Goal: Contribute content: Contribute content

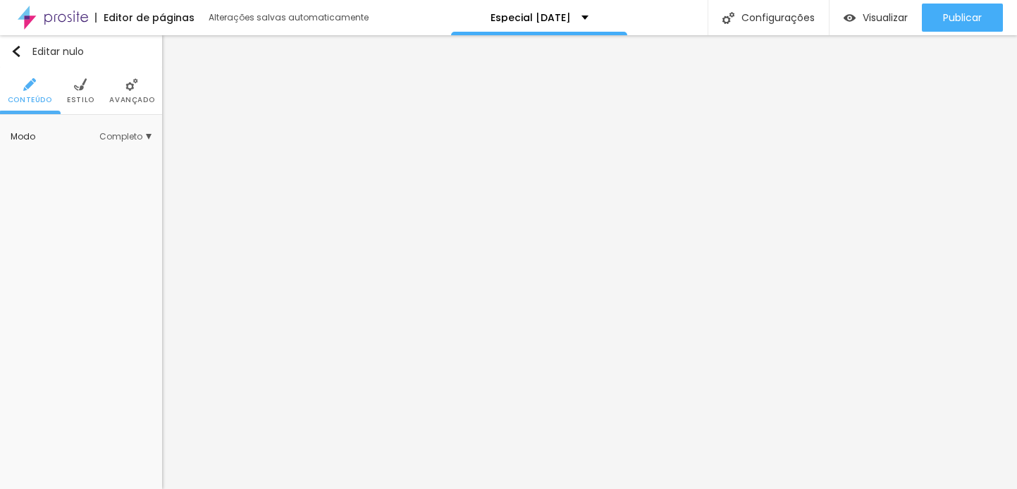
click at [96, 90] on ul "Conteúdo Estilo Avançado" at bounding box center [81, 91] width 162 height 47
click at [90, 91] on li "Estilo" at bounding box center [80, 91] width 27 height 47
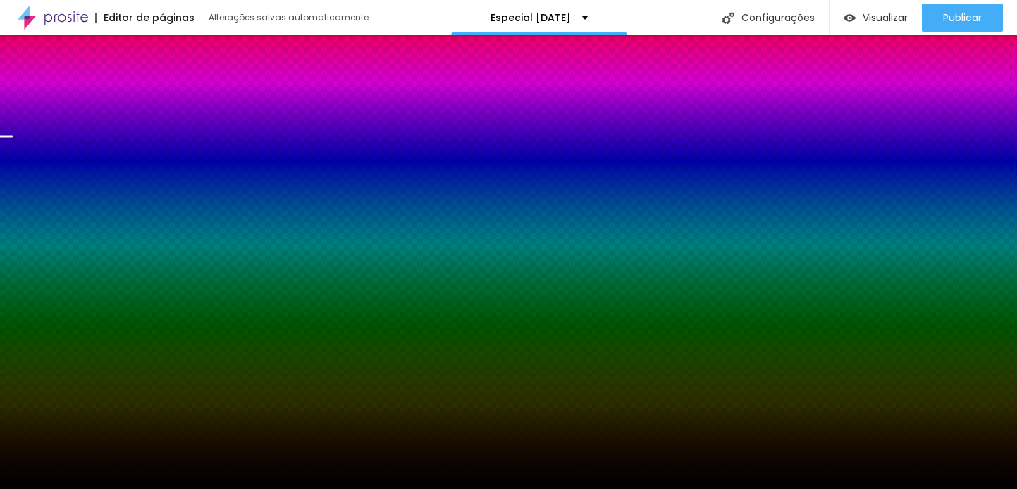
click at [124, 94] on li "Avançado" at bounding box center [131, 91] width 45 height 47
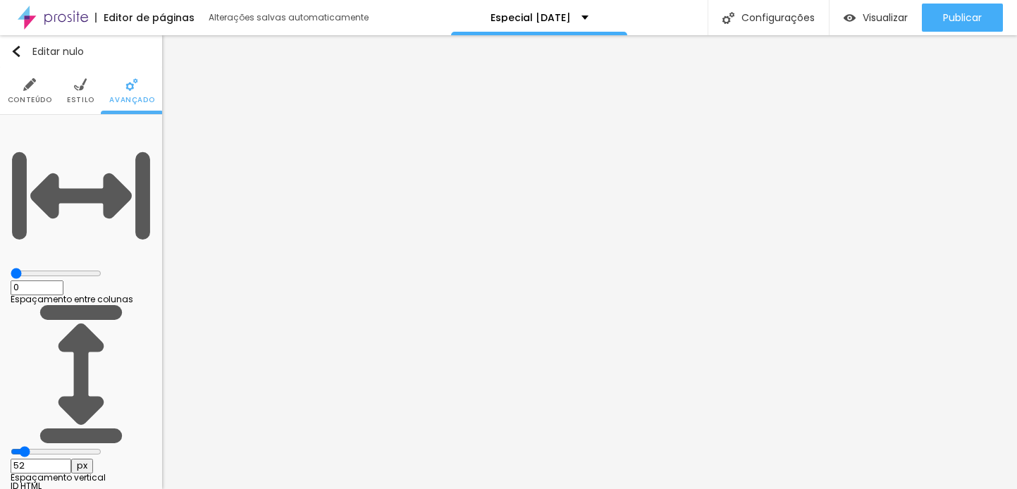
click at [78, 87] on img at bounding box center [80, 84] width 13 height 13
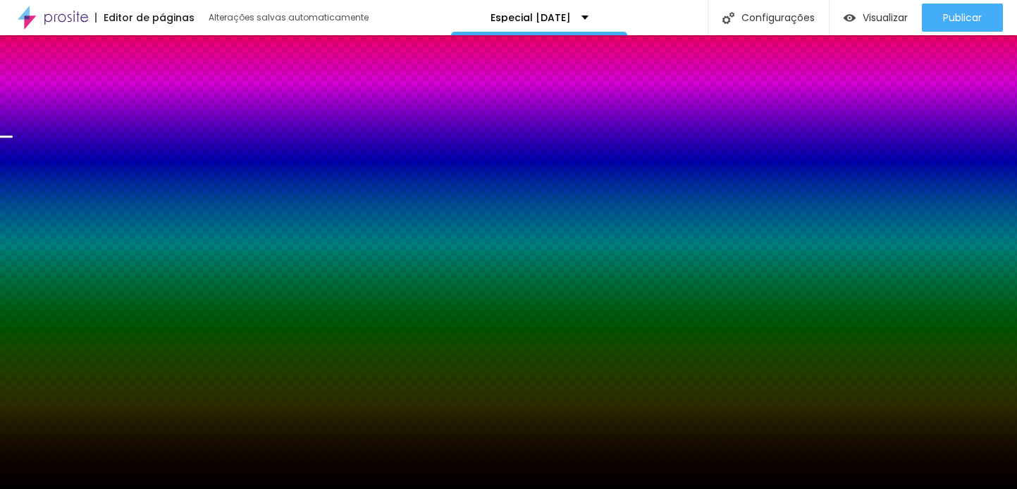
click at [87, 145] on font "Trocar imagem" at bounding box center [53, 139] width 68 height 12
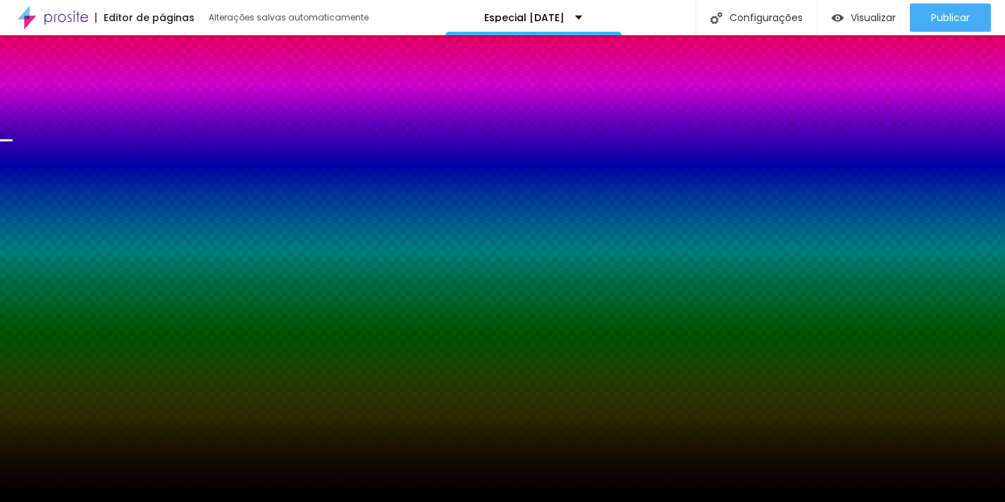
drag, startPoint x: 242, startPoint y: 452, endPoint x: 266, endPoint y: 452, distance: 24.0
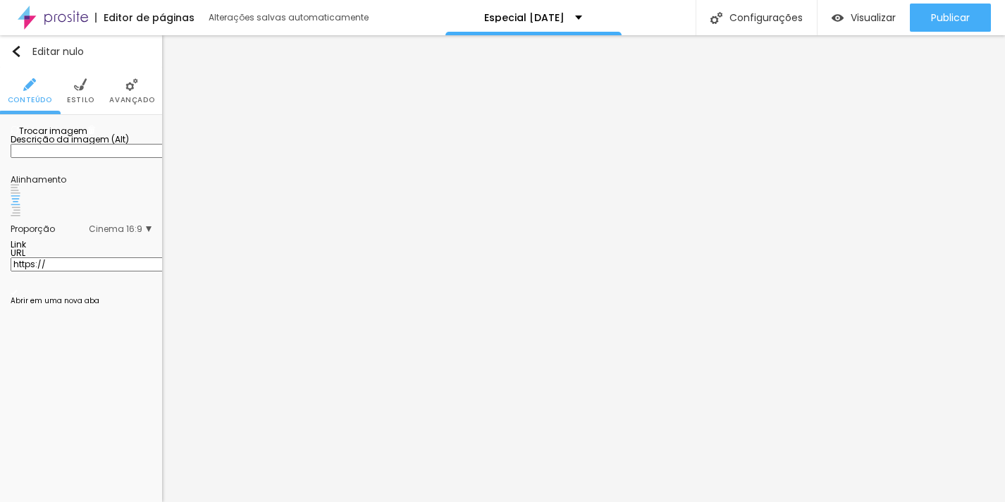
click at [79, 137] on font "Trocar imagem" at bounding box center [53, 131] width 68 height 12
click at [284, 489] on div at bounding box center [502, 510] width 1005 height 0
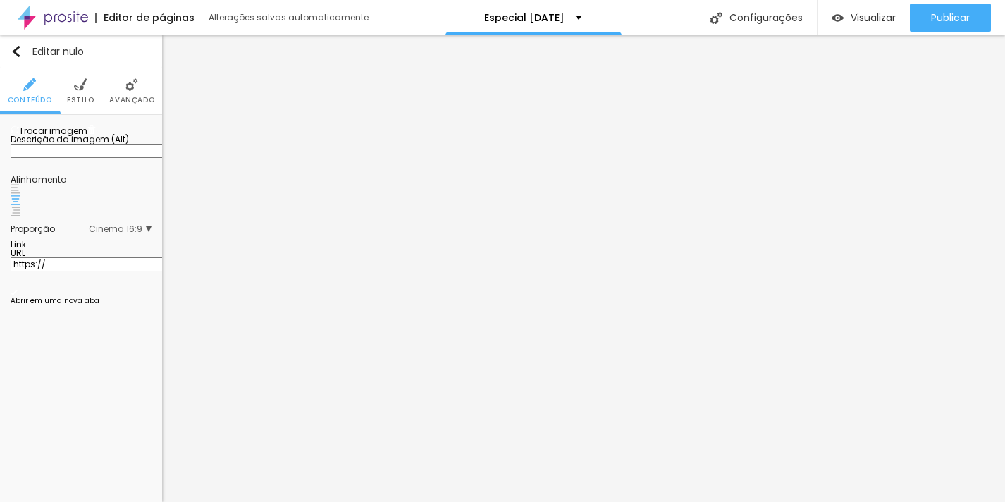
click at [142, 233] on span "Cinema 16:9" at bounding box center [120, 229] width 63 height 8
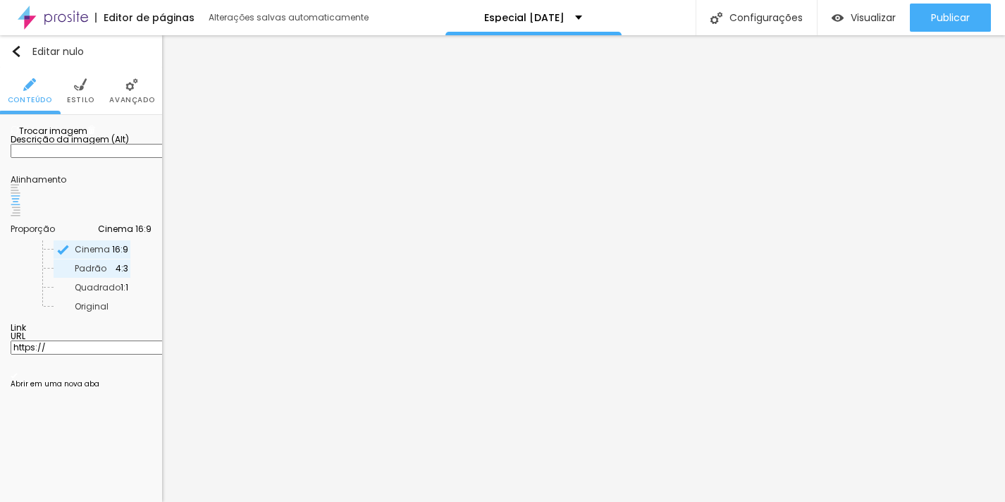
click at [95, 273] on span "Padrão" at bounding box center [95, 268] width 41 height 8
click at [87, 254] on span "Cinema" at bounding box center [93, 249] width 37 height 8
click at [79, 312] on font "Original" at bounding box center [92, 306] width 34 height 12
click at [87, 137] on font "Trocar imagem" at bounding box center [53, 131] width 68 height 12
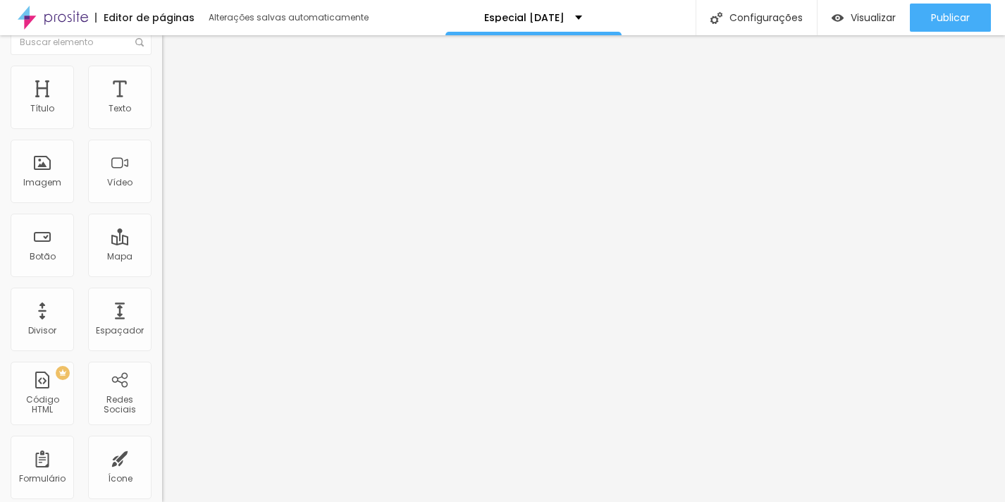
scroll to position [0, 0]
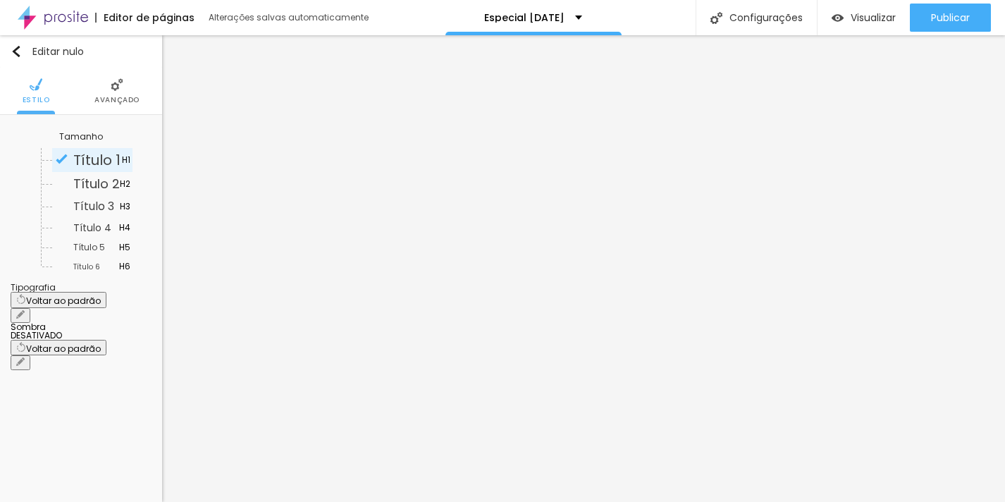
click at [98, 97] on font "Avançado" at bounding box center [116, 99] width 45 height 11
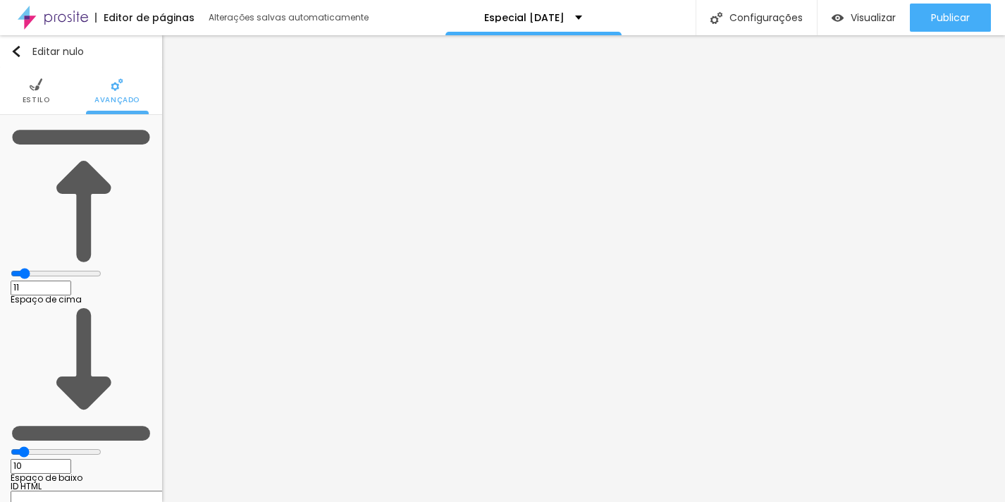
click at [30, 90] on img at bounding box center [36, 84] width 13 height 13
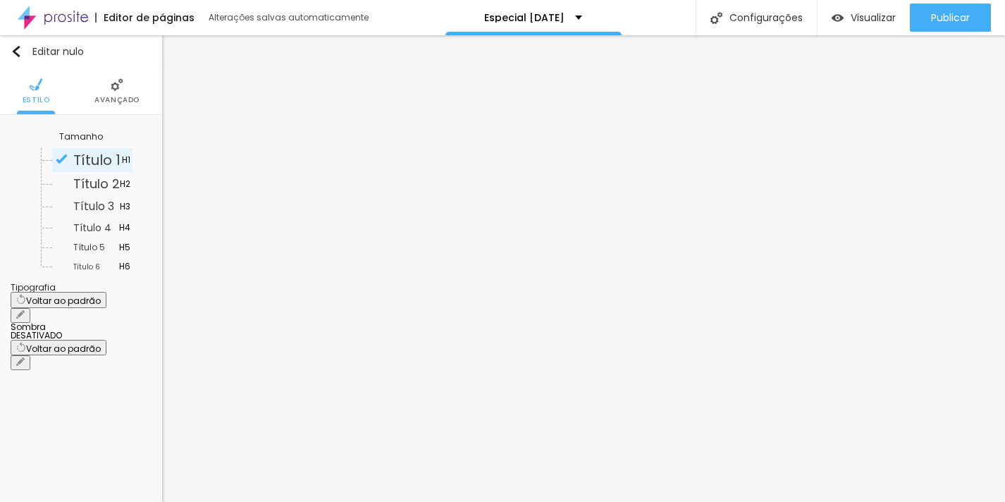
click at [25, 310] on icon "button" at bounding box center [20, 314] width 8 height 8
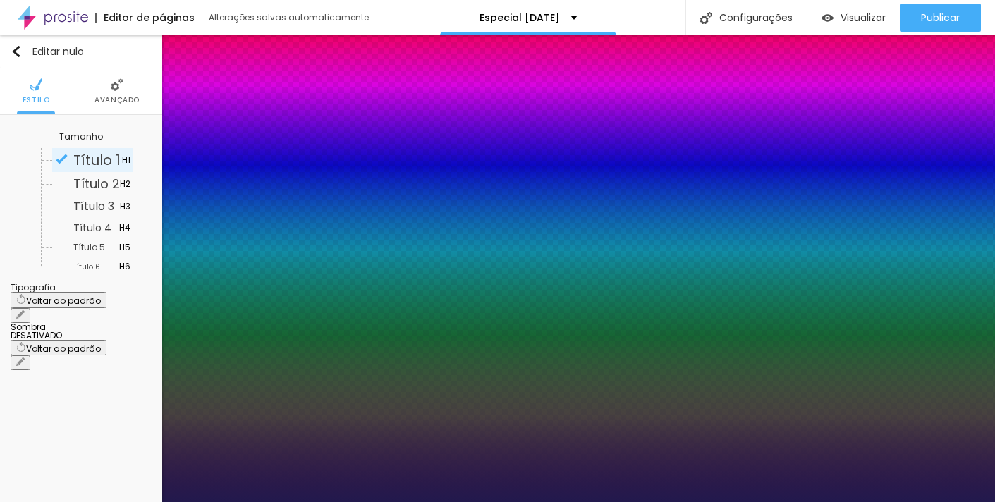
type input "1"
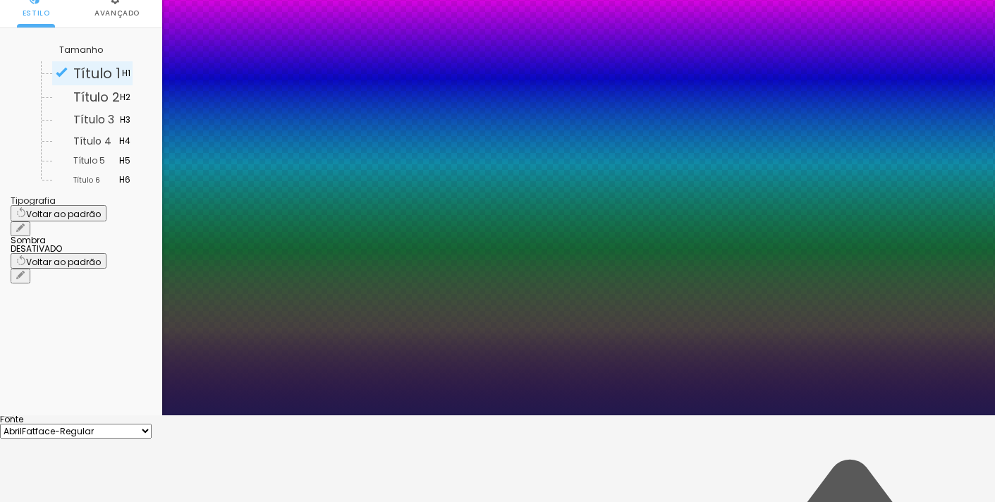
scroll to position [152, 0]
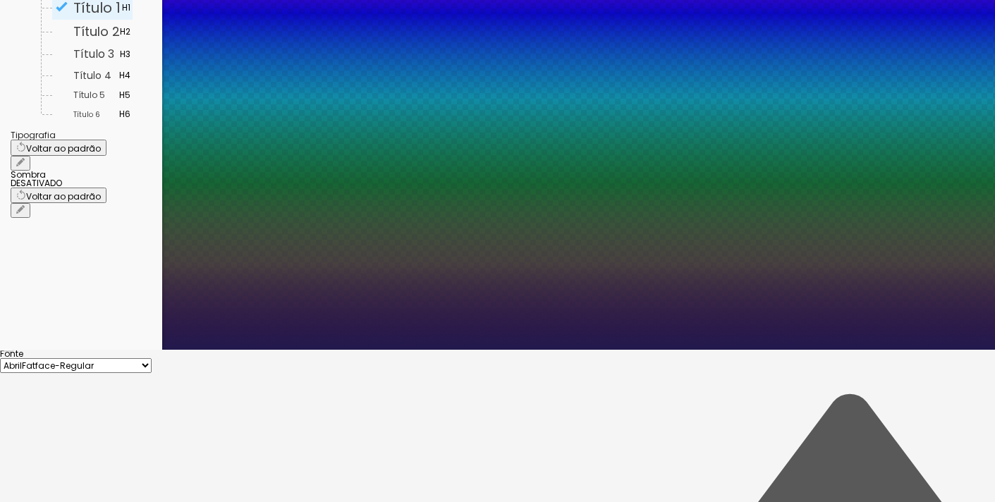
click at [81, 350] on div at bounding box center [497, 350] width 995 height 0
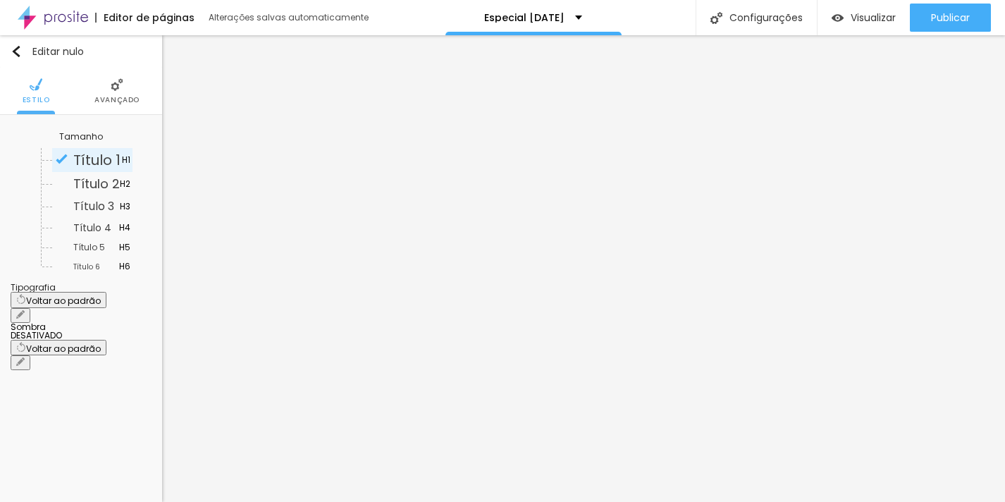
click at [30, 308] on button "button" at bounding box center [21, 315] width 20 height 15
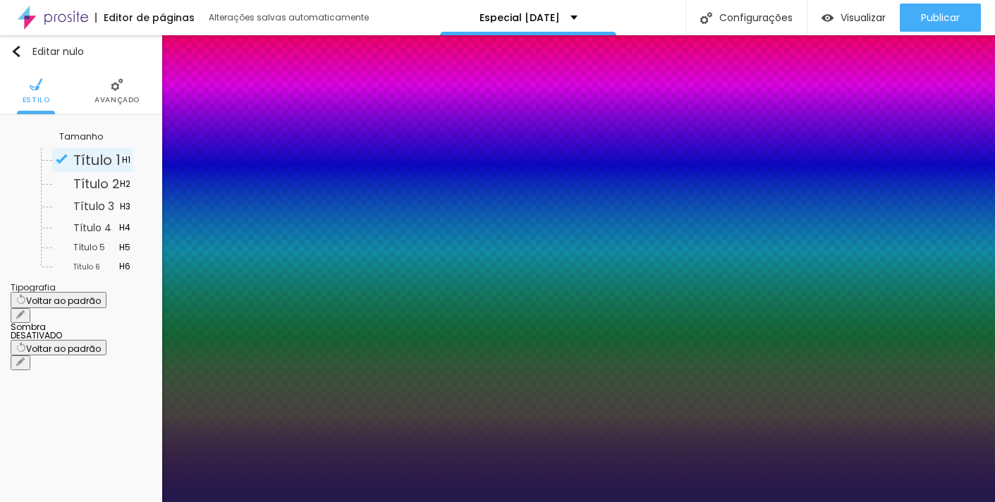
type input "1"
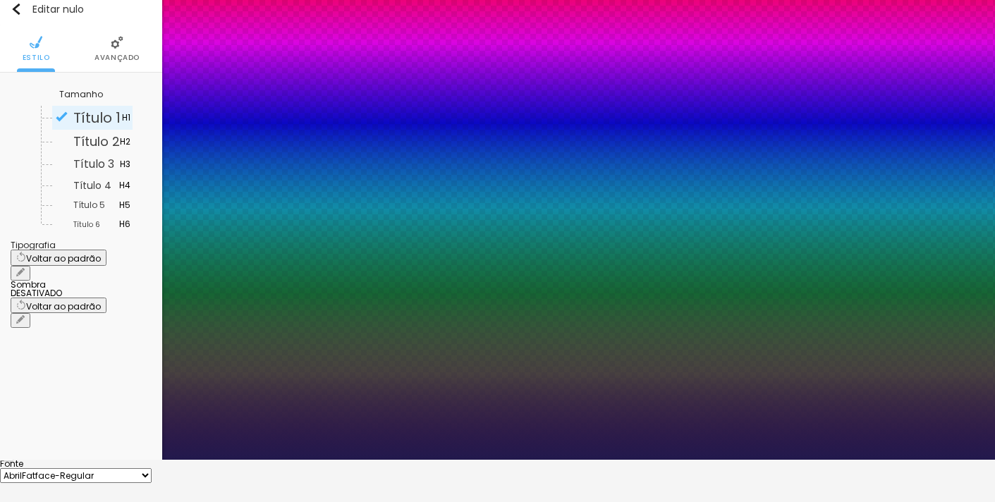
scroll to position [152, 0]
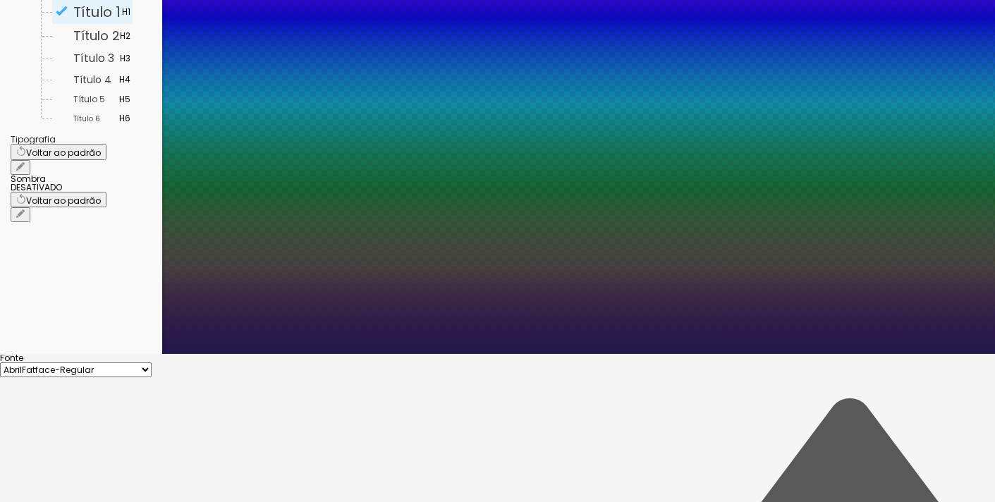
drag, startPoint x: 284, startPoint y: 374, endPoint x: 336, endPoint y: 370, distance: 51.6
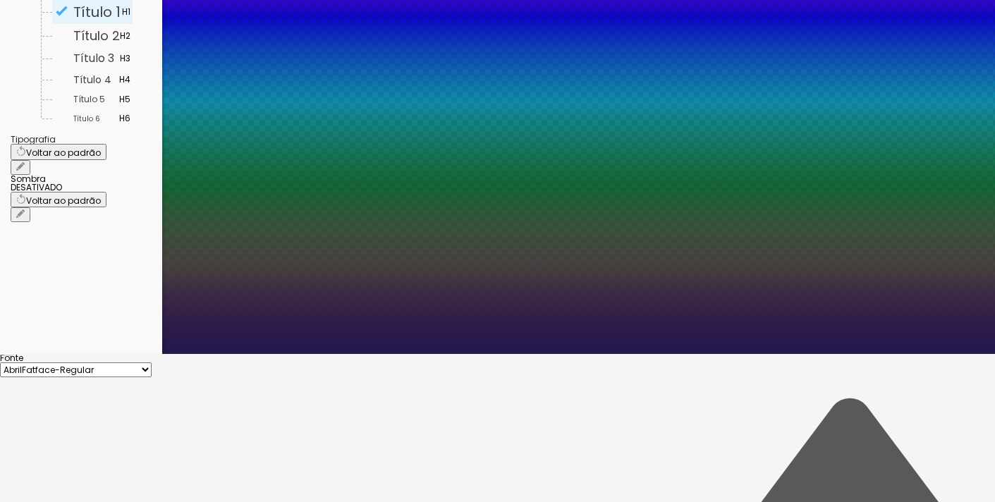
click at [601, 354] on div at bounding box center [497, 354] width 995 height 0
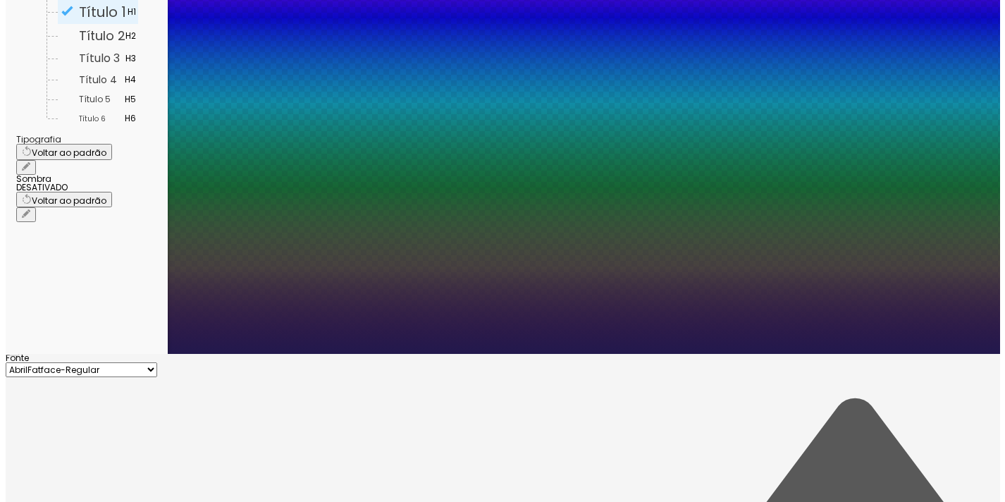
scroll to position [0, 0]
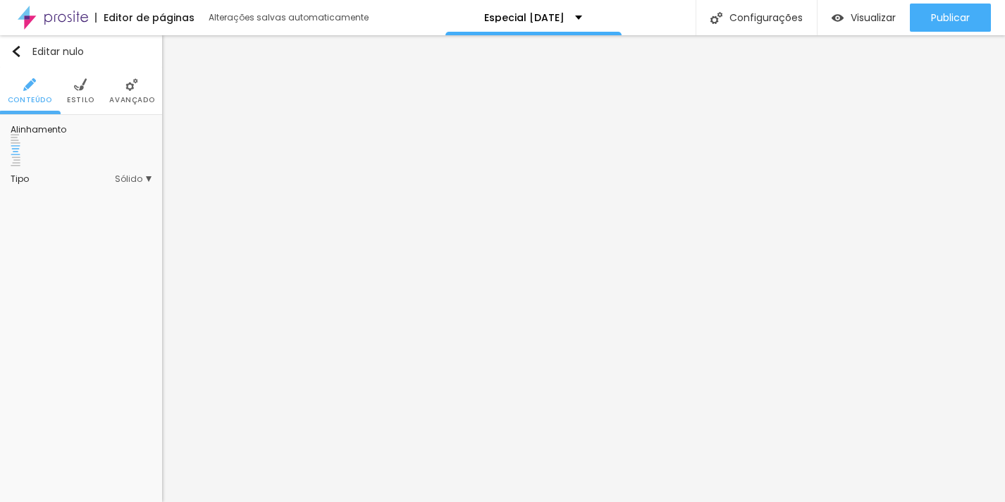
click at [74, 100] on font "Estilo" at bounding box center [80, 99] width 27 height 11
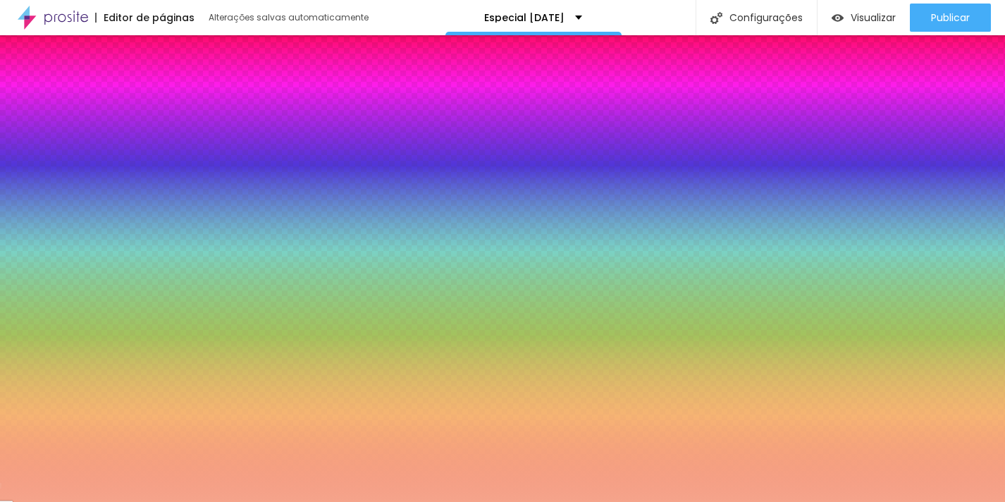
click at [120, 150] on input "#F5A48B" at bounding box center [95, 157] width 169 height 14
paste input "542811"
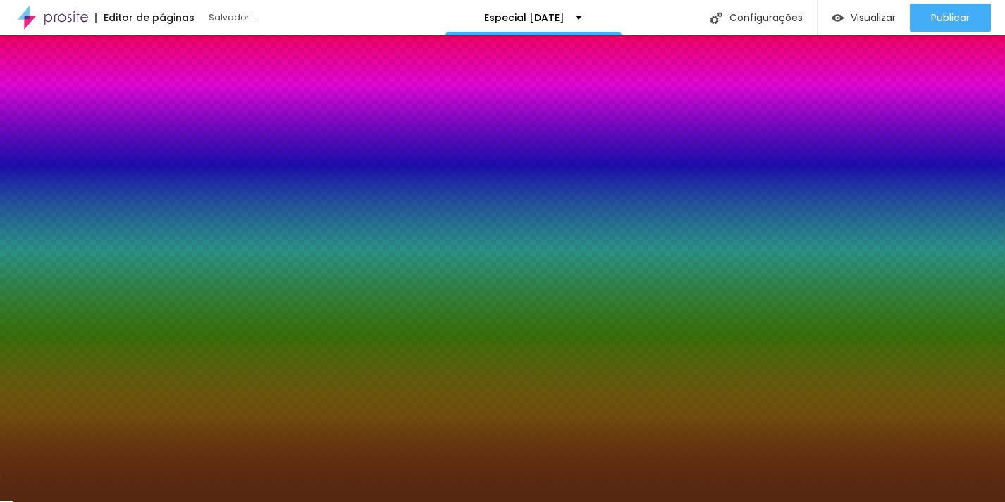
type input "#542811"
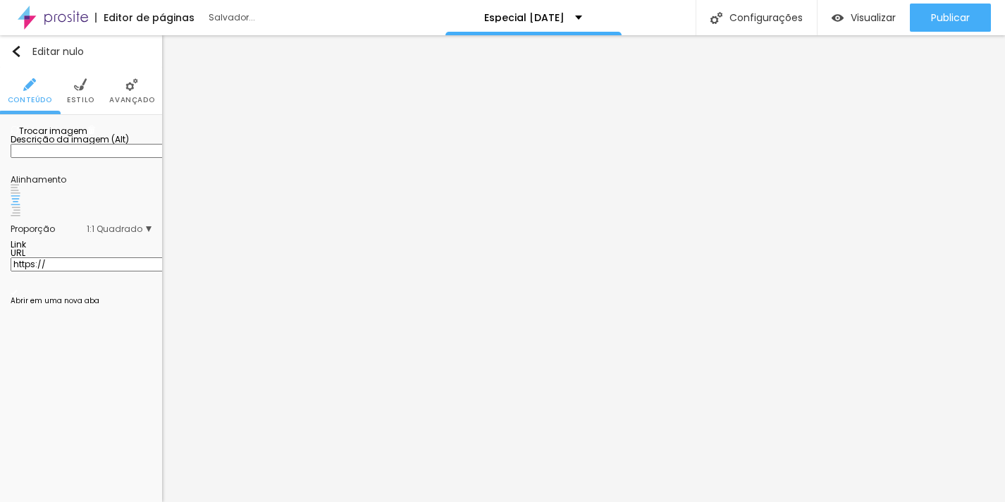
click at [96, 134] on img at bounding box center [91, 129] width 8 height 8
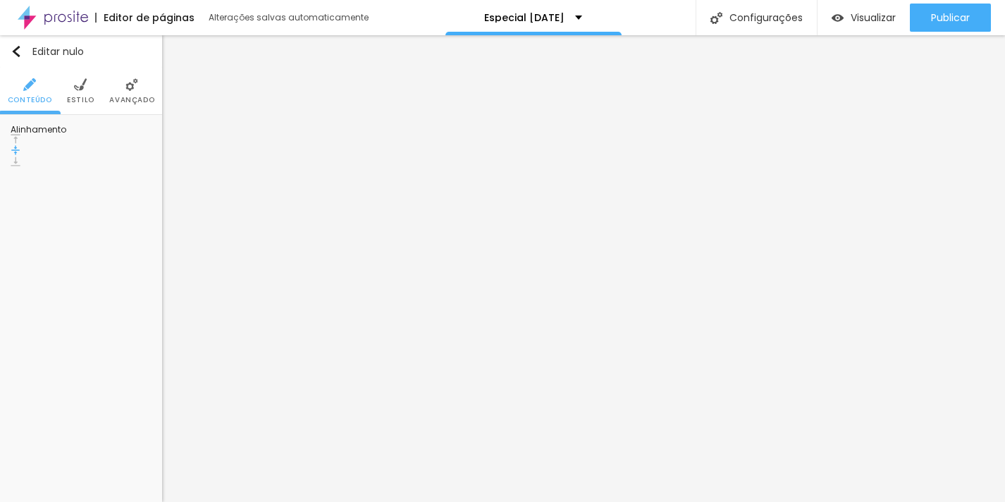
click at [85, 94] on li "Estilo" at bounding box center [80, 91] width 27 height 47
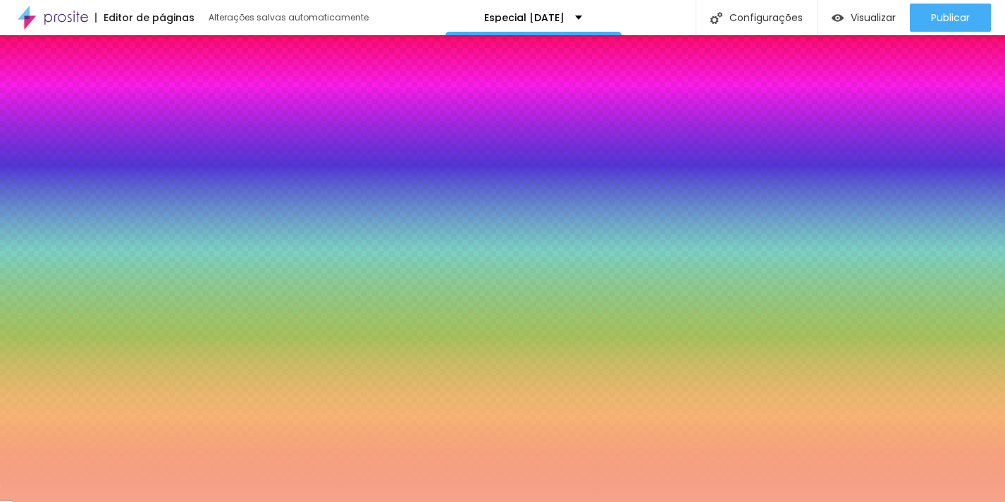
click at [106, 150] on div at bounding box center [81, 150] width 141 height 0
click at [121, 150] on input "#F5A48B" at bounding box center [95, 157] width 169 height 14
paste input "DDB99F"
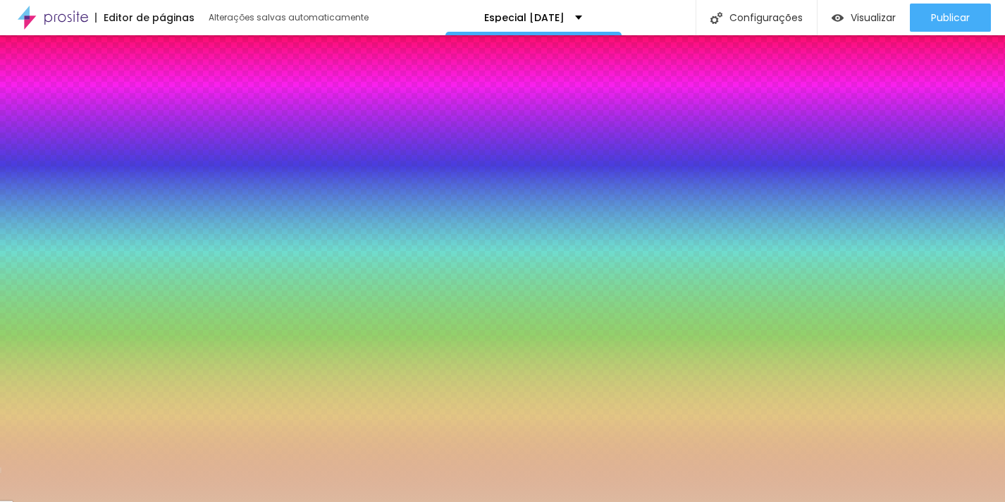
type input "#DDB99F"
click at [101, 150] on div at bounding box center [81, 150] width 141 height 0
click at [144, 249] on div at bounding box center [502, 251] width 1005 height 502
drag, startPoint x: 144, startPoint y: 249, endPoint x: 149, endPoint y: 227, distance: 22.4
click at [149, 164] on div at bounding box center [81, 164] width 141 height 0
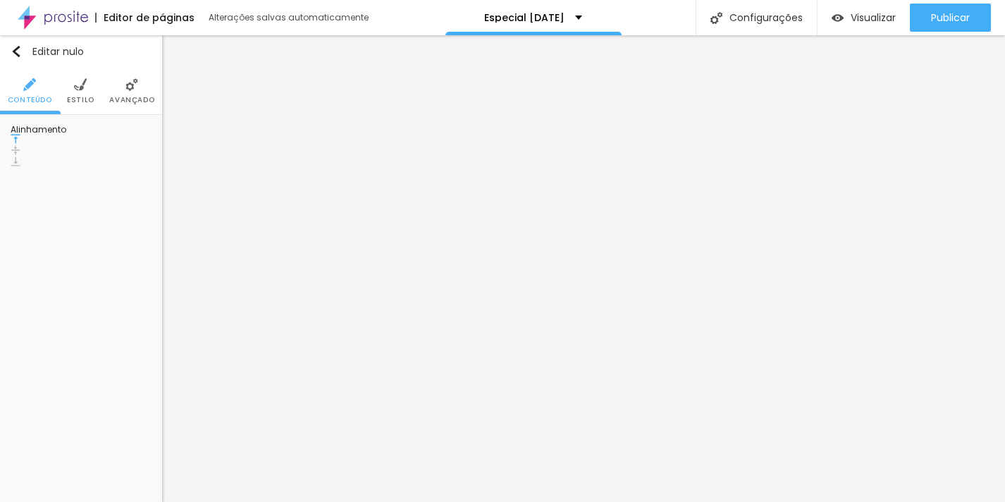
click at [110, 84] on li "Avançado" at bounding box center [131, 91] width 45 height 47
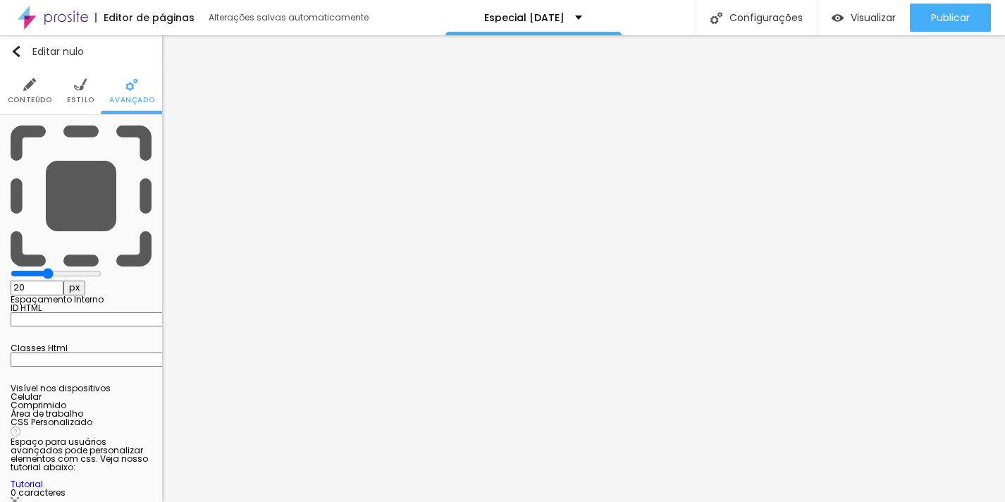
click at [91, 79] on ul "Conteúdo Estilo Avançado" at bounding box center [81, 91] width 162 height 47
click at [67, 86] on li "Estilo" at bounding box center [80, 91] width 27 height 47
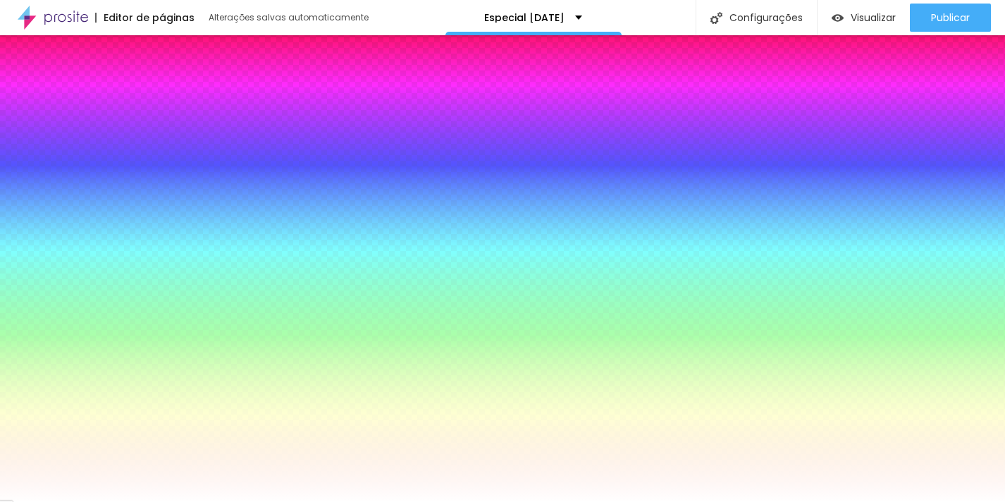
click at [39, 88] on li "Conteúdo" at bounding box center [30, 91] width 44 height 47
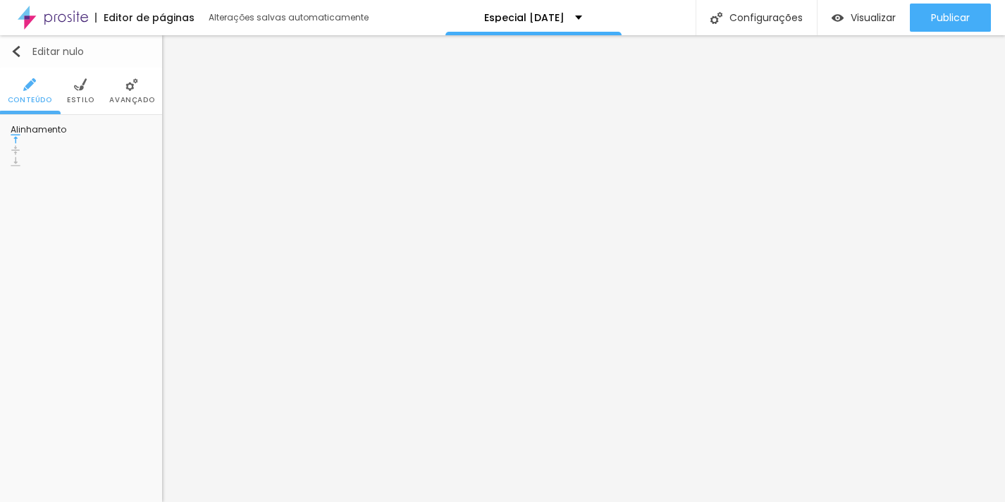
click at [21, 59] on button "Editar nulo" at bounding box center [81, 51] width 162 height 32
click at [9, 42] on button "Editar nulo" at bounding box center [81, 51] width 162 height 32
click at [85, 85] on img at bounding box center [80, 84] width 13 height 13
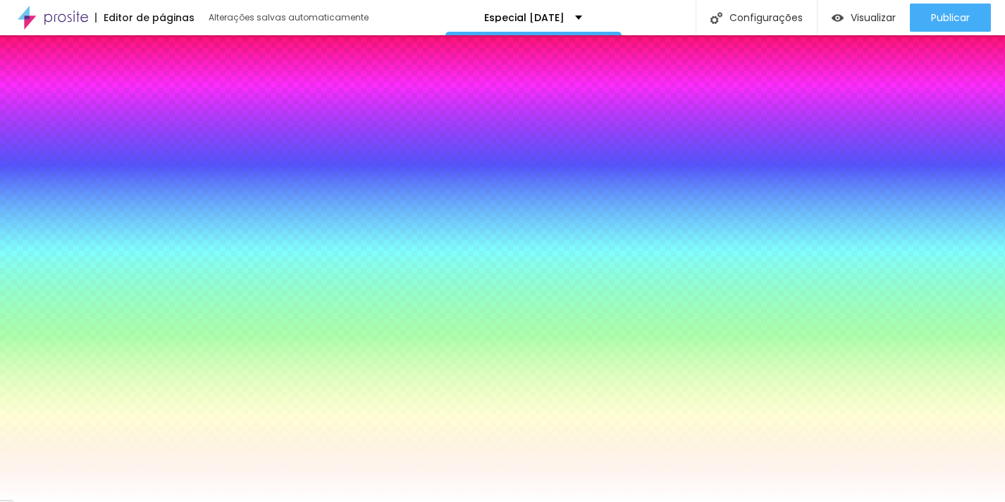
click at [146, 92] on li "Avançado" at bounding box center [131, 91] width 45 height 47
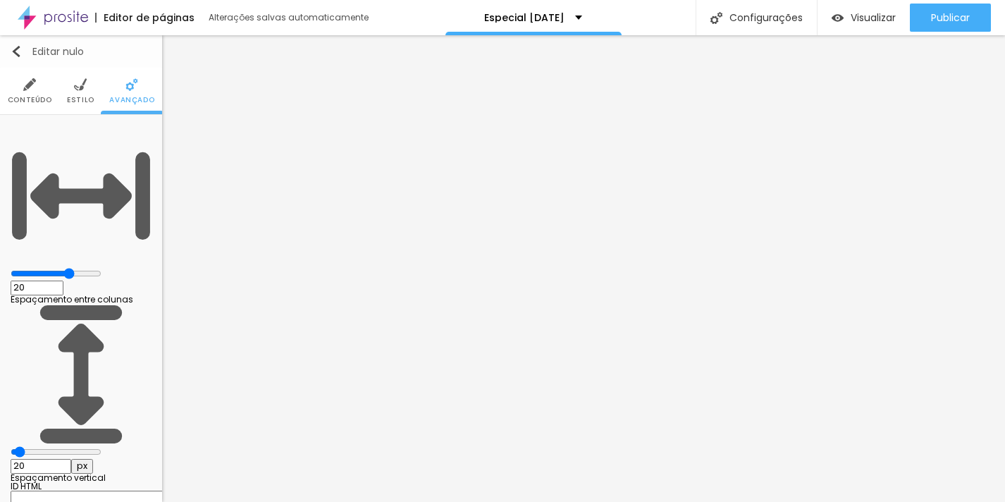
click at [18, 39] on button "Editar nulo" at bounding box center [81, 51] width 162 height 32
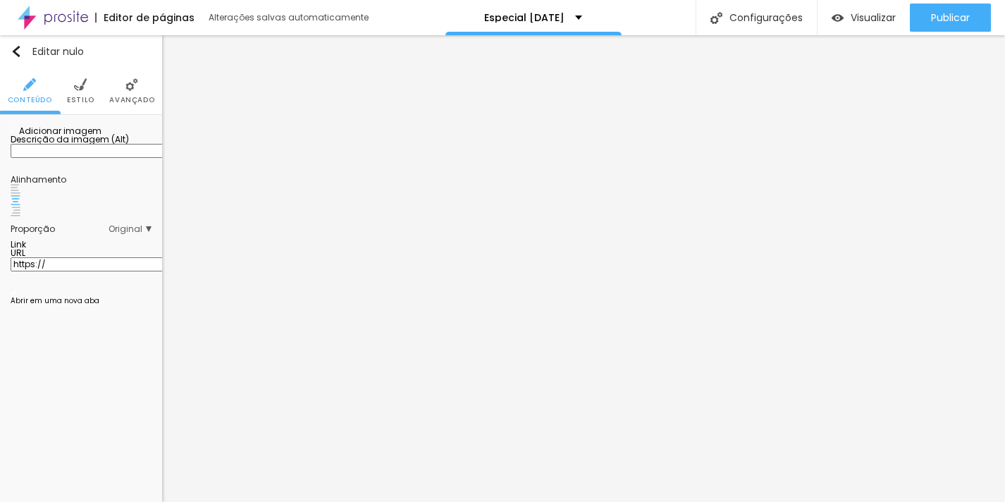
click at [131, 235] on font "Original" at bounding box center [126, 229] width 34 height 12
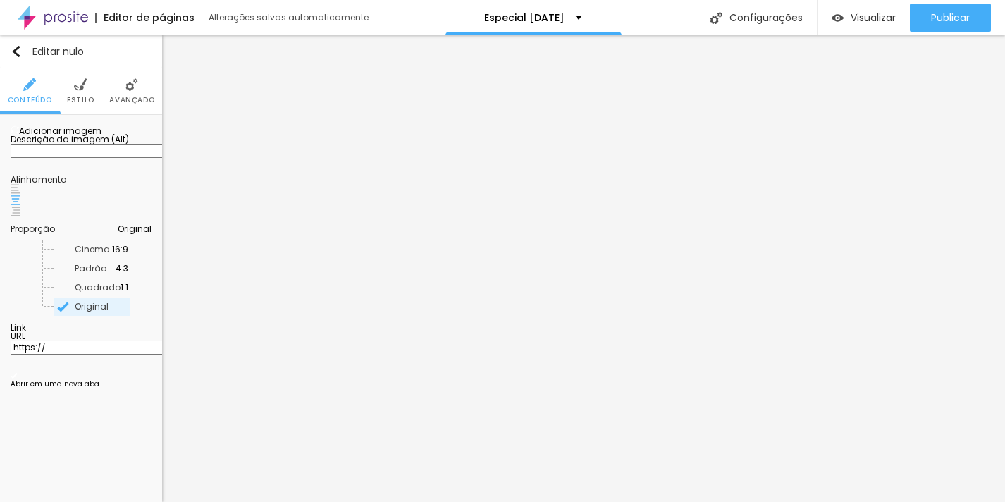
click at [80, 81] on img at bounding box center [80, 84] width 13 height 13
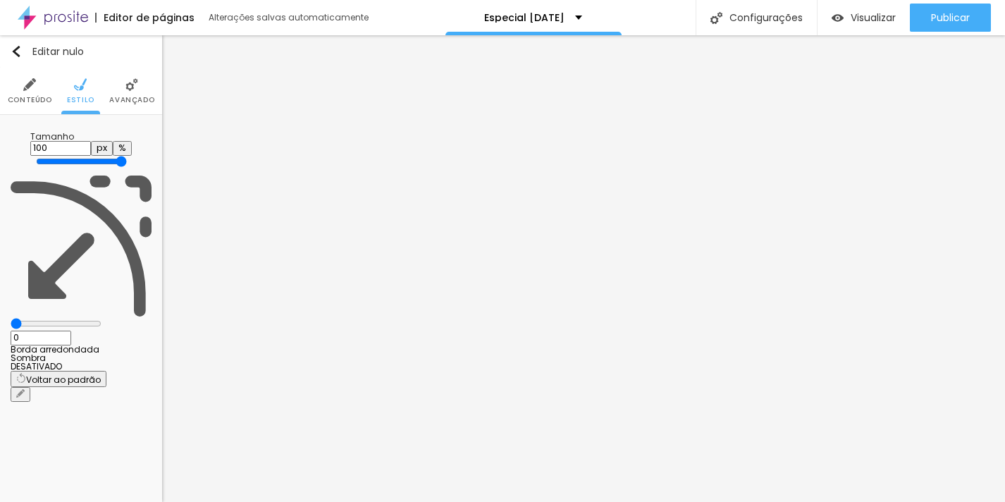
type input "85"
type input "55"
type input "45"
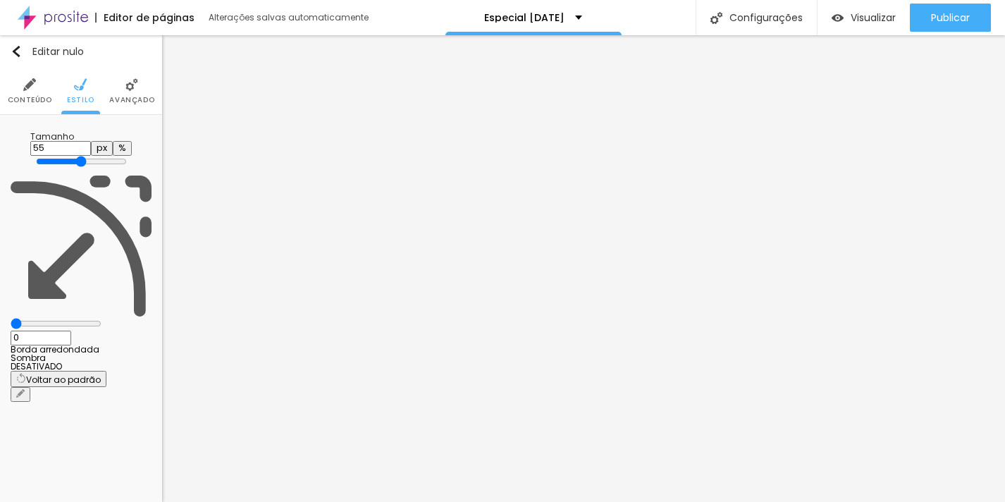
type input "45"
type input "40"
type input "35"
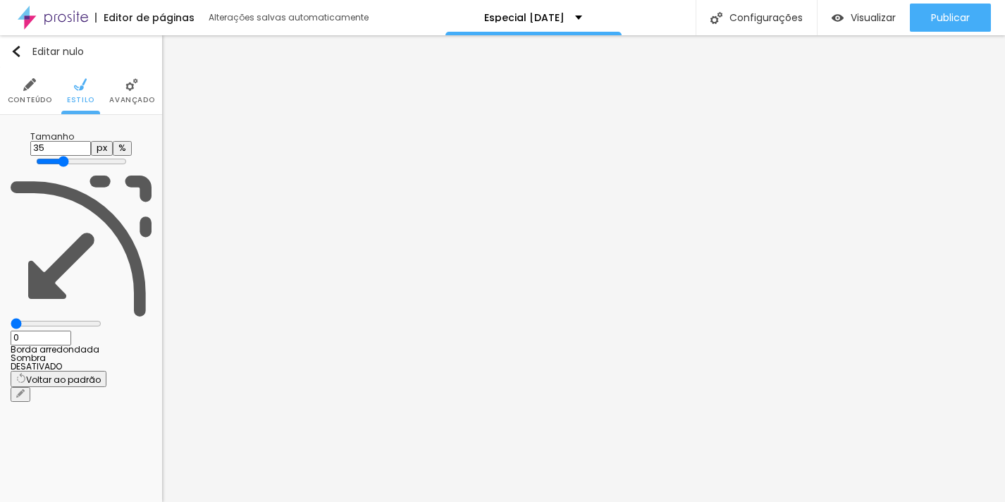
type input "30"
type input "25"
type input "20"
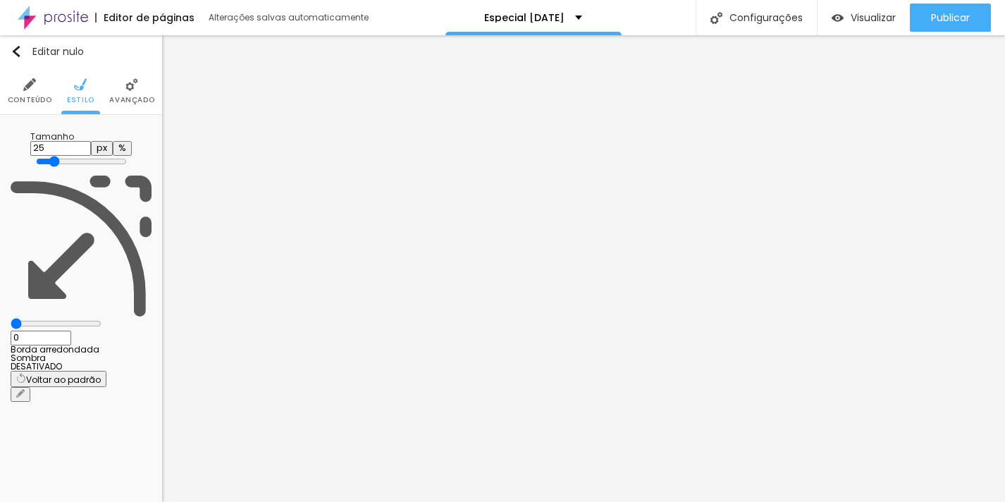
type input "20"
type input "15"
type input "10"
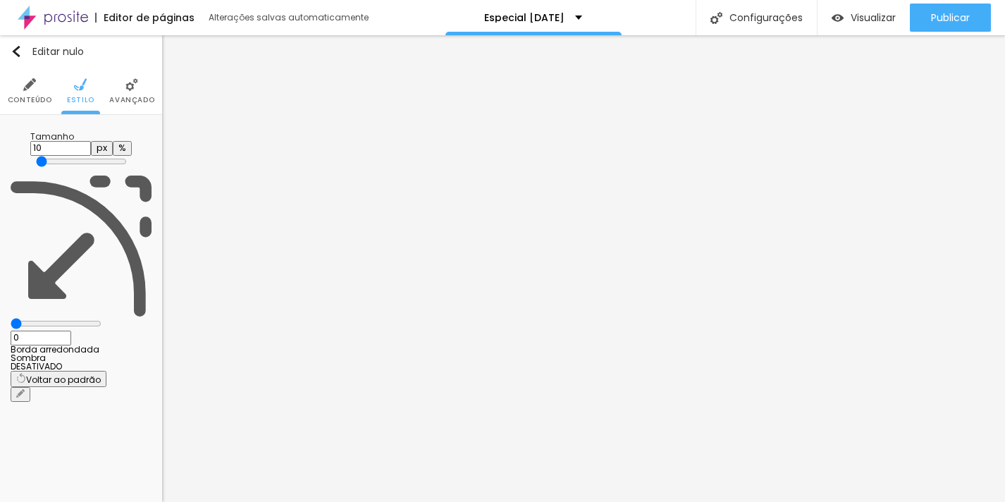
type input "25"
type input "95"
type input "100"
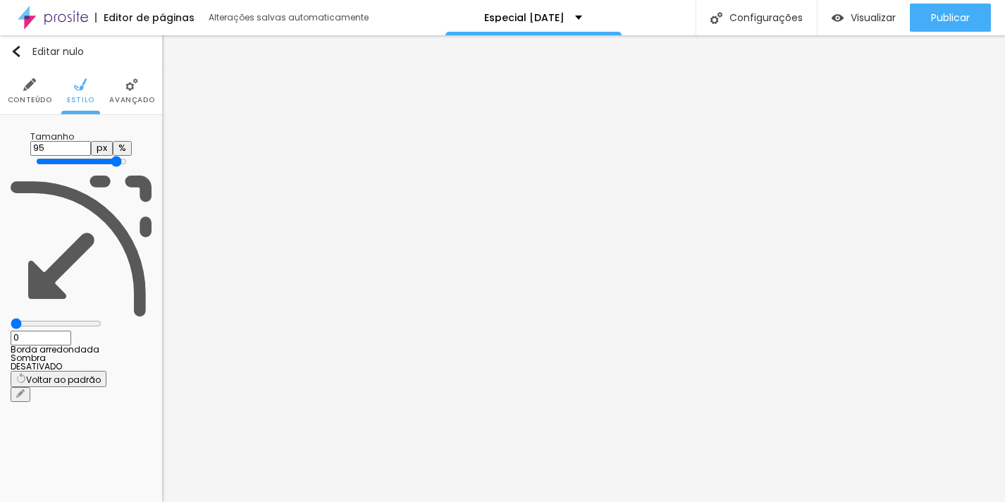
type input "100"
drag, startPoint x: 144, startPoint y: 149, endPoint x: 153, endPoint y: 155, distance: 10.8
click at [127, 156] on input "range" at bounding box center [81, 161] width 91 height 11
click at [126, 98] on font "Avançado" at bounding box center [131, 99] width 45 height 11
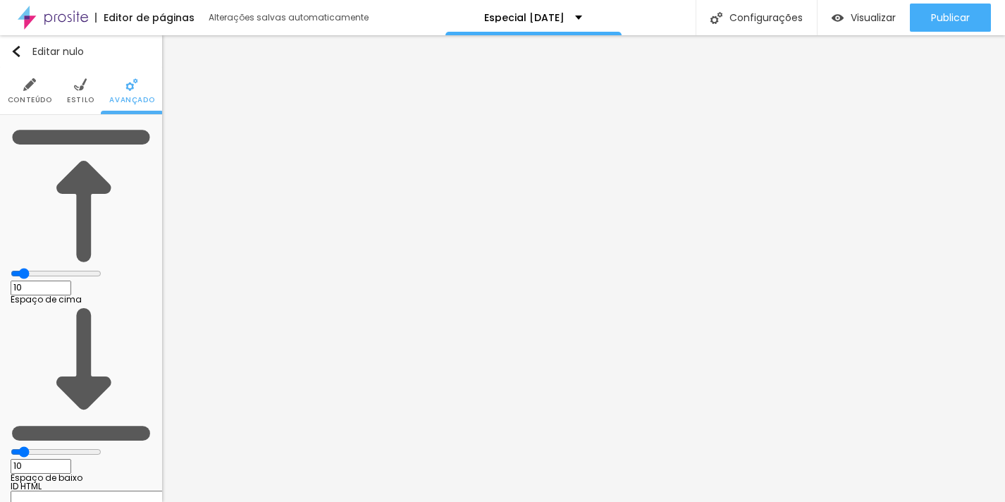
type input "3"
type input "2"
type input "0"
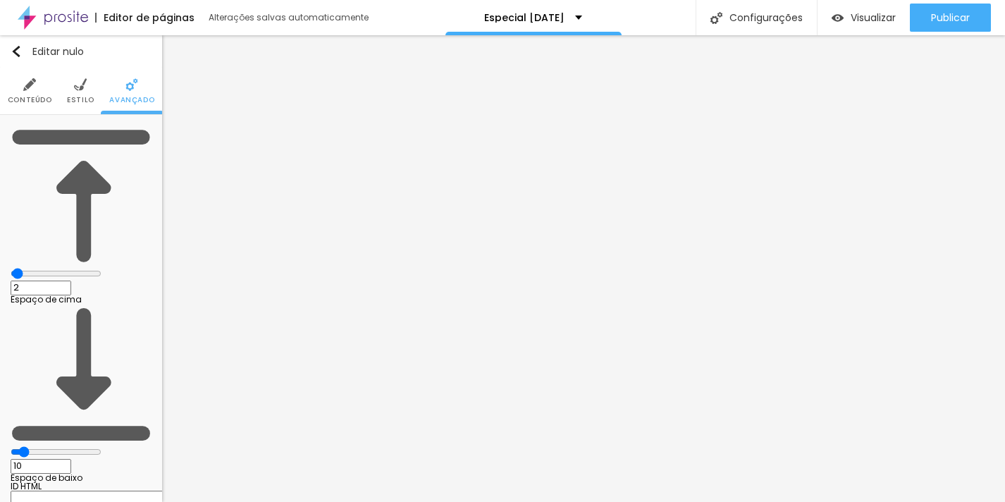
type input "0"
drag, startPoint x: 35, startPoint y: 139, endPoint x: 20, endPoint y: 140, distance: 15.6
type input "0"
click at [20, 268] on input "range" at bounding box center [56, 273] width 91 height 11
type input "4"
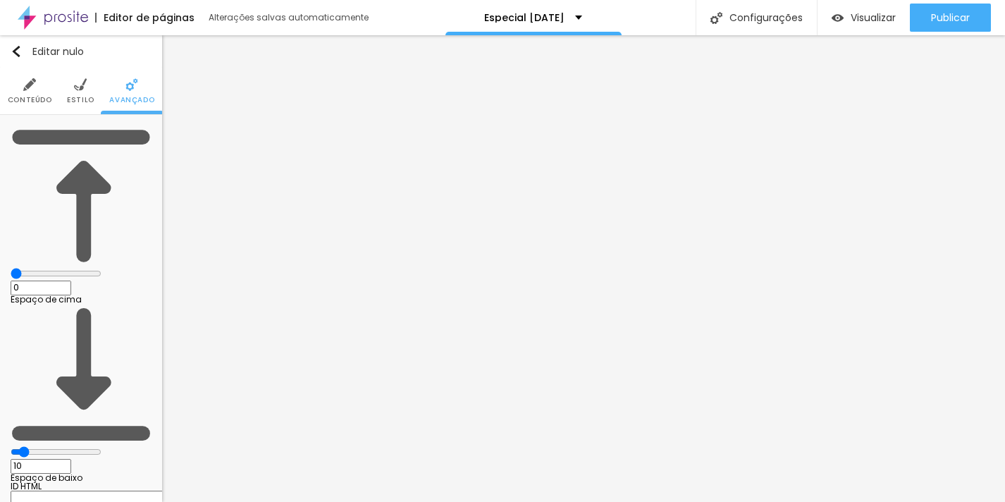
type input "4"
type input "3"
type input "0"
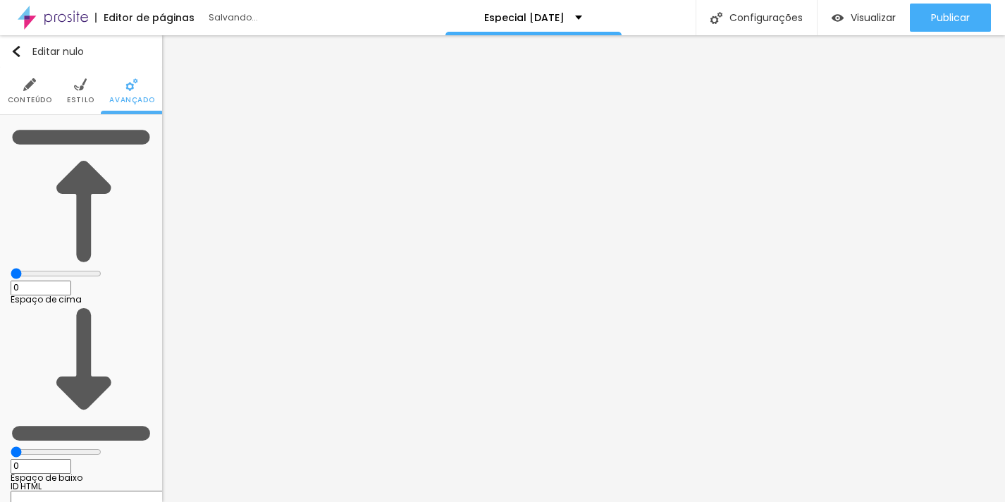
drag, startPoint x: 35, startPoint y: 164, endPoint x: 10, endPoint y: 164, distance: 24.7
type input "0"
click at [11, 446] on input "range" at bounding box center [56, 451] width 91 height 11
click at [20, 98] on font "Conteúdo" at bounding box center [30, 99] width 44 height 11
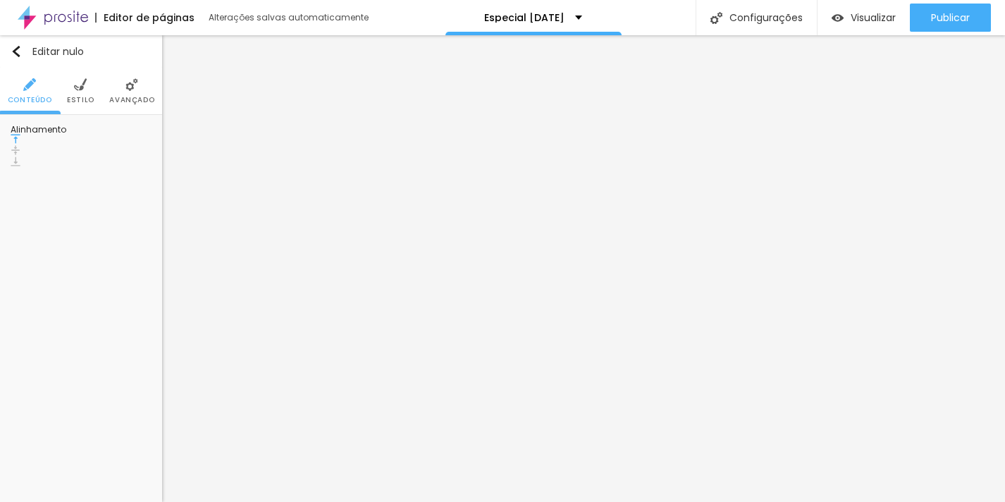
click at [20, 145] on img at bounding box center [16, 150] width 10 height 10
click at [67, 101] on font "Estilo" at bounding box center [80, 99] width 27 height 11
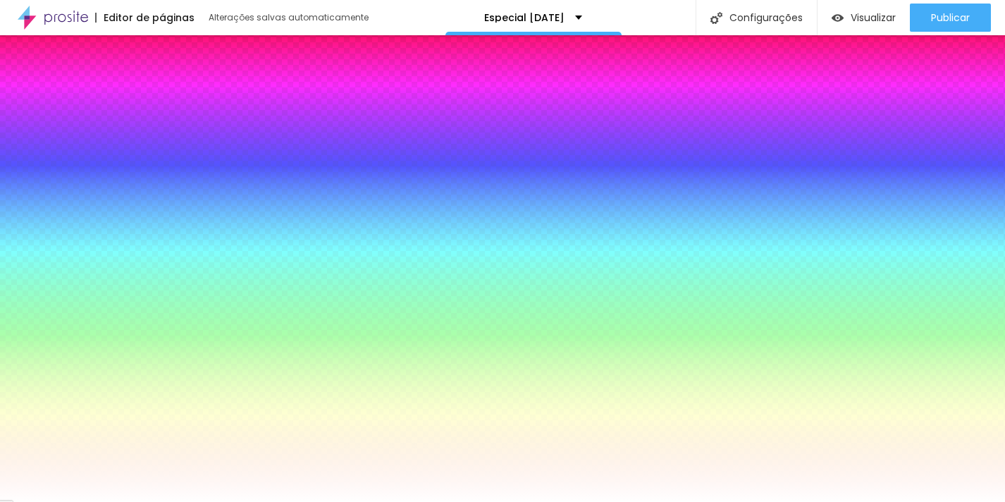
type input "20"
type input "200"
type input "196"
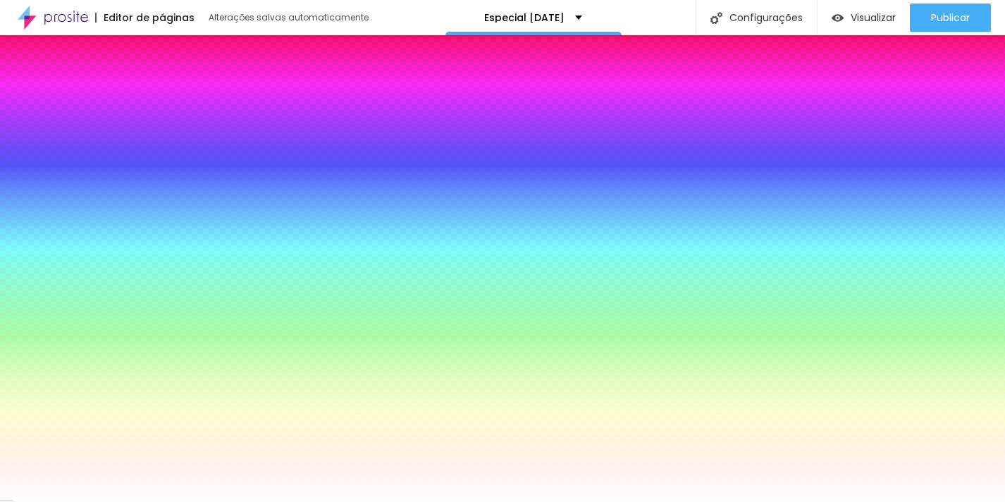
type input "196"
type input "28"
type input "9"
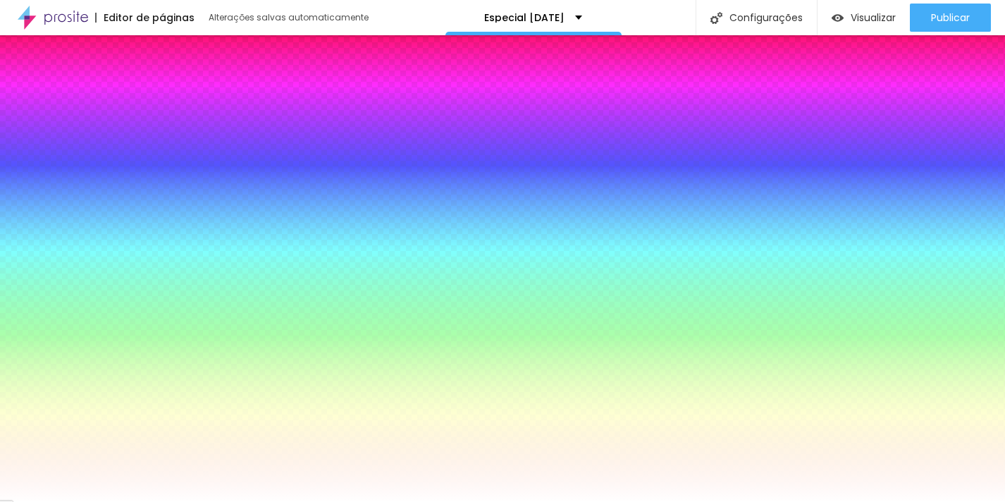
type input "8"
type input "7"
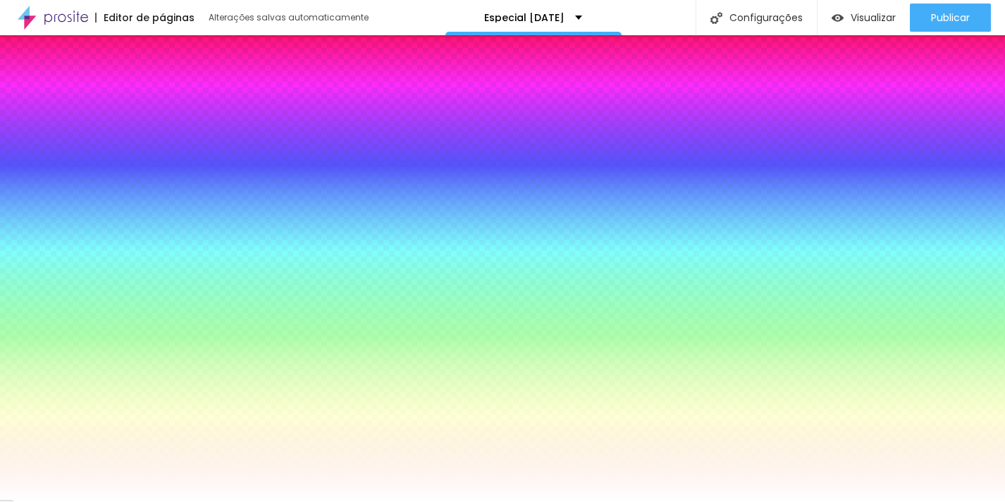
click at [36, 307] on input "range" at bounding box center [56, 312] width 91 height 11
click at [135, 100] on font "Avançado" at bounding box center [131, 99] width 45 height 11
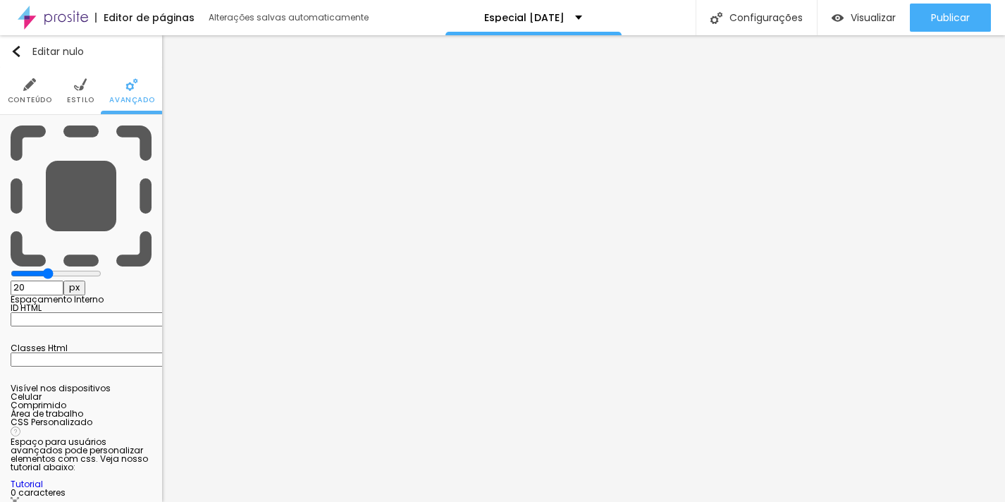
type input "25"
type input "50"
type input "15"
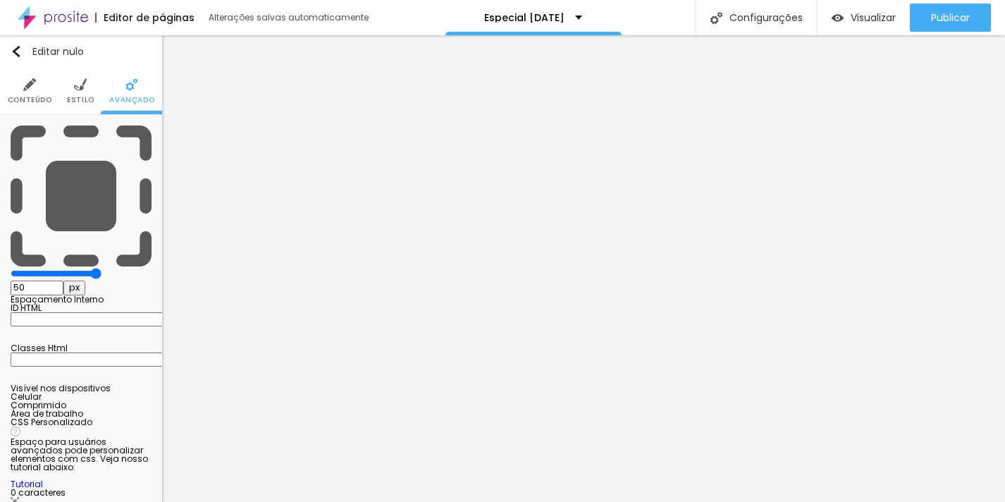
type input "15"
type input "0"
drag, startPoint x: 54, startPoint y: 139, endPoint x: -8, endPoint y: 142, distance: 62.8
click at [11, 268] on input "range" at bounding box center [56, 273] width 91 height 11
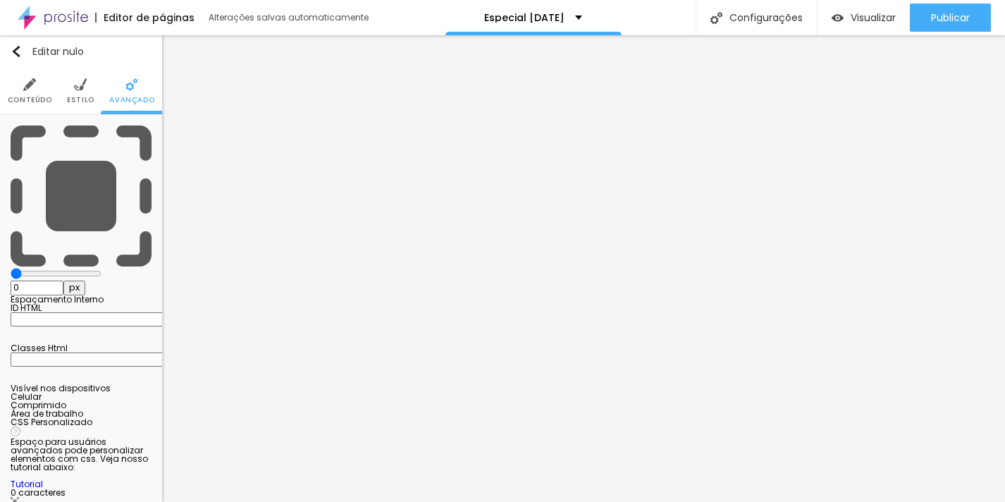
type input "5"
drag, startPoint x: 28, startPoint y: 137, endPoint x: 37, endPoint y: 136, distance: 9.3
type input "5"
click at [37, 268] on input "range" at bounding box center [56, 273] width 91 height 11
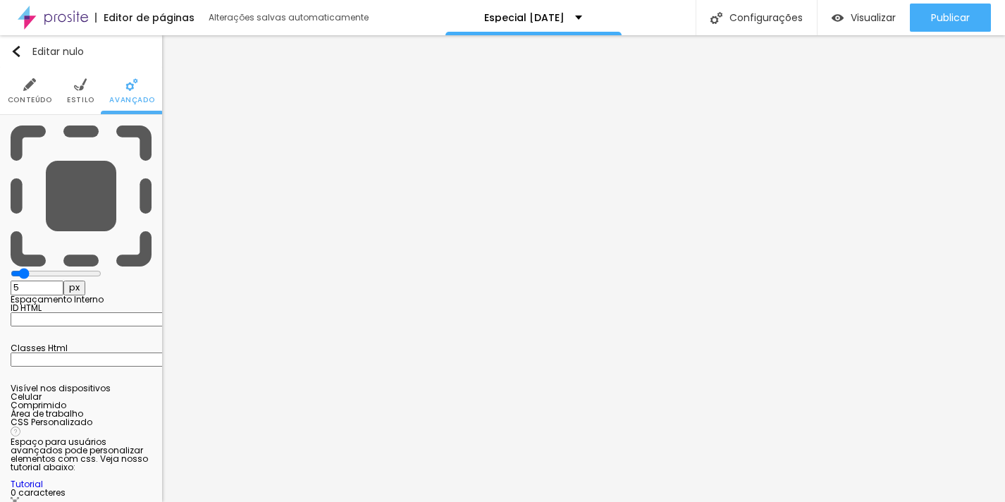
click at [35, 94] on li "Conteúdo" at bounding box center [30, 91] width 44 height 47
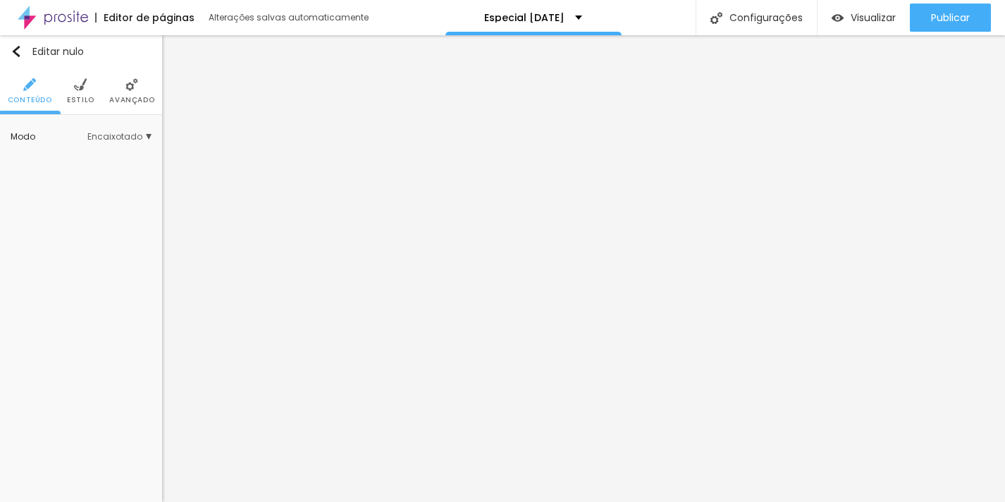
click at [121, 154] on div "Modo Encaixotado Encaixotado Completo" at bounding box center [81, 137] width 162 height 44
click at [123, 139] on font "Encaixotado" at bounding box center [114, 136] width 55 height 12
click at [107, 172] on span "Completo" at bounding box center [101, 176] width 55 height 8
click at [78, 81] on img at bounding box center [80, 84] width 13 height 13
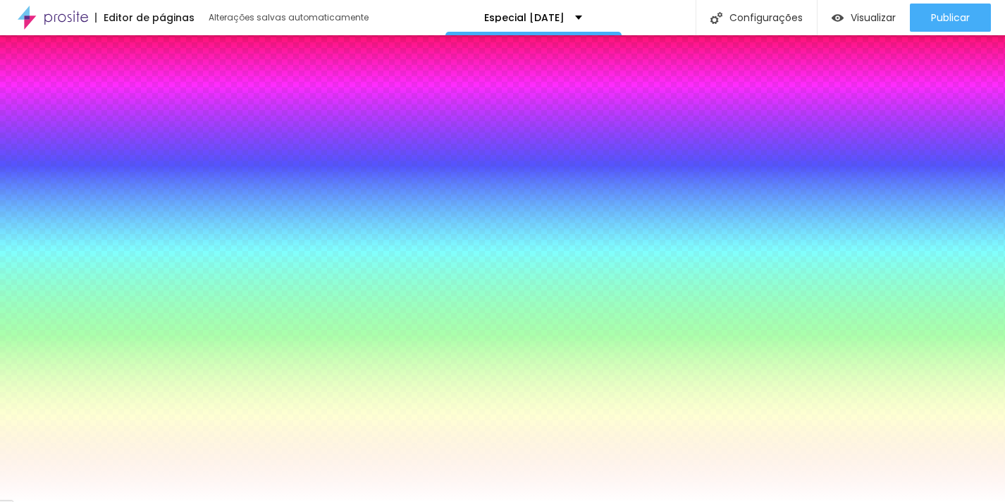
click at [142, 87] on li "Avançado" at bounding box center [131, 91] width 45 height 47
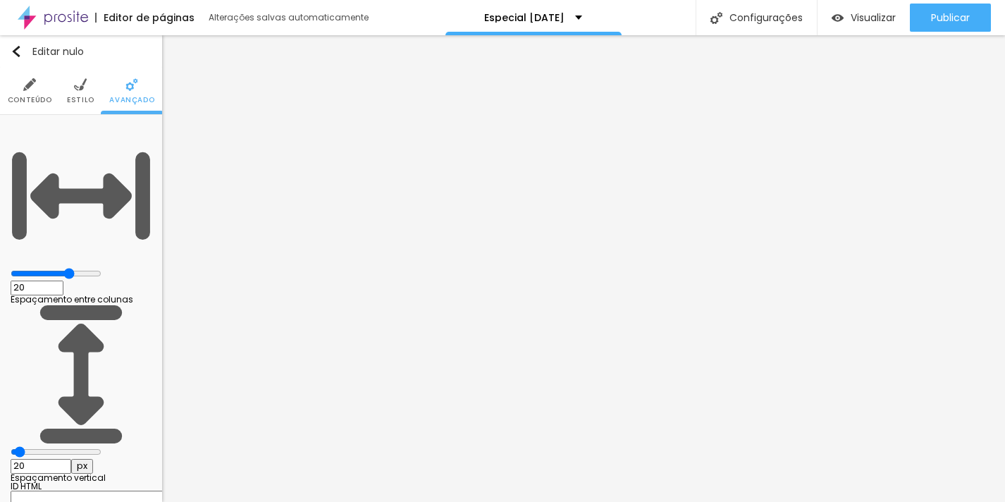
type input "15"
type input "10"
type input "5"
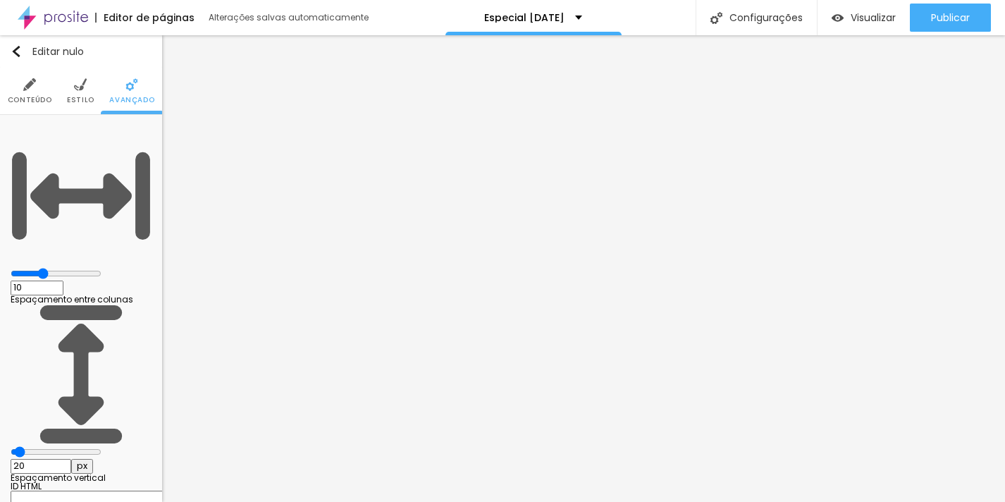
type input "5"
type input "0"
drag, startPoint x: 80, startPoint y: 135, endPoint x: 3, endPoint y: 131, distance: 77.0
type input "0"
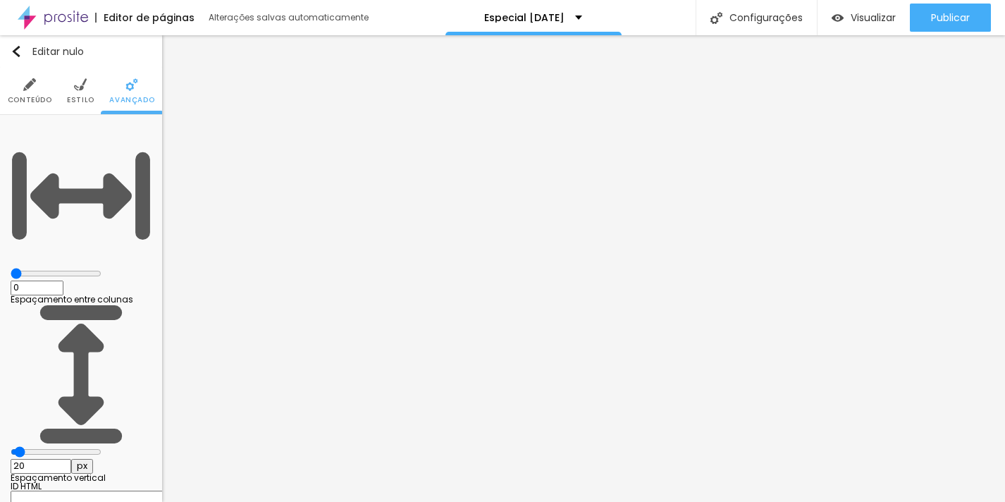
click at [11, 268] on input "range" at bounding box center [56, 273] width 91 height 11
type input "10"
type input "0"
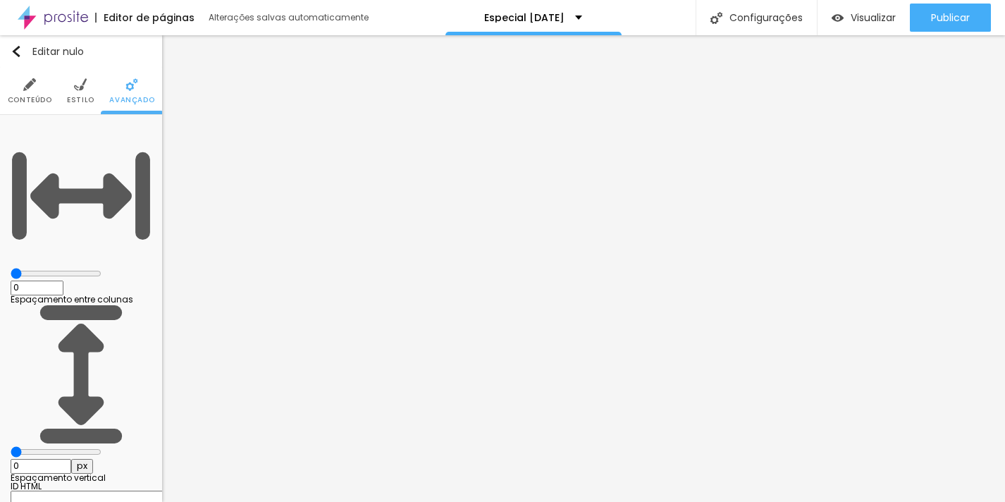
drag, startPoint x: 29, startPoint y: 164, endPoint x: 8, endPoint y: 163, distance: 21.2
type input "0"
click at [12, 446] on input "range" at bounding box center [56, 451] width 91 height 11
click at [30, 108] on li "Conteúdo" at bounding box center [30, 91] width 44 height 47
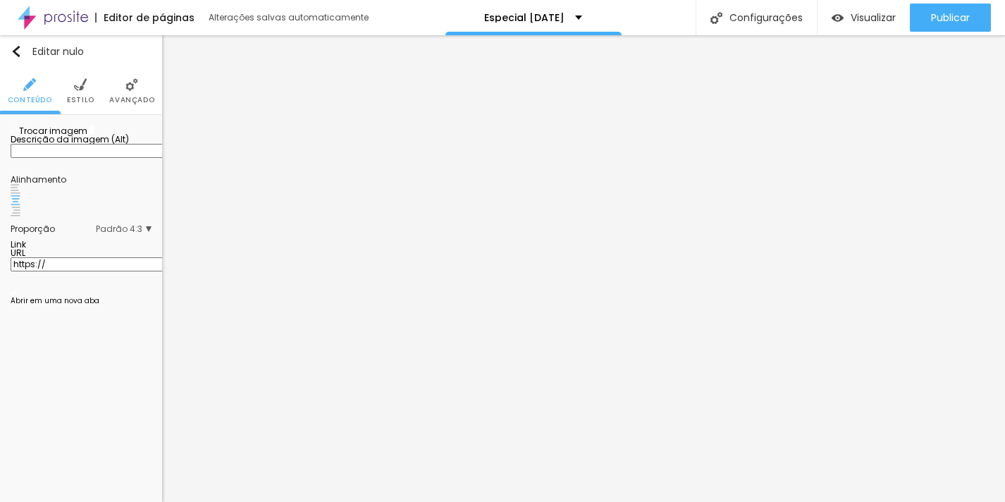
click at [96, 137] on span at bounding box center [91, 131] width 8 height 12
click at [82, 98] on font "Estilo" at bounding box center [80, 99] width 27 height 11
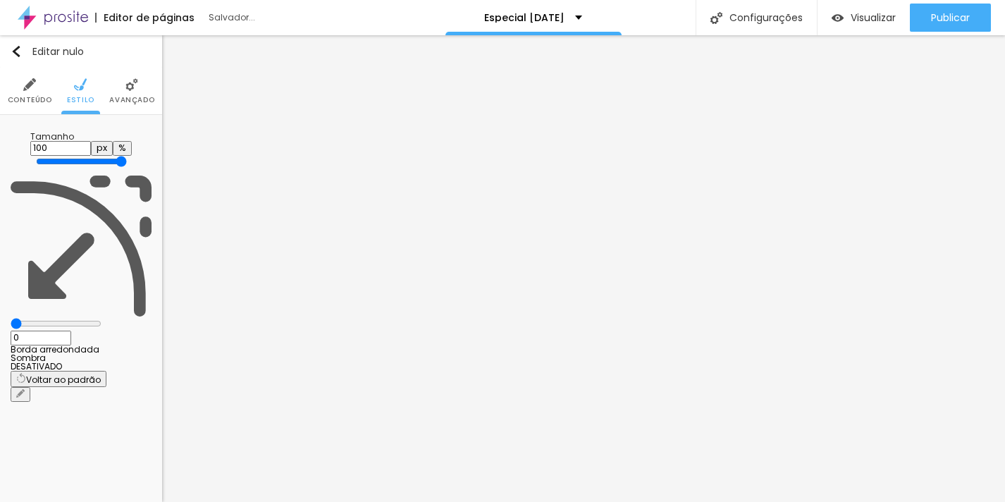
type input "18"
type input "64"
type input "78"
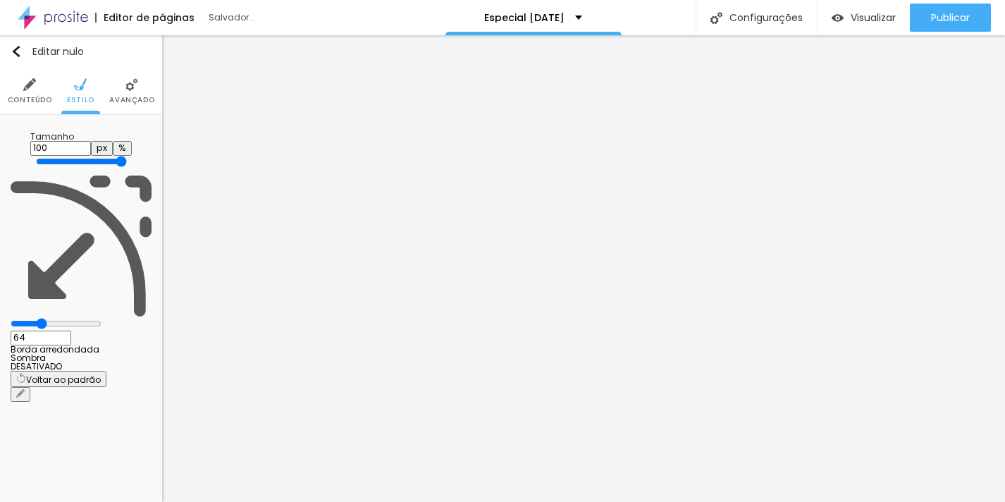
type input "78"
type input "79"
type input "81"
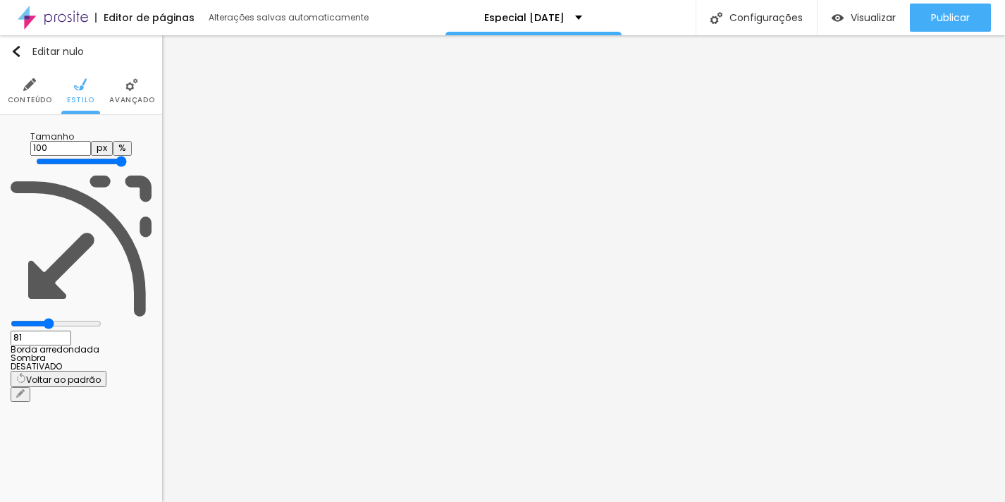
type input "98"
type input "99"
type input "103"
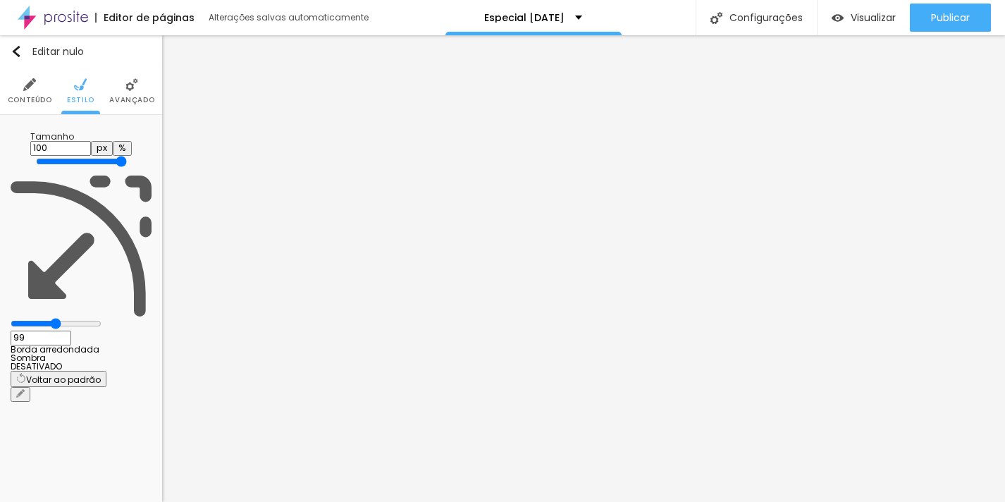
type input "103"
type input "110"
type input "114"
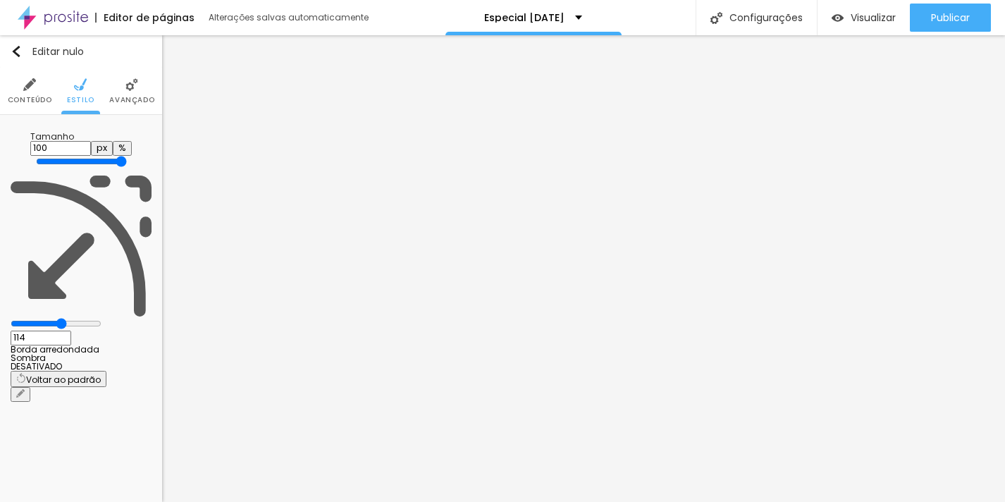
type input "122"
type input "123"
type input "129"
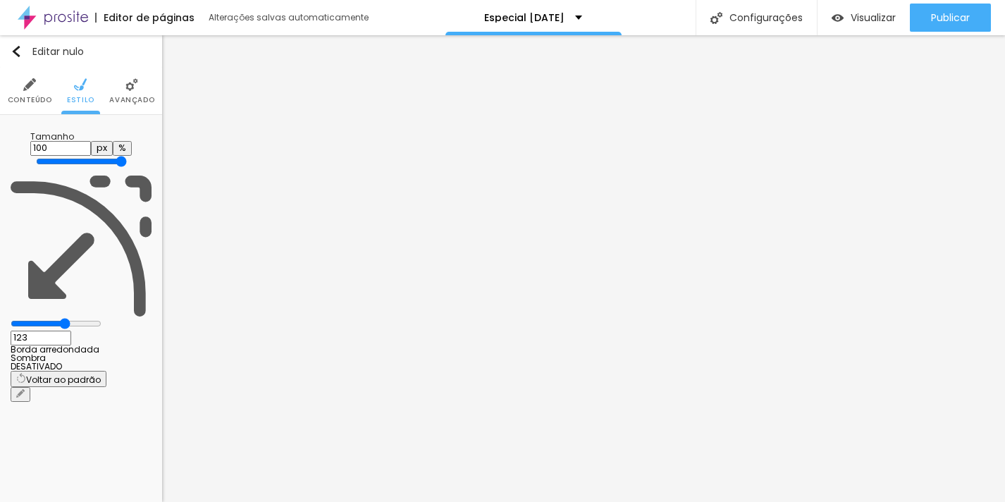
type input "129"
type input "133"
type input "49"
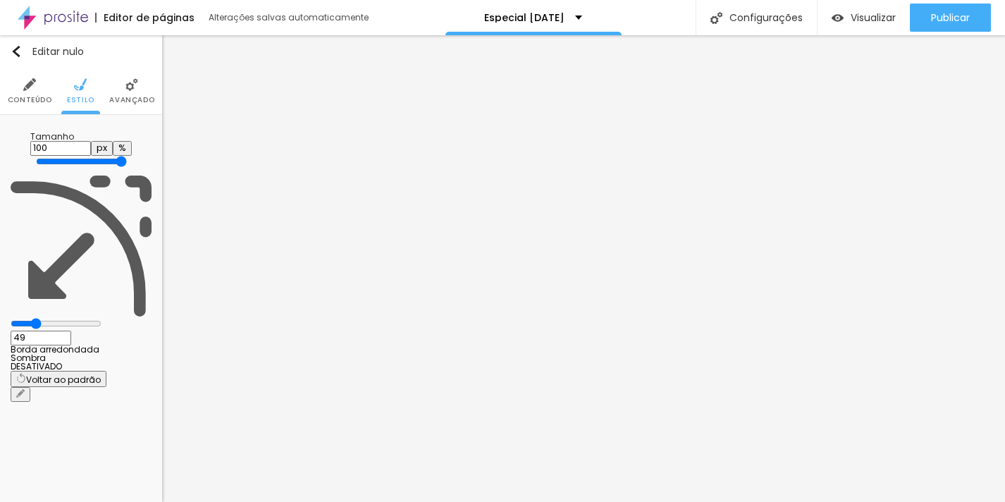
type input "18"
drag, startPoint x: 40, startPoint y: 177, endPoint x: 38, endPoint y: 148, distance: 29.0
type input "17"
click at [40, 318] on input "range" at bounding box center [56, 323] width 91 height 11
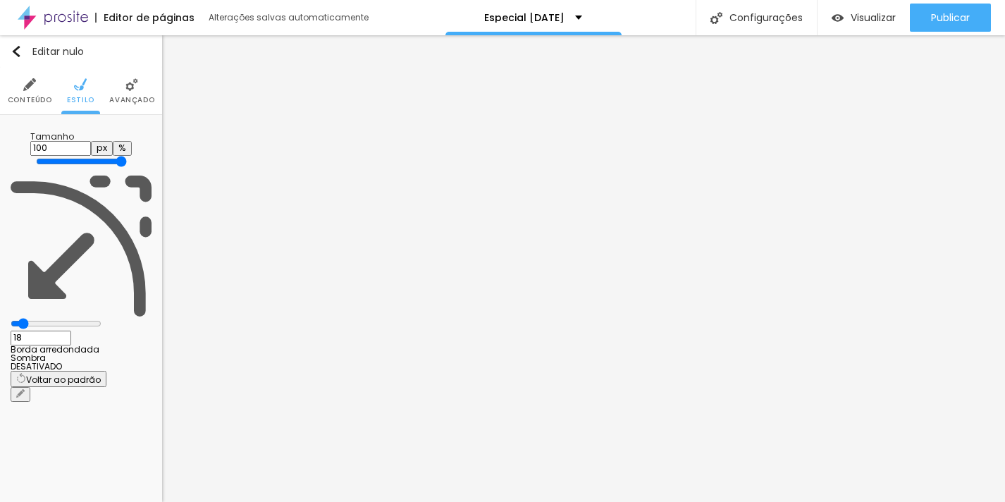
type input "17"
click at [135, 99] on font "Avançado" at bounding box center [131, 99] width 45 height 11
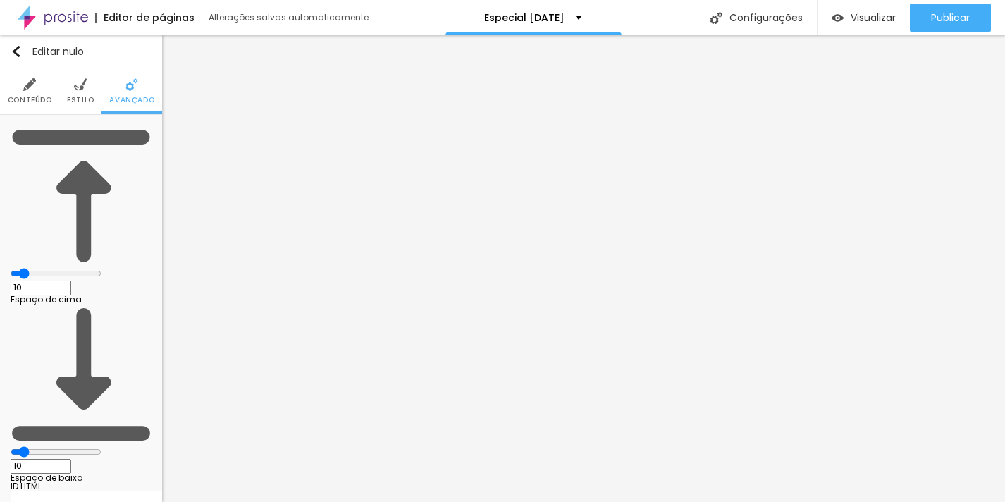
type input "4"
type input "5"
type input "43"
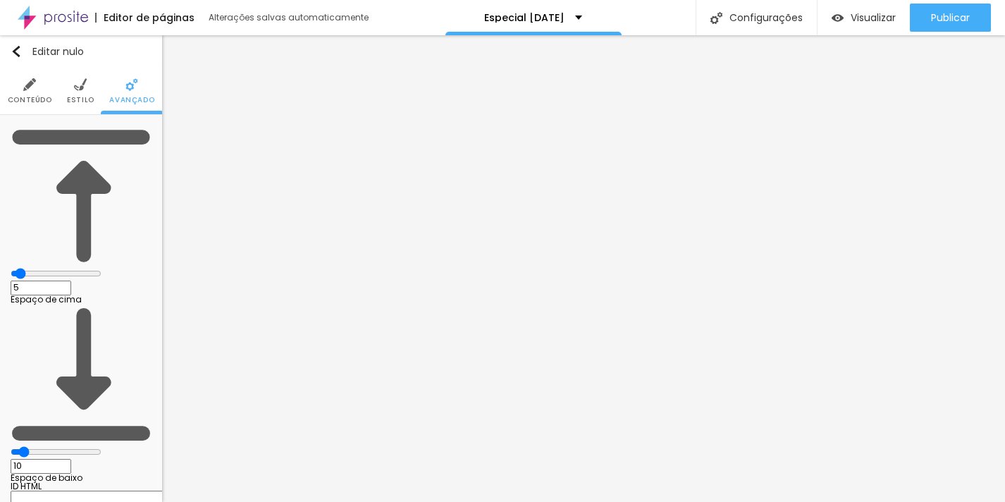
type input "43"
type input "49"
type input "53"
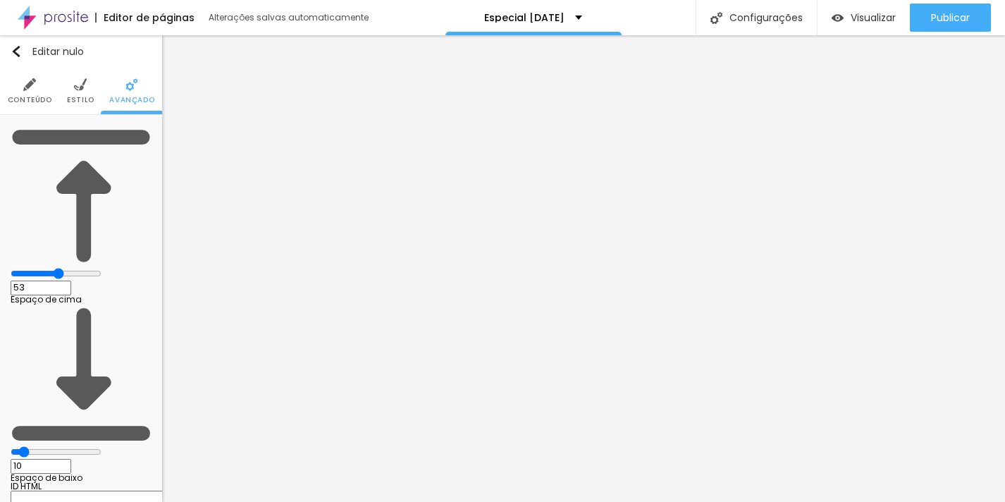
type input "56"
type input "59"
type input "60"
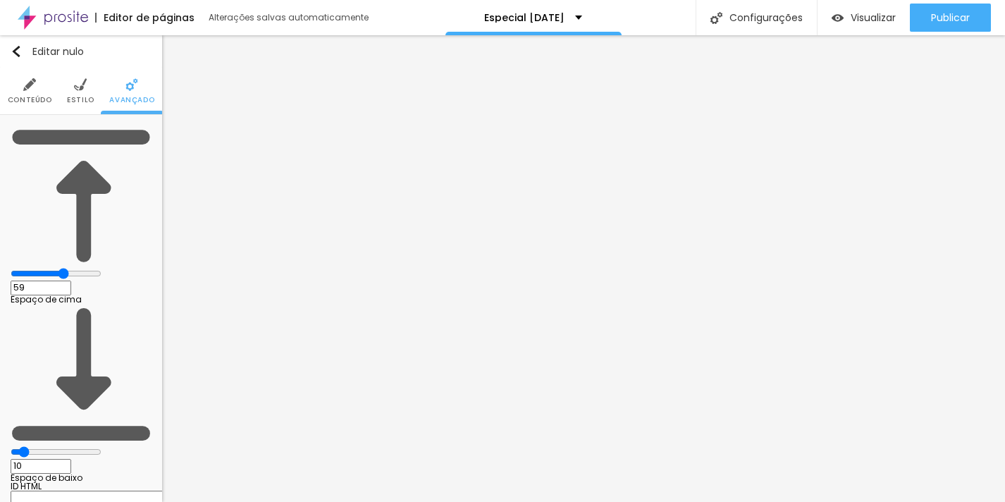
type input "60"
type input "61"
type input "62"
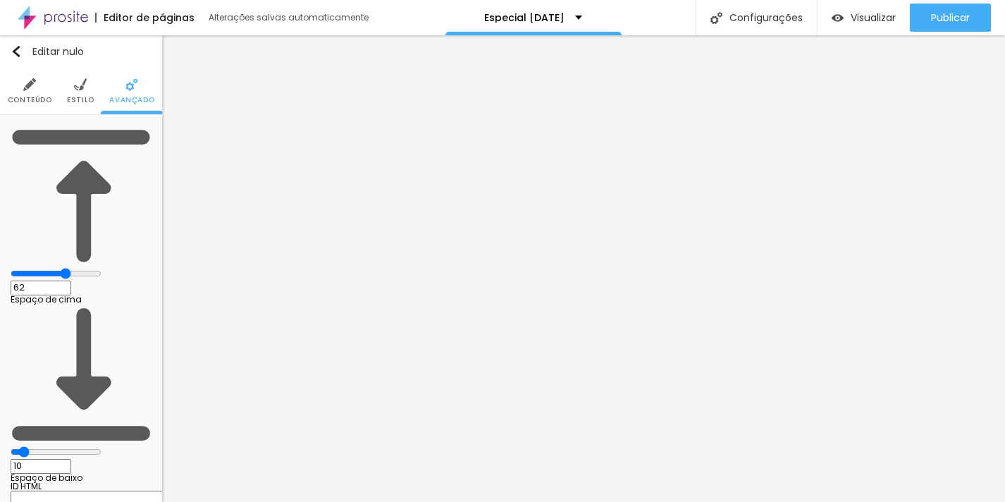
type input "63"
type input "64"
type input "65"
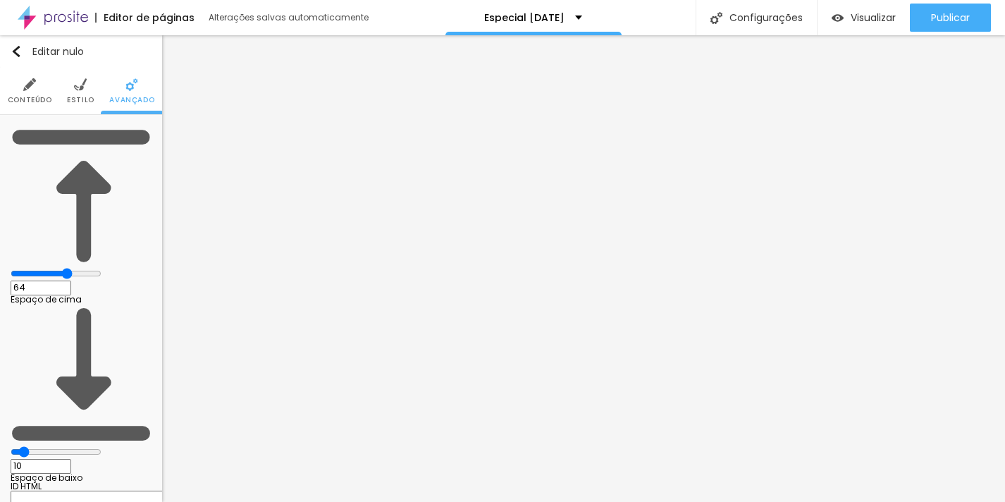
type input "65"
type input "66"
type input "67"
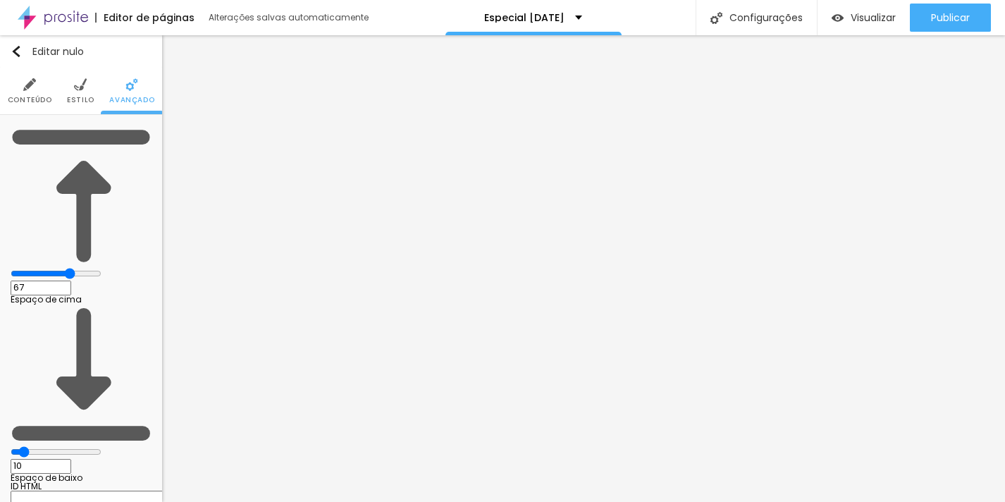
type input "79"
type input "81"
type input "80"
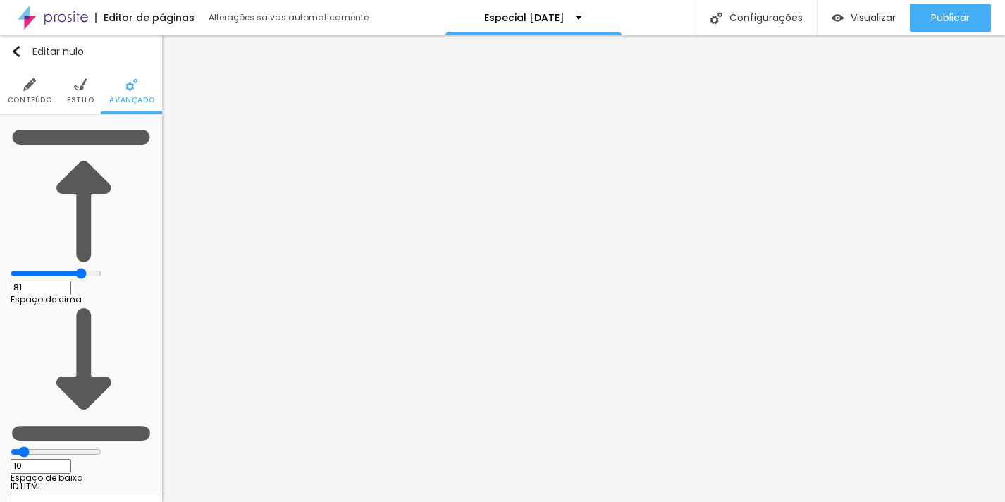
type input "80"
type input "67"
type input "49"
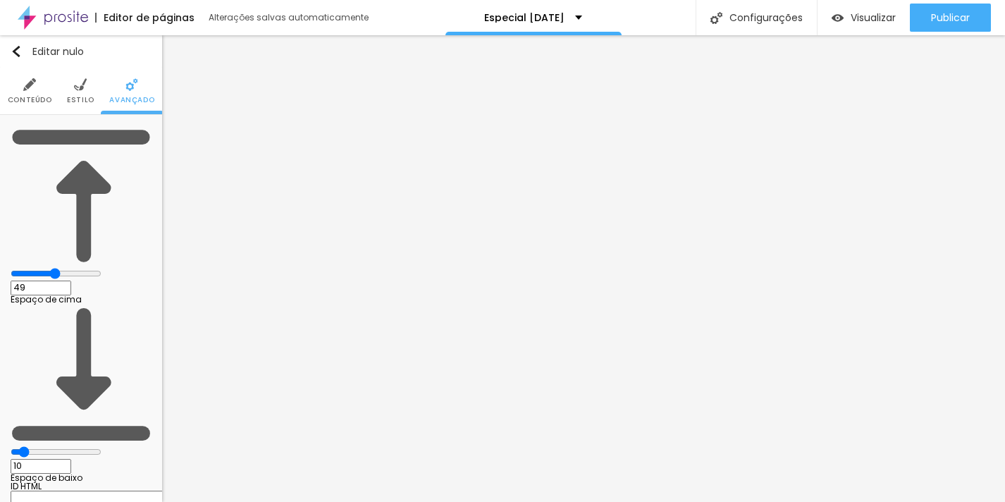
type input "0"
drag, startPoint x: 35, startPoint y: 140, endPoint x: 25, endPoint y: 140, distance: 10.6
type input "0"
click at [25, 268] on input "range" at bounding box center [56, 273] width 91 height 11
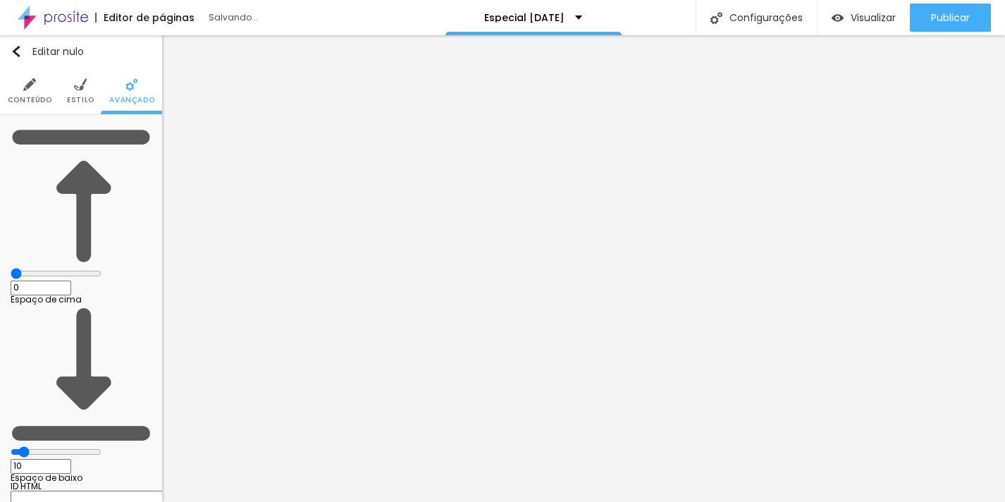
click at [23, 94] on font "Conteúdo" at bounding box center [30, 99] width 44 height 11
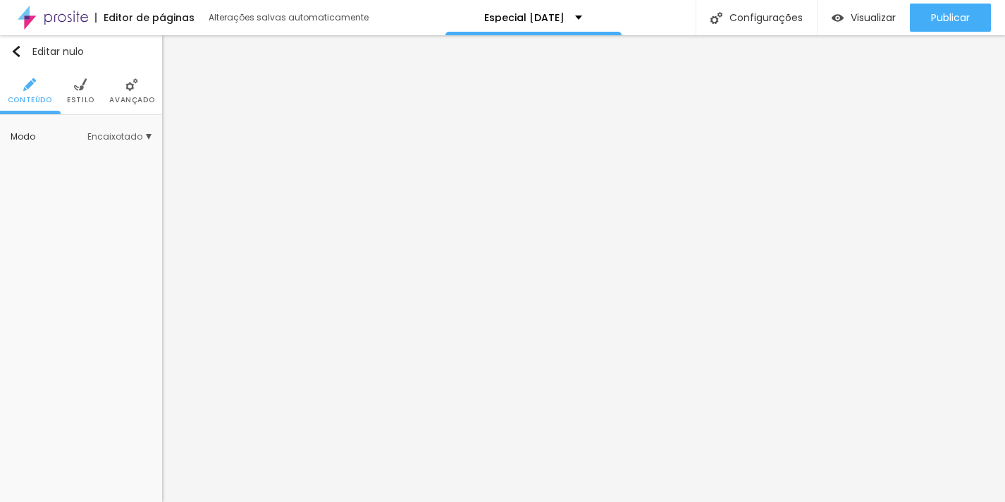
click at [89, 94] on li "Estilo" at bounding box center [80, 91] width 27 height 47
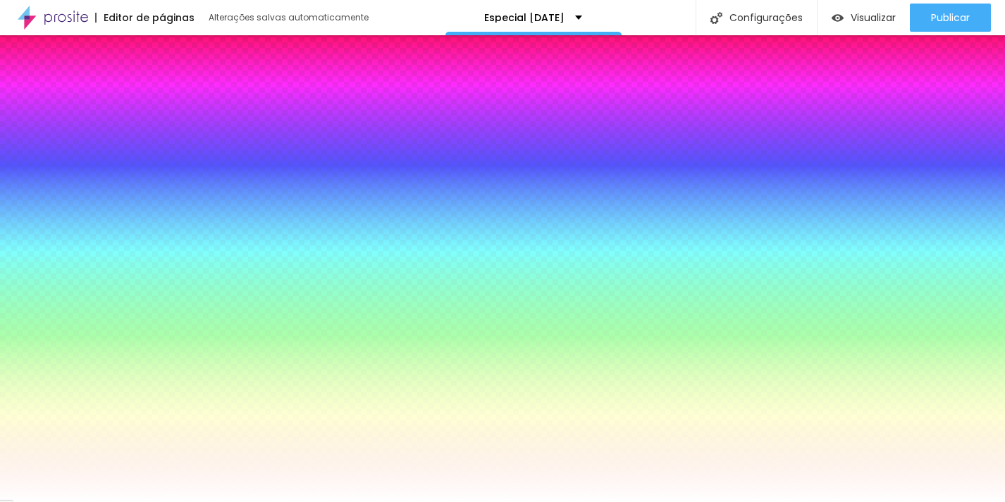
click at [112, 94] on li "Avançado" at bounding box center [131, 91] width 45 height 47
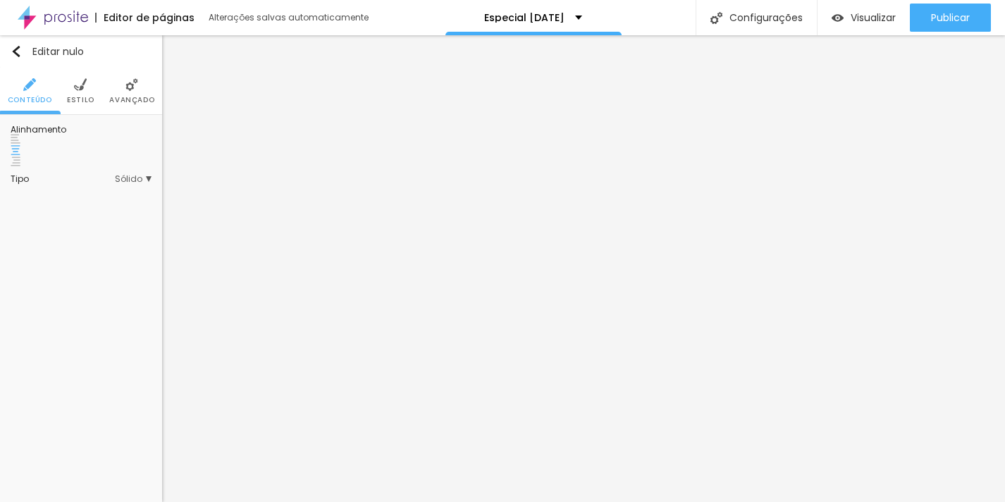
click at [128, 173] on font "Sólido" at bounding box center [128, 179] width 27 height 12
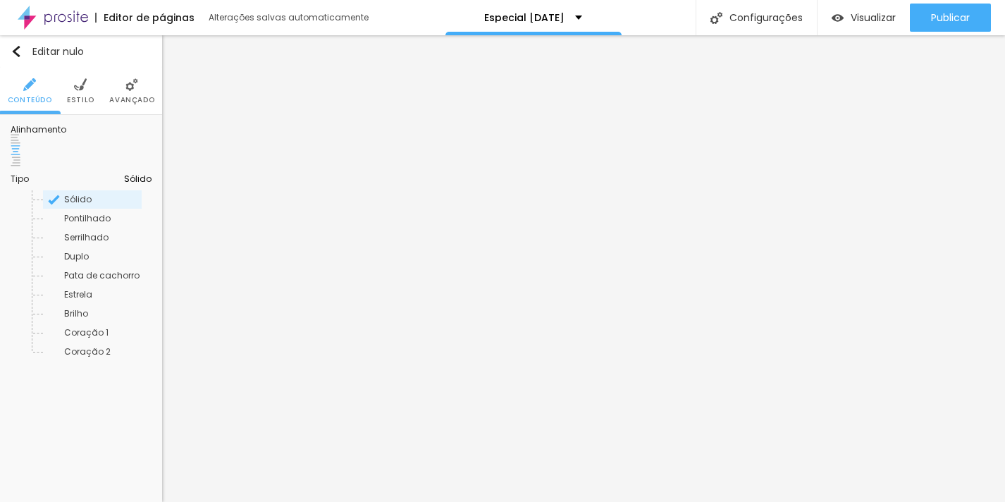
click at [128, 173] on font "Sólido" at bounding box center [137, 179] width 27 height 12
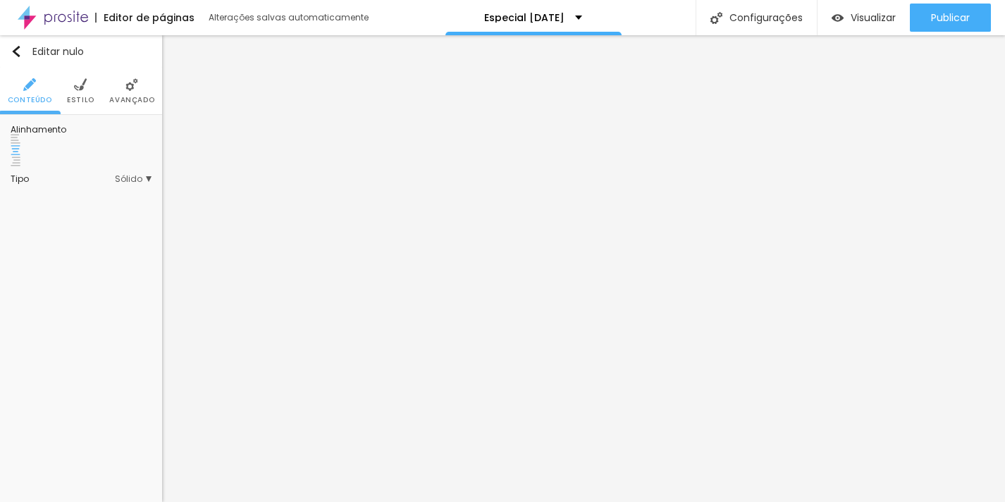
click at [90, 97] on font "Estilo" at bounding box center [80, 99] width 27 height 11
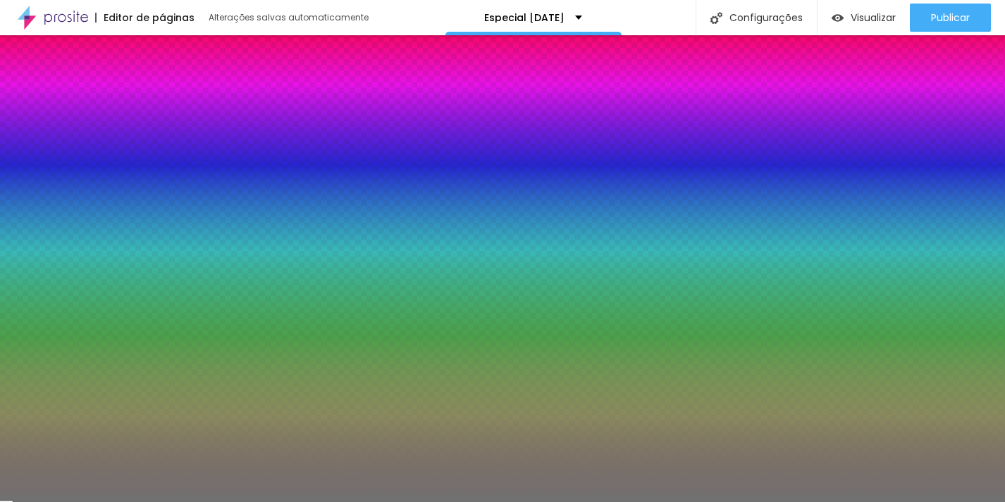
type input "45"
type input "21"
type input "42"
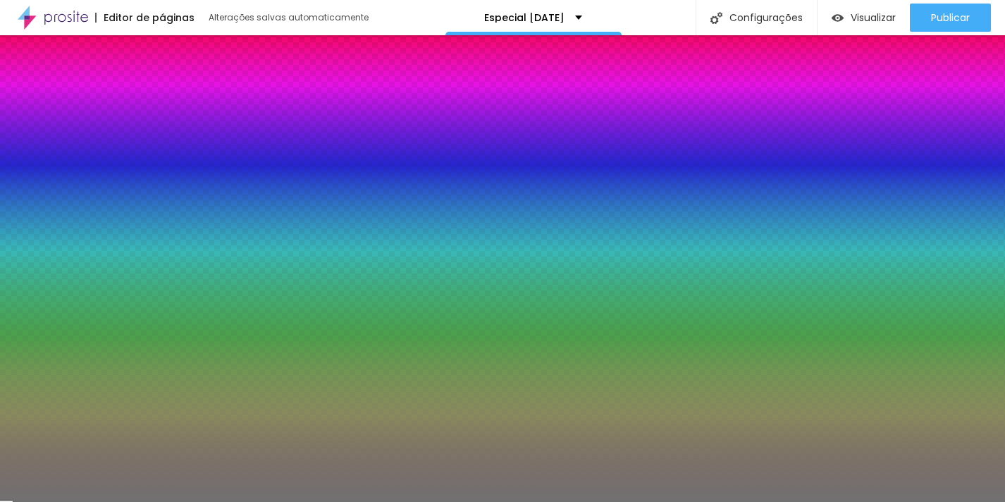
type input "42"
type input "43"
type input "44"
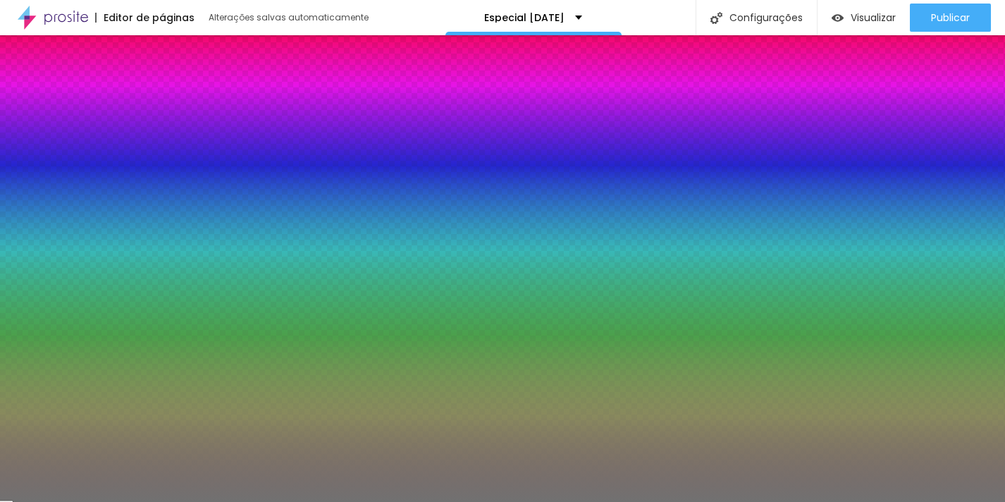
type input "46"
type input "60"
type input "67"
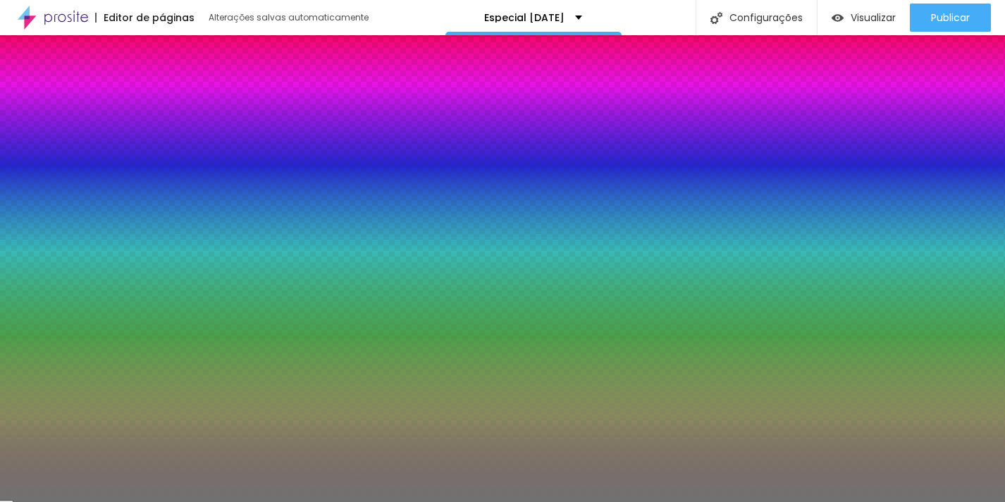
type input "67"
type input "73"
type input "76"
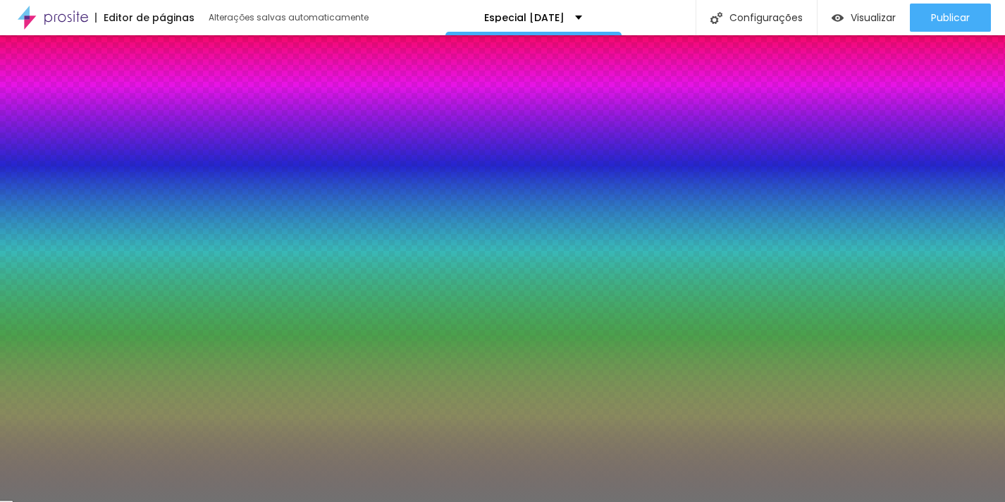
type input "86"
type input "88"
type input "90"
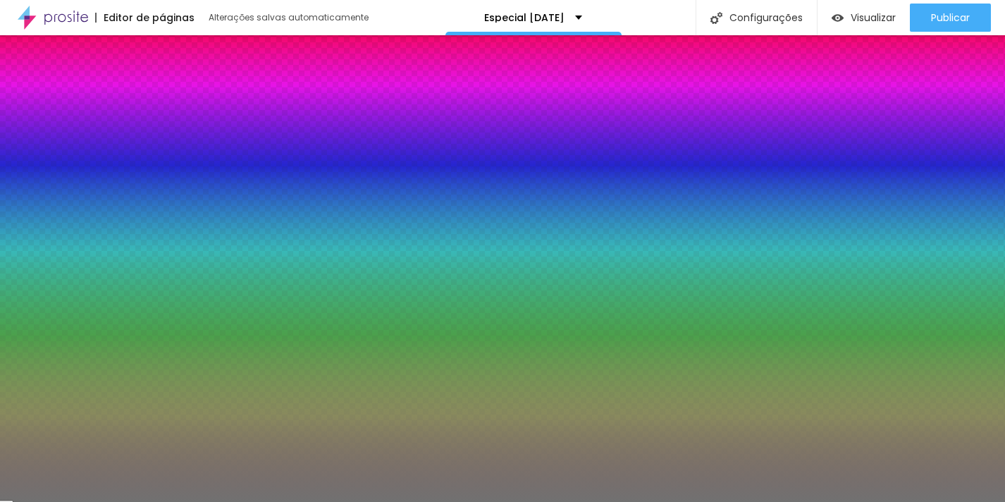
type input "90"
type input "88"
type input "83"
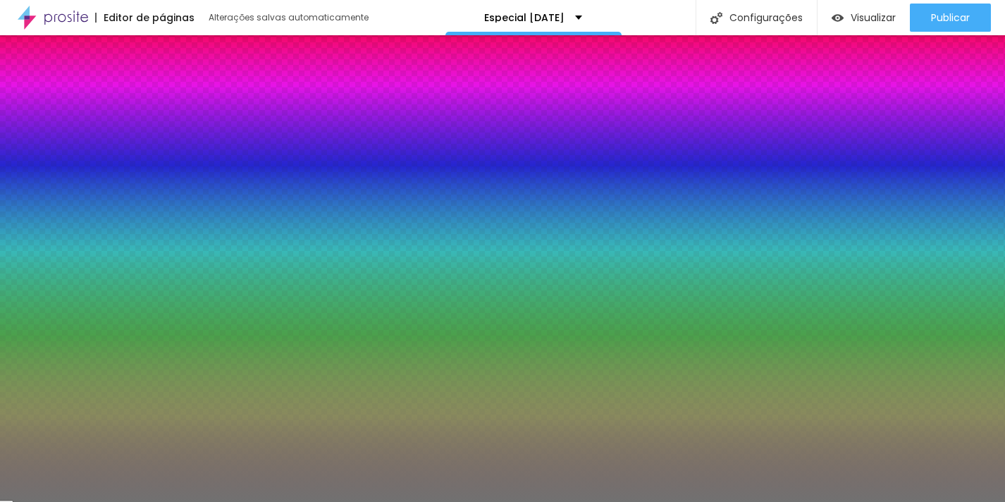
type input "82"
type input "81"
type input "80"
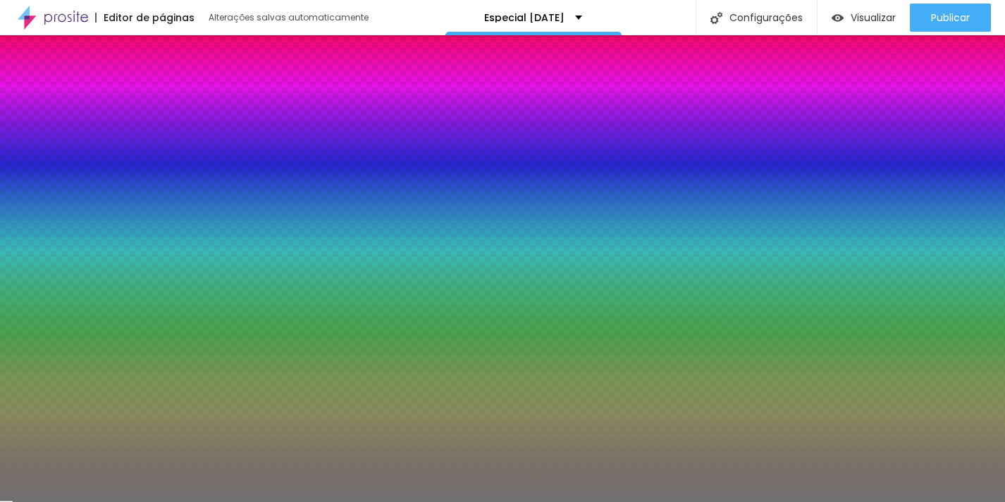
type input "80"
type input "77"
type input "76"
drag, startPoint x: 66, startPoint y: 187, endPoint x: 102, endPoint y: 189, distance: 36.0
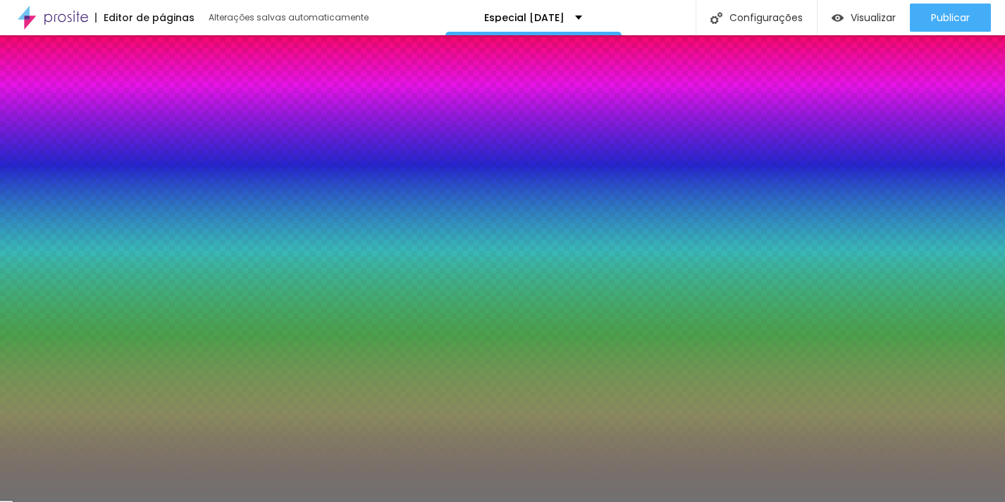
click at [102, 195] on input "range" at bounding box center [81, 200] width 91 height 11
click at [98, 195] on input "range" at bounding box center [81, 200] width 91 height 11
drag, startPoint x: 67, startPoint y: 221, endPoint x: 10, endPoint y: 224, distance: 57.2
click at [36, 245] on input "range" at bounding box center [81, 250] width 91 height 11
click at [128, 97] on font "Avançado" at bounding box center [131, 99] width 45 height 11
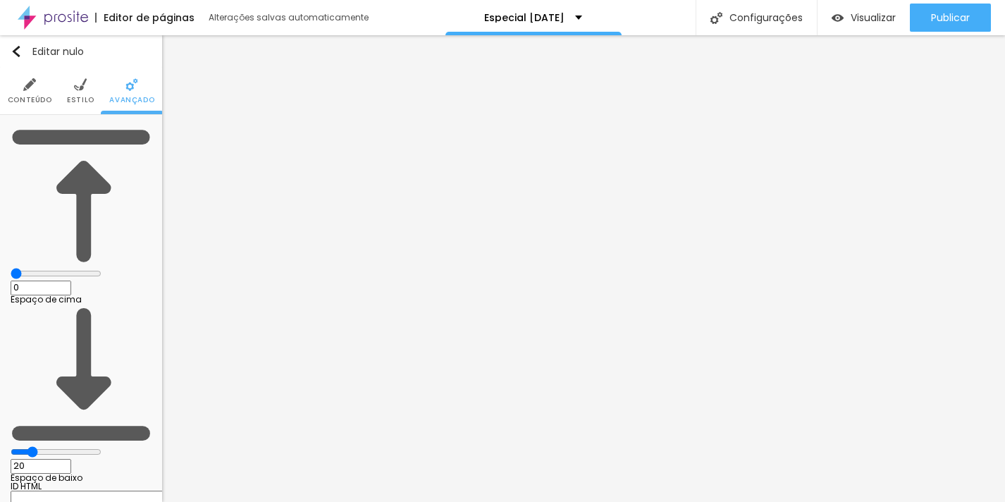
drag, startPoint x: 80, startPoint y: 138, endPoint x: 24, endPoint y: 137, distance: 56.4
click at [24, 268] on input "range" at bounding box center [56, 273] width 91 height 11
drag, startPoint x: 8, startPoint y: 164, endPoint x: -15, endPoint y: 161, distance: 22.7
click at [11, 446] on input "range" at bounding box center [56, 451] width 91 height 11
click at [87, 90] on li "Estilo" at bounding box center [80, 91] width 27 height 47
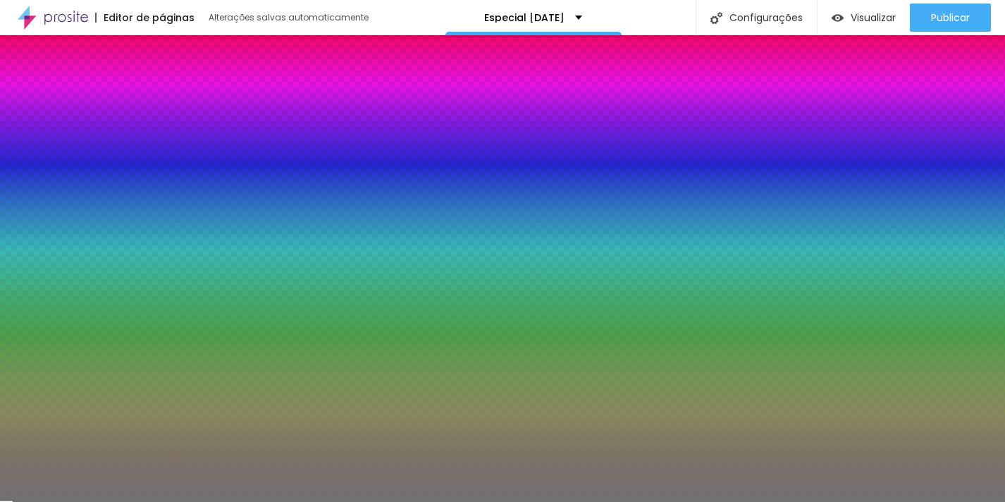
click at [136, 150] on input "#717171" at bounding box center [95, 157] width 169 height 14
paste input "54281"
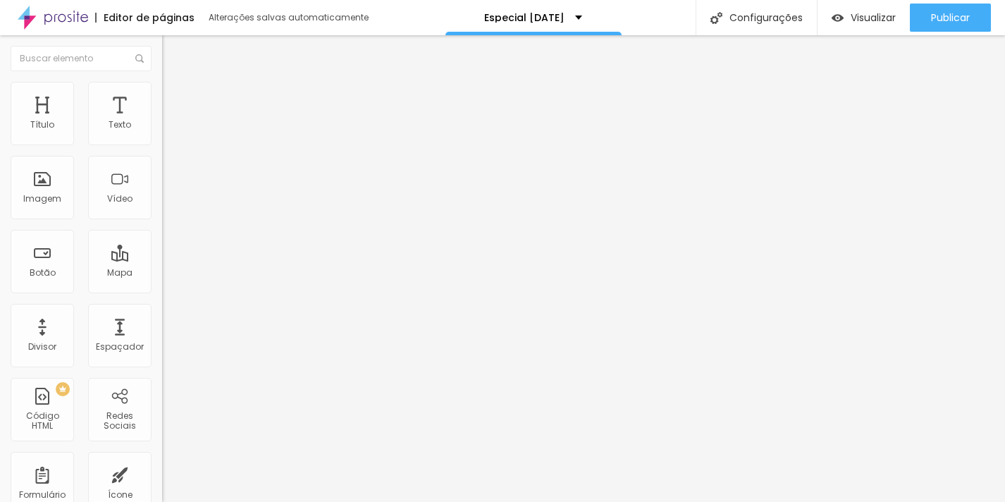
click at [161, 102] on div "Título Texto Imagem Vídeo Botão Mapa Divisor Espaçador PREMIUM Código HTML Rede…" at bounding box center [81, 268] width 162 height 467
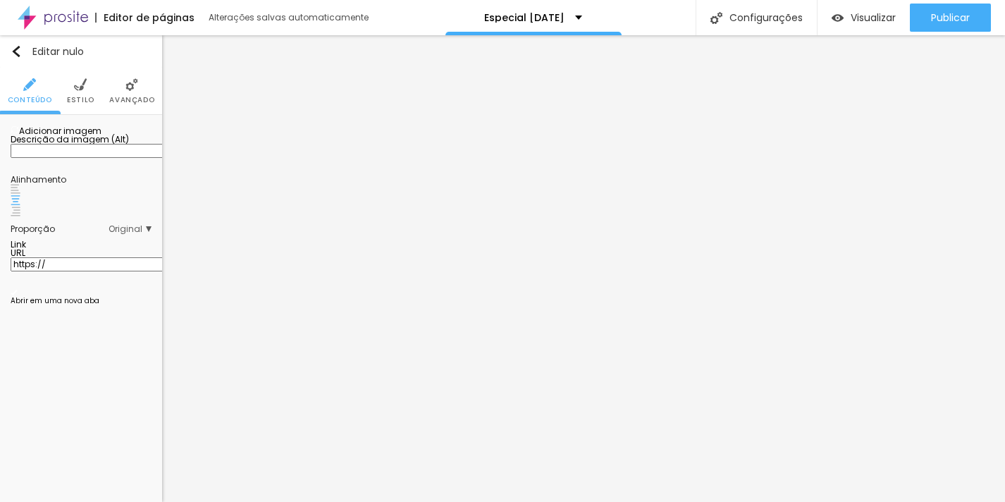
click at [80, 137] on font "Adicionar imagem" at bounding box center [60, 131] width 82 height 12
click at [297, 489] on div "Subindo 0/0 arquivos" at bounding box center [502, 506] width 1005 height 8
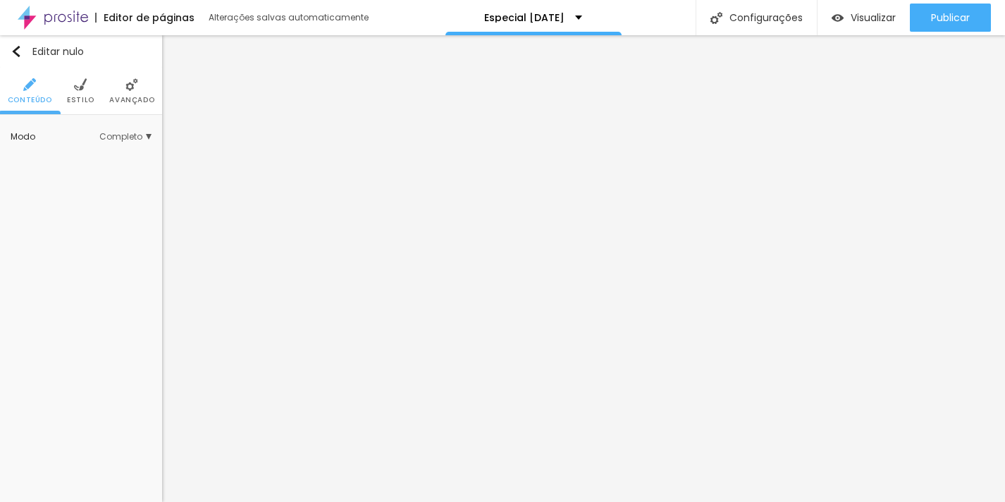
click at [85, 90] on li "Estilo" at bounding box center [80, 91] width 27 height 47
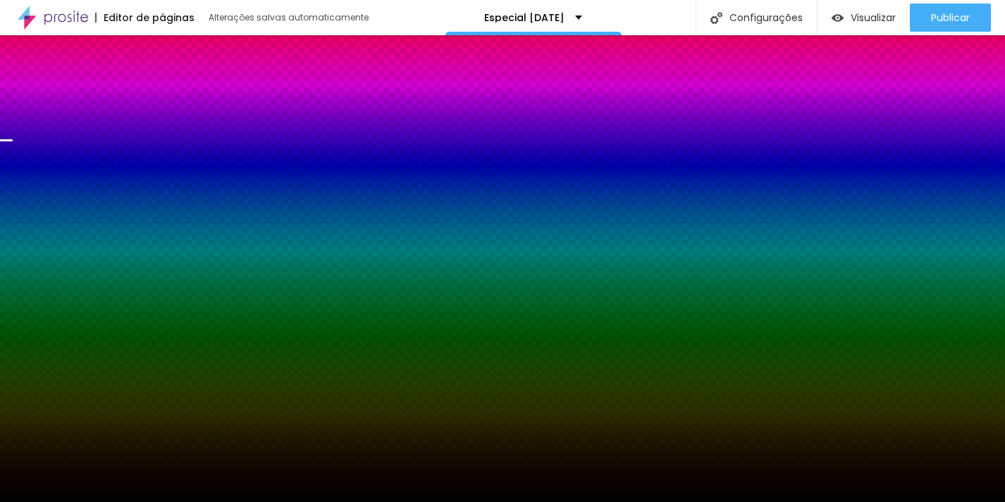
click at [83, 145] on font "Trocar imagem" at bounding box center [53, 139] width 68 height 12
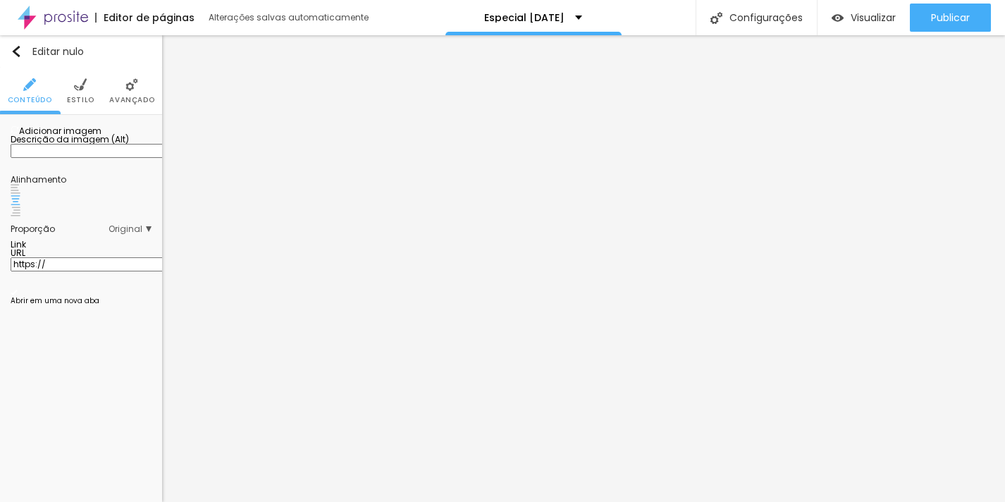
click at [52, 137] on font "Adicionar imagem" at bounding box center [60, 131] width 82 height 12
click at [125, 240] on div "Proporção Original Cinema 16:9 Padrão 4:3 Quadrado 1:1 Original" at bounding box center [81, 229] width 141 height 23
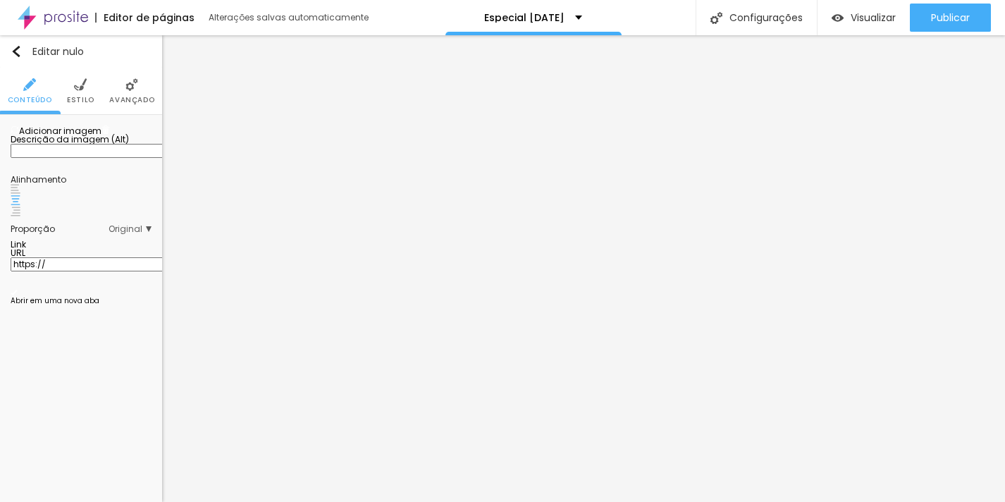
click at [134, 235] on font "Original" at bounding box center [126, 229] width 34 height 12
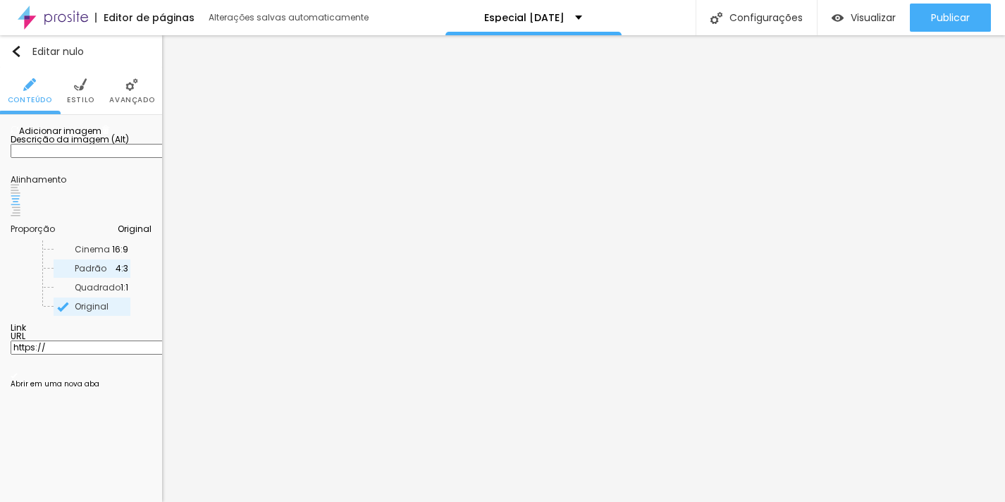
click at [97, 273] on span "Padrão" at bounding box center [95, 268] width 41 height 8
click at [82, 255] on font "Cinema" at bounding box center [92, 249] width 35 height 12
click at [75, 293] on font "Quadrado" at bounding box center [98, 287] width 46 height 12
click at [113, 273] on span "Padrão" at bounding box center [95, 268] width 41 height 8
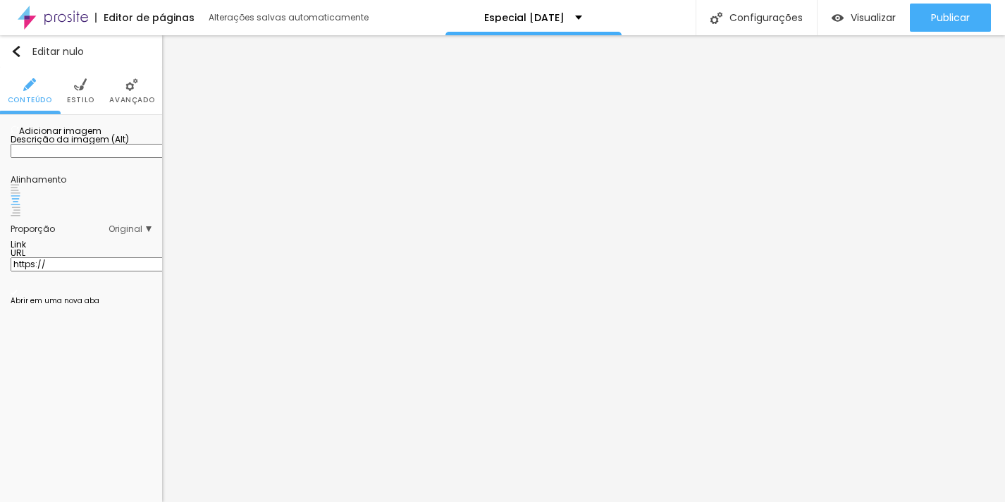
click at [102, 137] on font "Adicionar imagem" at bounding box center [60, 131] width 82 height 12
click at [140, 235] on font "Original" at bounding box center [126, 229] width 34 height 12
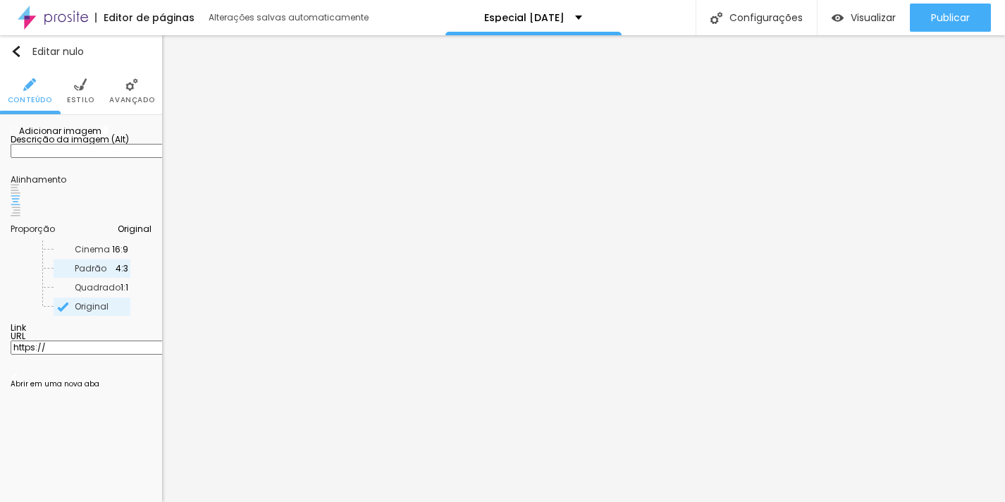
click at [116, 273] on span "Padrão" at bounding box center [95, 268] width 41 height 8
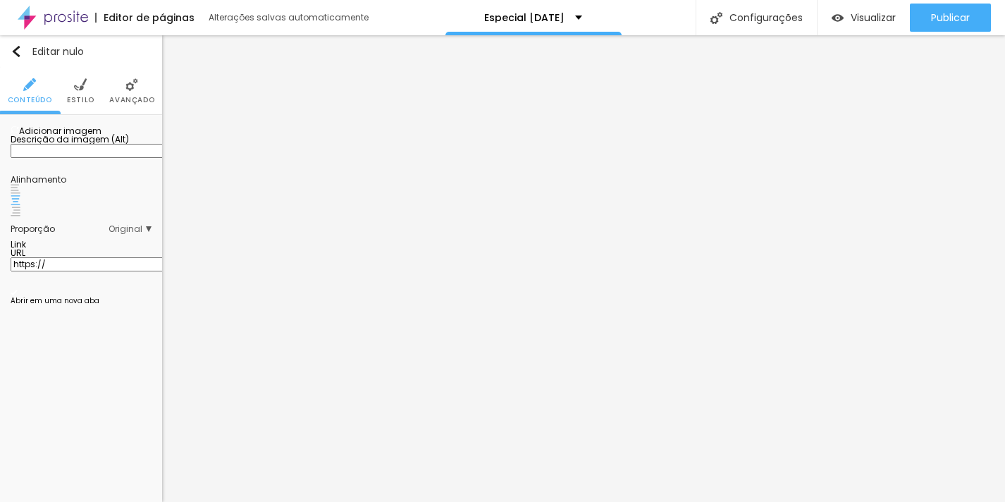
click at [59, 137] on font "Adicionar imagem" at bounding box center [60, 131] width 82 height 12
click at [131, 235] on font "Original" at bounding box center [126, 229] width 34 height 12
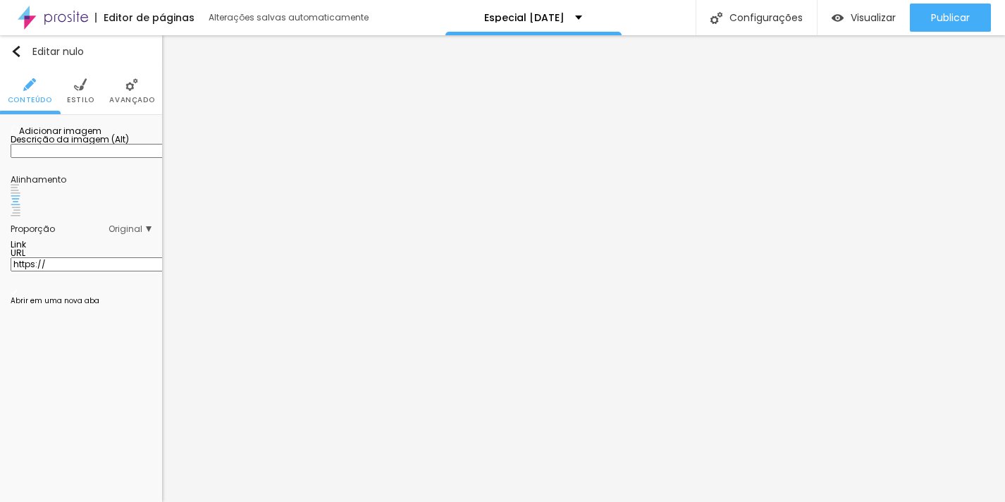
click at [102, 137] on font "Adicionar imagem" at bounding box center [60, 131] width 82 height 12
click at [135, 235] on font "Original" at bounding box center [126, 229] width 34 height 12
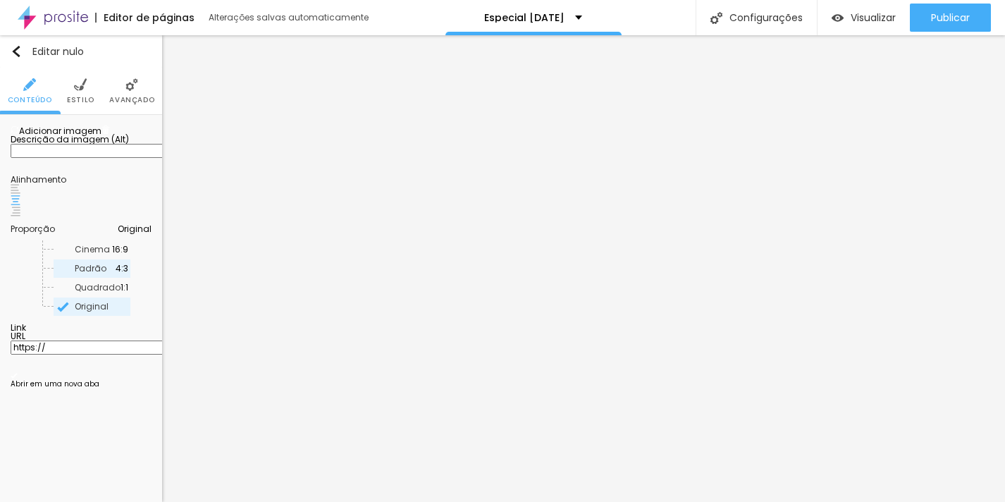
click at [108, 273] on span "Padrão" at bounding box center [95, 268] width 41 height 8
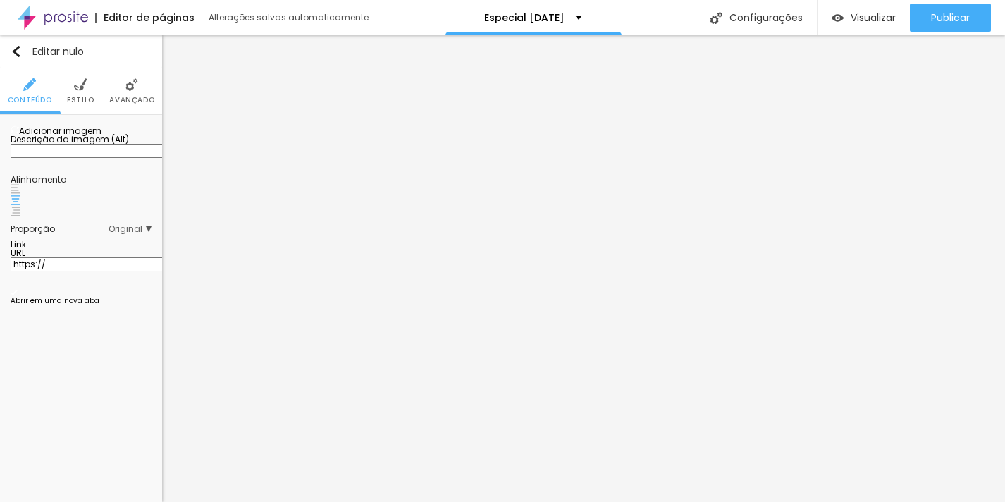
click at [99, 137] on font "Adicionar imagem" at bounding box center [60, 131] width 82 height 12
click at [73, 233] on div "Proporção" at bounding box center [60, 229] width 98 height 8
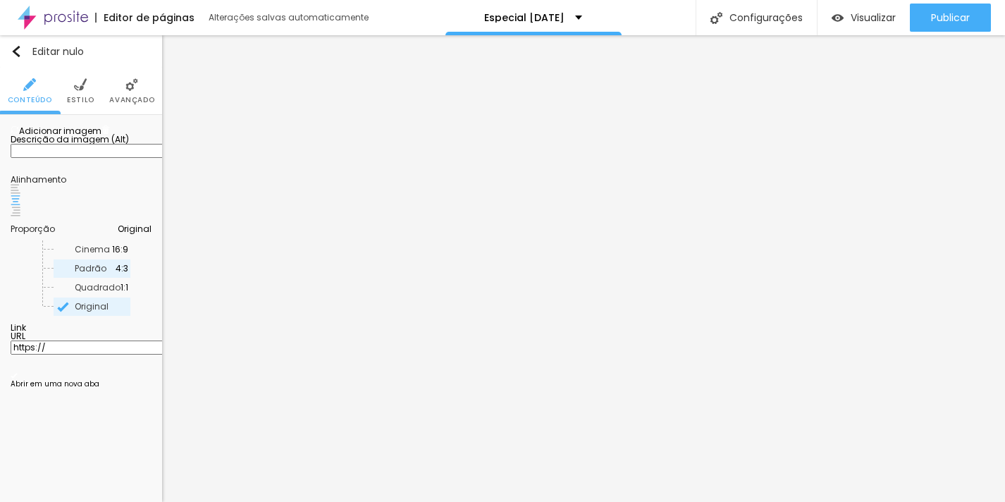
click at [75, 274] on font "Padrão" at bounding box center [91, 268] width 32 height 12
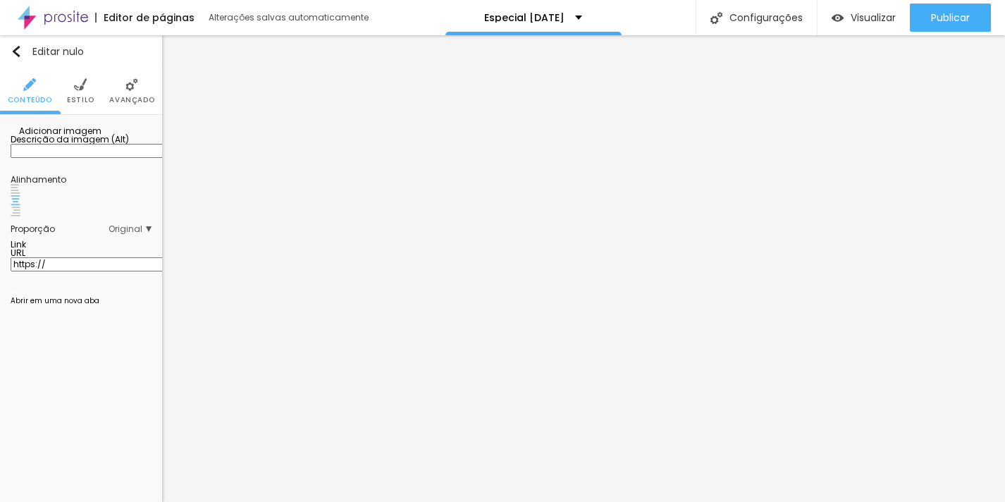
click at [127, 235] on font "Original" at bounding box center [126, 229] width 34 height 12
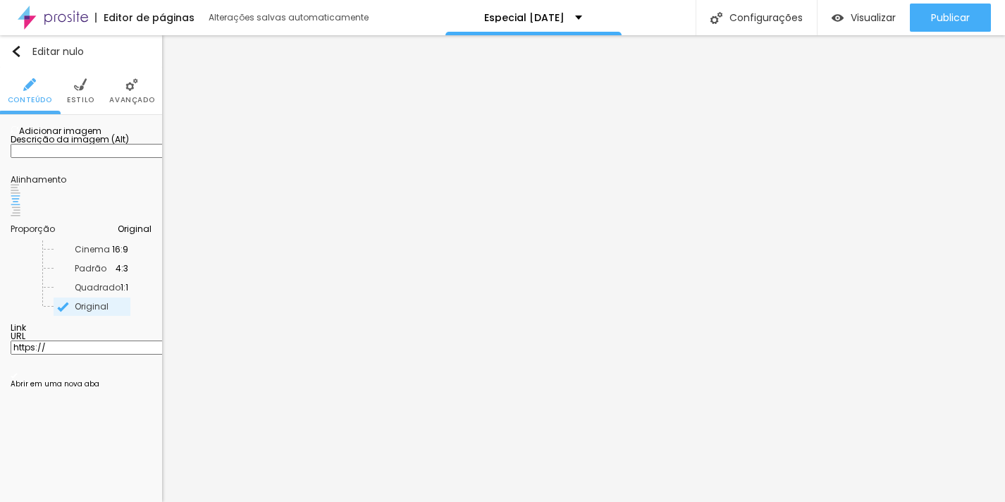
click at [102, 137] on font "Adicionar imagem" at bounding box center [60, 131] width 82 height 12
click at [106, 273] on span "Padrão" at bounding box center [95, 268] width 41 height 8
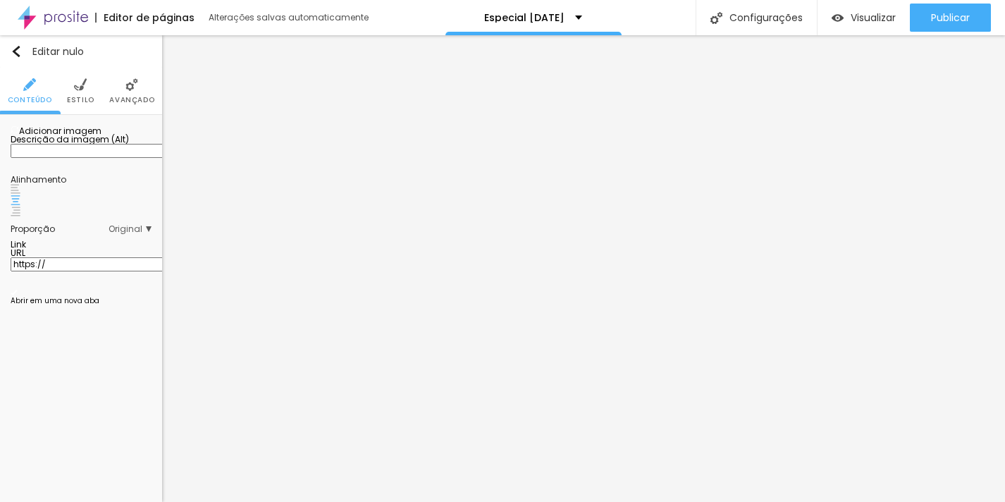
click at [80, 137] on font "Adicionar imagem" at bounding box center [60, 131] width 82 height 12
click at [135, 235] on font "Original" at bounding box center [126, 229] width 34 height 12
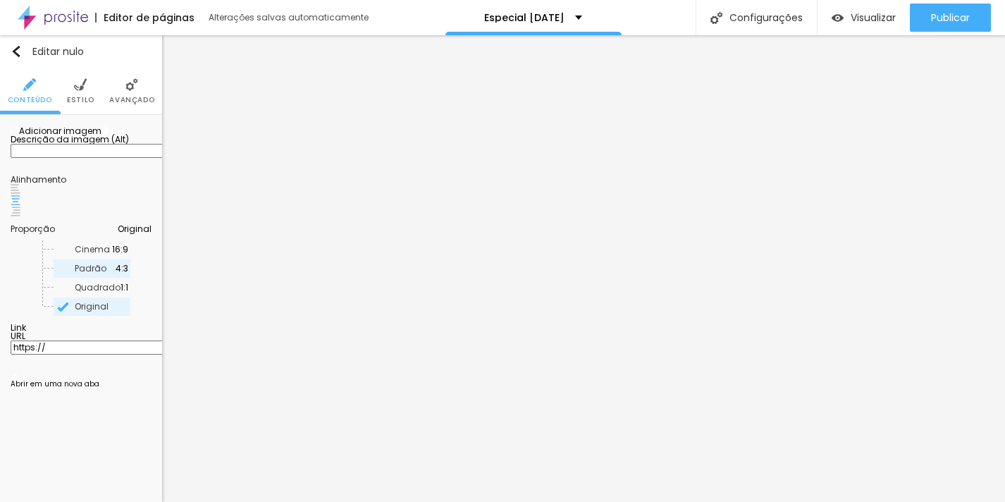
click at [103, 278] on div "Padrão 4:3" at bounding box center [92, 268] width 77 height 18
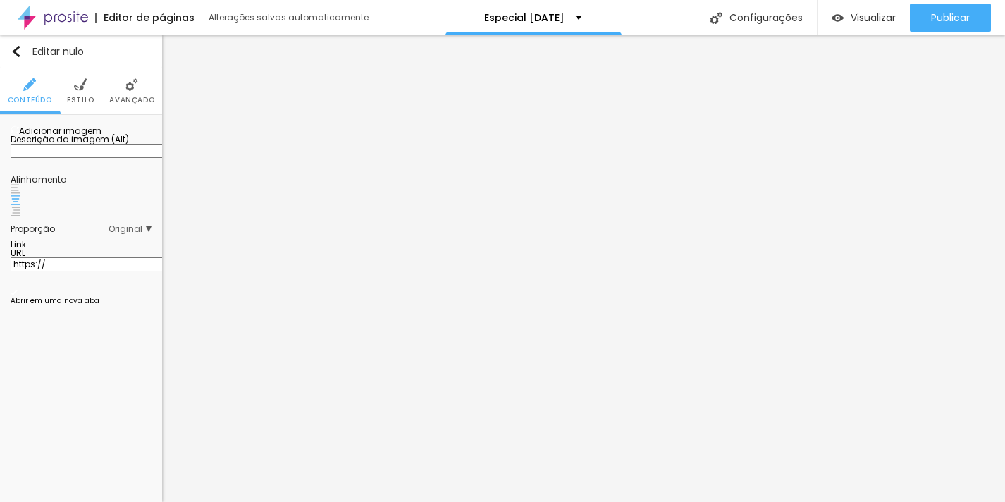
click at [102, 137] on font "Adicionar imagem" at bounding box center [60, 131] width 82 height 12
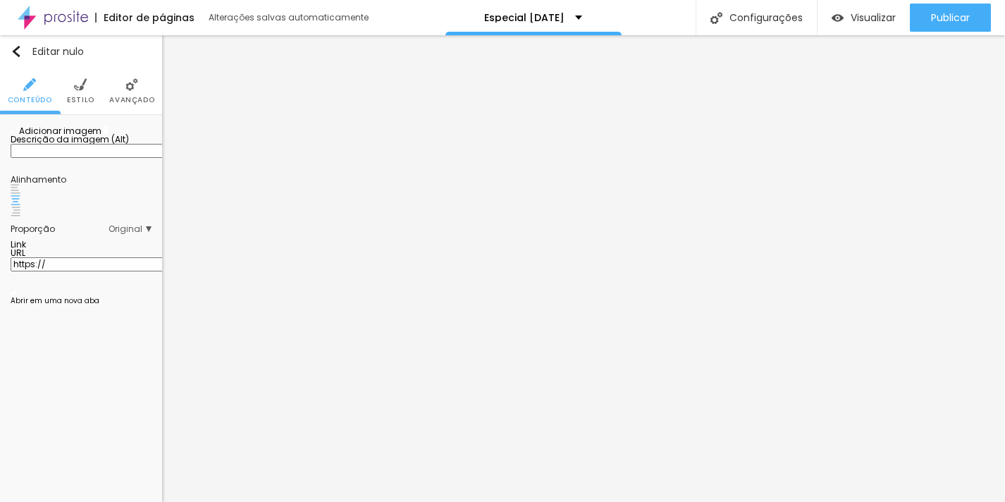
click at [125, 235] on font "Original" at bounding box center [126, 229] width 34 height 12
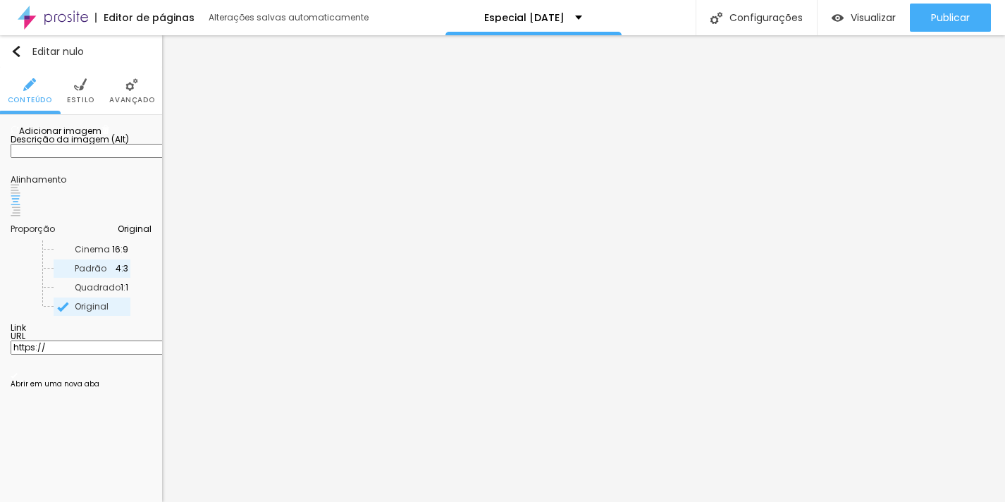
click at [103, 273] on span "Padrão" at bounding box center [95, 268] width 41 height 8
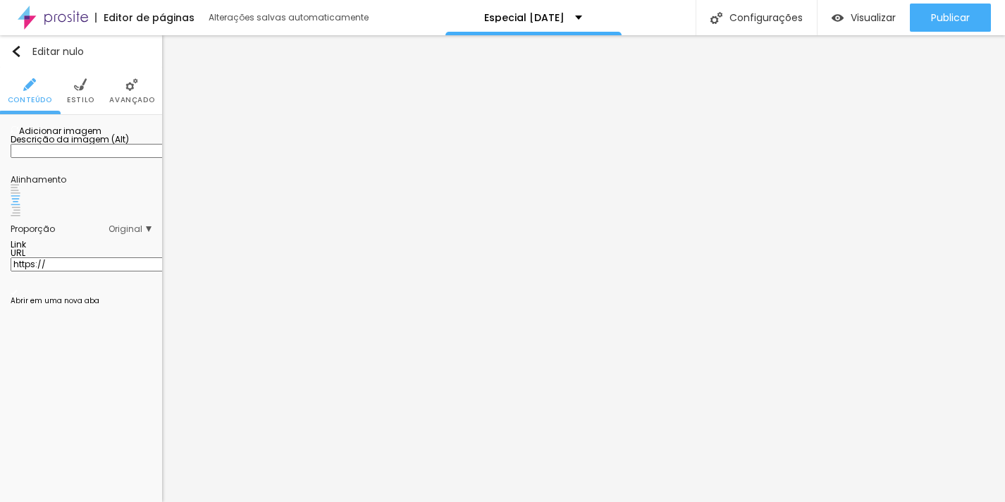
click at [102, 137] on span "Adicionar imagem" at bounding box center [56, 131] width 91 height 12
click at [146, 240] on div "Proporção Original Cinema 16:9 Padrão 4:3 Quadrado 1:1 Original" at bounding box center [81, 229] width 141 height 23
click at [125, 235] on font "Original" at bounding box center [126, 229] width 34 height 12
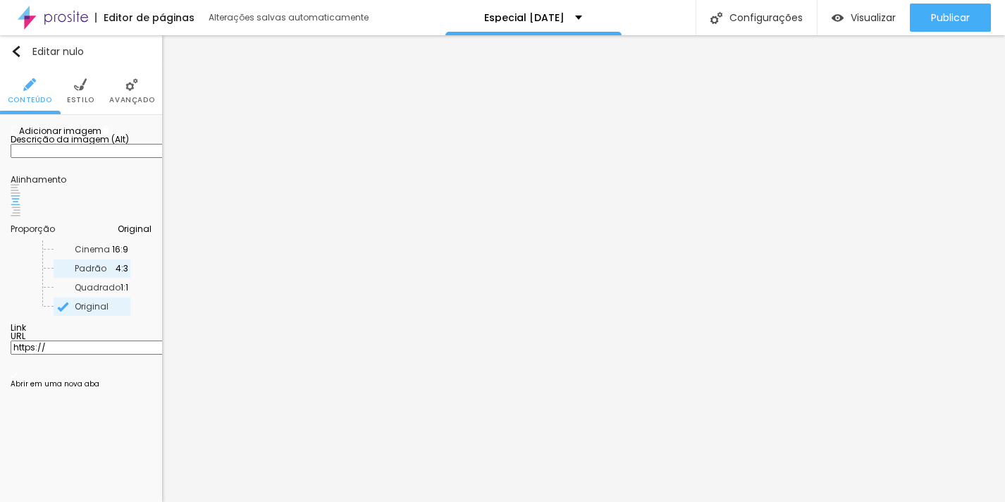
click at [116, 278] on div "Padrão 4:3" at bounding box center [92, 268] width 77 height 18
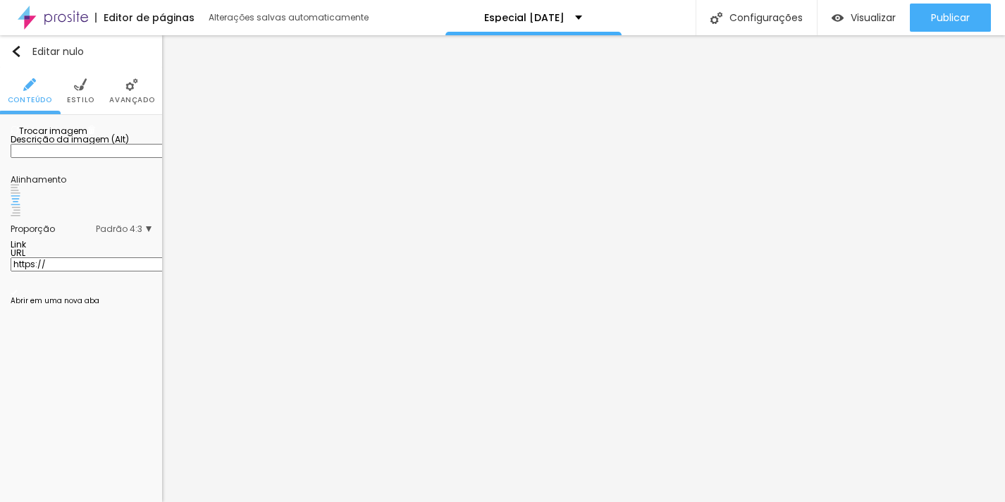
click at [80, 137] on font "Trocar imagem" at bounding box center [53, 131] width 68 height 12
click at [87, 137] on font "Trocar imagem" at bounding box center [53, 131] width 68 height 12
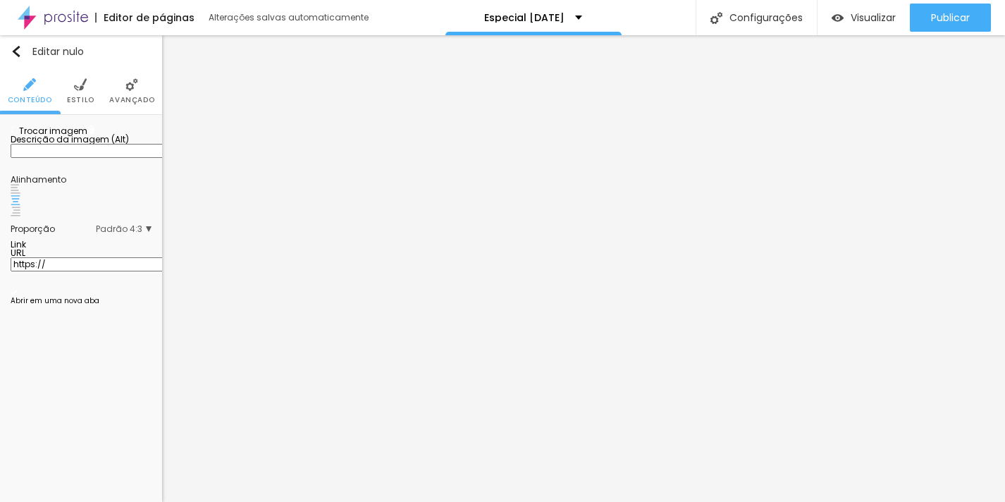
click at [85, 137] on font "Trocar imagem" at bounding box center [53, 131] width 68 height 12
click at [104, 135] on div "Trocar imagem" at bounding box center [81, 130] width 141 height 10
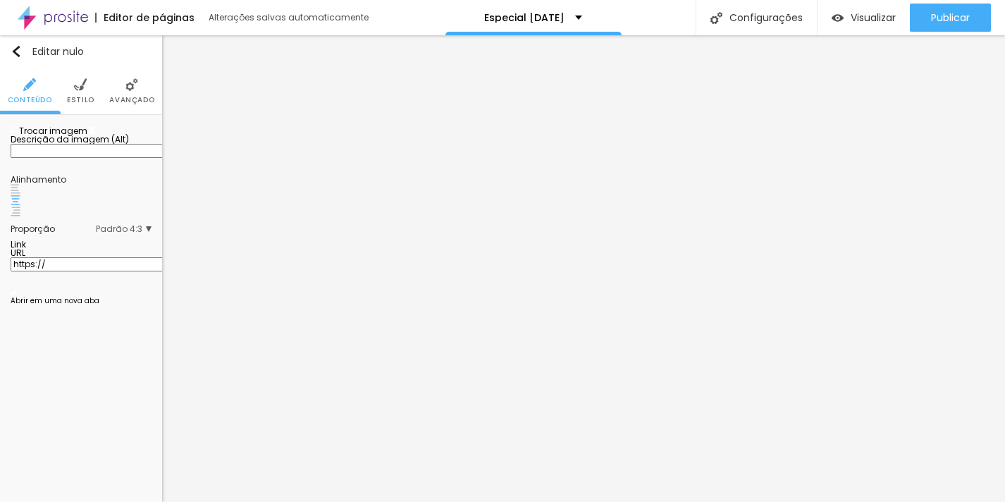
drag, startPoint x: 91, startPoint y: 171, endPoint x: 99, endPoint y: 147, distance: 25.9
click at [99, 135] on div "Trocar imagem" at bounding box center [81, 130] width 141 height 10
click at [51, 135] on div "Trocar imagem" at bounding box center [81, 130] width 141 height 10
click at [53, 135] on div "Trocar imagem" at bounding box center [81, 130] width 141 height 10
click at [94, 87] on ul "Conteúdo Estilo Avançado" at bounding box center [81, 91] width 162 height 47
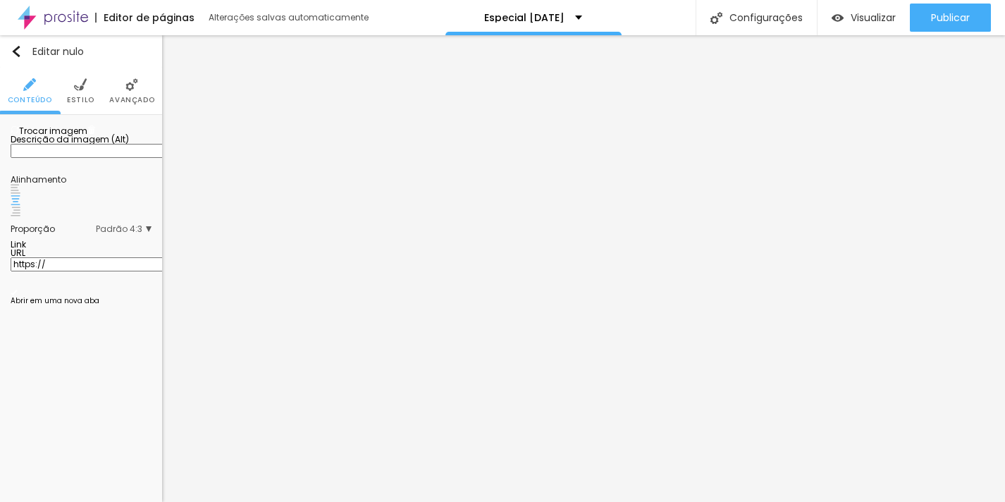
click at [80, 90] on img at bounding box center [80, 84] width 13 height 13
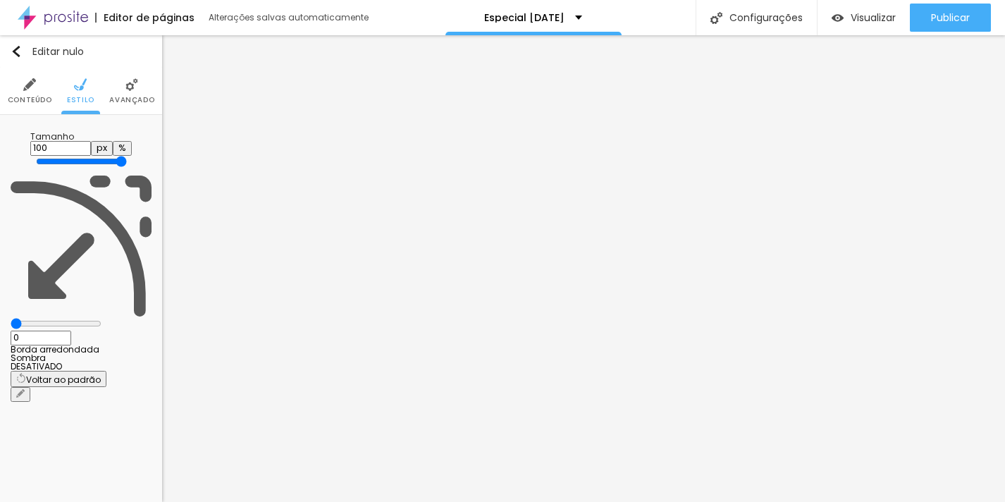
drag, startPoint x: 145, startPoint y: 148, endPoint x: 235, endPoint y: 159, distance: 90.8
click at [127, 159] on input "range" at bounding box center [81, 161] width 91 height 11
click at [131, 90] on img at bounding box center [131, 84] width 13 height 13
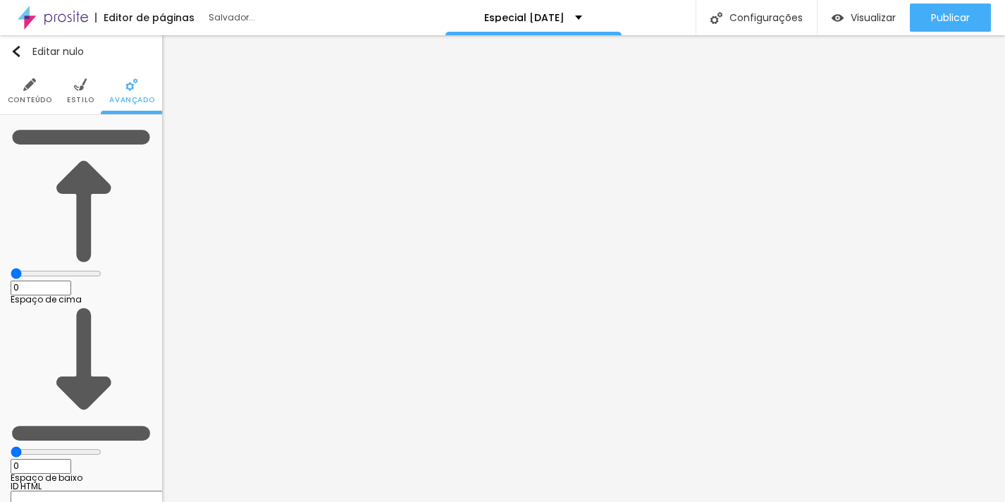
drag, startPoint x: 37, startPoint y: 139, endPoint x: 0, endPoint y: 138, distance: 37.4
click at [11, 268] on input "range" at bounding box center [56, 273] width 91 height 11
click at [67, 105] on li "Estilo" at bounding box center [80, 91] width 27 height 47
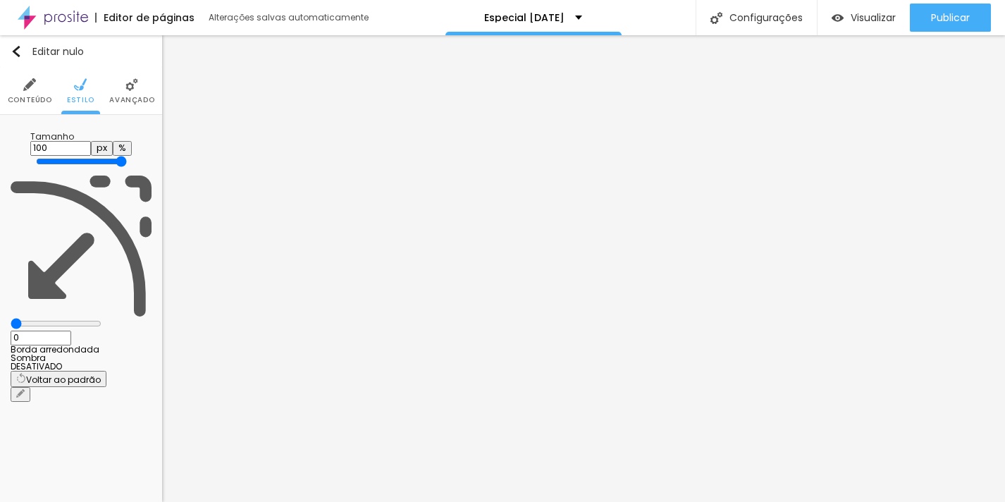
drag, startPoint x: 32, startPoint y: 180, endPoint x: -42, endPoint y: 169, distance: 74.1
click at [11, 318] on input "range" at bounding box center [56, 323] width 91 height 11
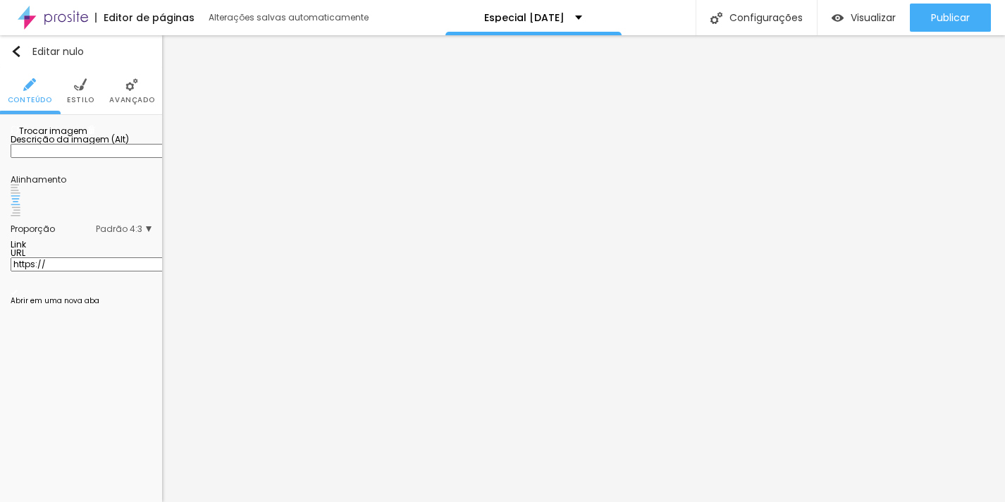
click at [128, 93] on li "Avançado" at bounding box center [131, 91] width 45 height 47
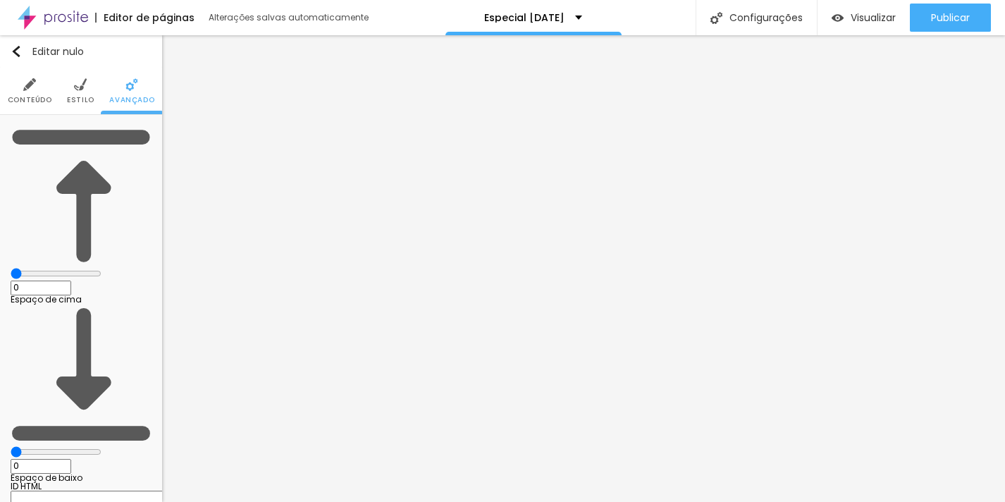
click at [80, 107] on li "Estilo" at bounding box center [80, 91] width 27 height 47
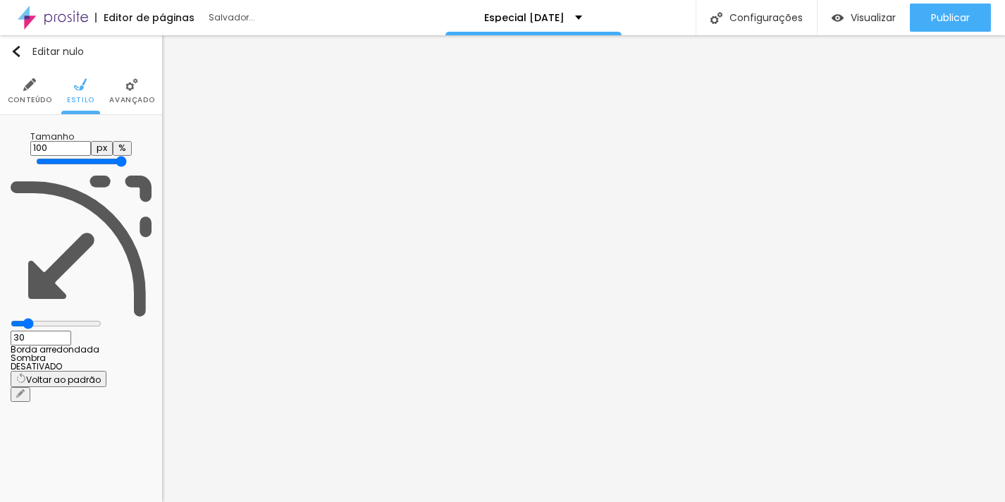
drag, startPoint x: 32, startPoint y: 176, endPoint x: 68, endPoint y: 166, distance: 37.1
click at [45, 318] on input "range" at bounding box center [56, 323] width 91 height 11
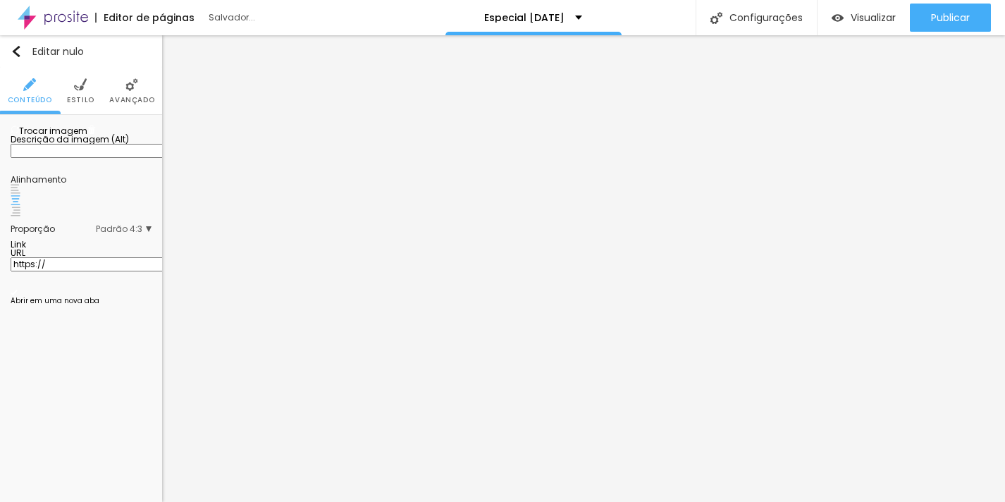
click at [66, 90] on ul "Conteúdo Estilo Avançado" at bounding box center [81, 91] width 162 height 47
click at [70, 87] on li "Estilo" at bounding box center [80, 91] width 27 height 47
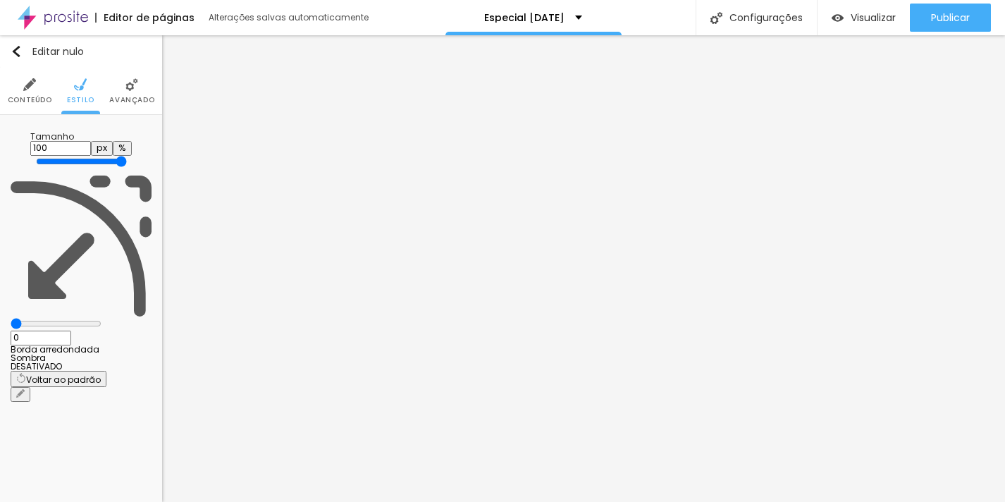
drag, startPoint x: 27, startPoint y: 178, endPoint x: 36, endPoint y: 177, distance: 9.2
click at [36, 177] on div "0 Borda arredondada" at bounding box center [81, 265] width 141 height 178
drag, startPoint x: 35, startPoint y: 177, endPoint x: 46, endPoint y: 176, distance: 10.7
click at [46, 318] on input "range" at bounding box center [56, 323] width 91 height 11
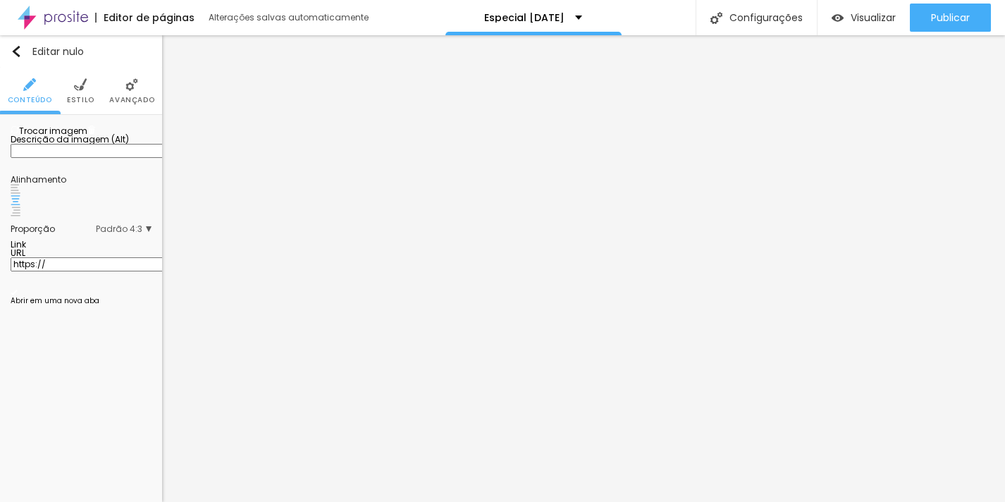
click at [85, 101] on font "Estilo" at bounding box center [80, 99] width 27 height 11
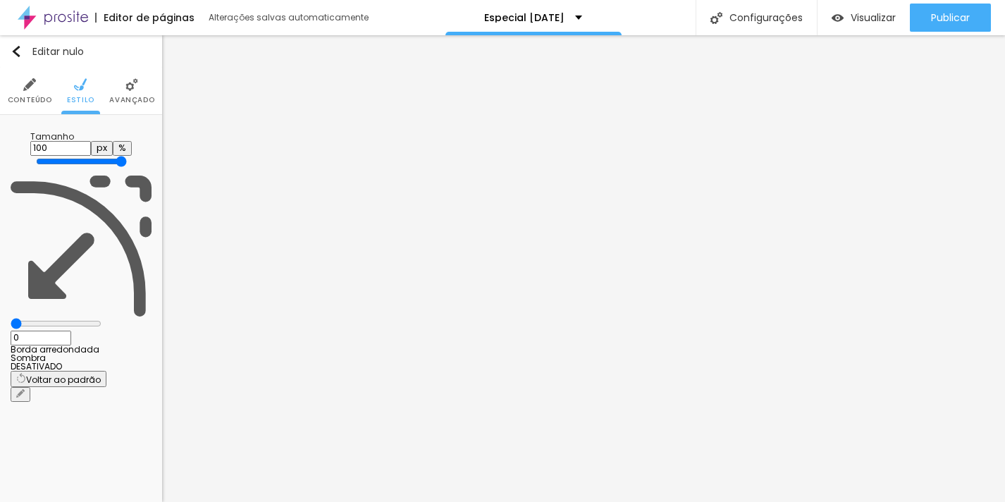
drag, startPoint x: 128, startPoint y: 180, endPoint x: 138, endPoint y: 179, distance: 10.6
click at [71, 331] on input "0" at bounding box center [41, 338] width 61 height 15
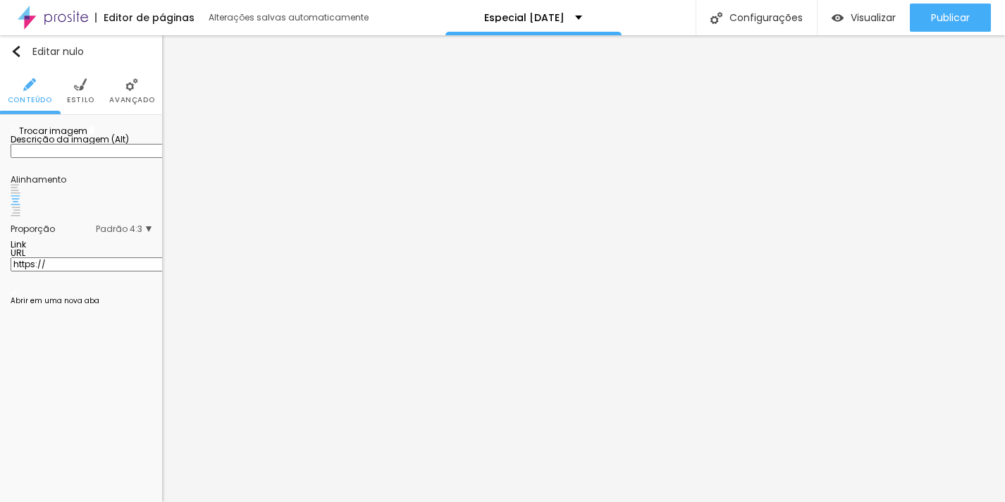
click at [83, 86] on img at bounding box center [80, 84] width 13 height 13
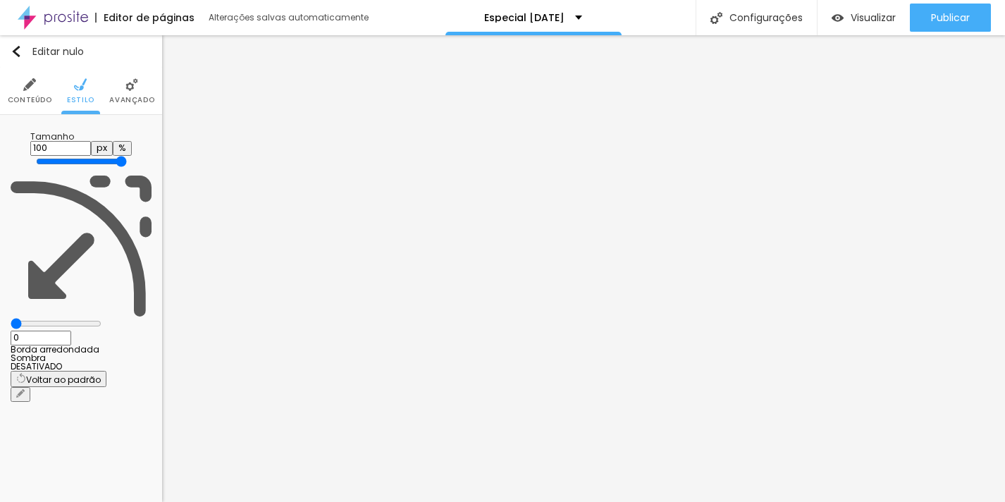
click at [71, 331] on input "0" at bounding box center [41, 338] width 61 height 15
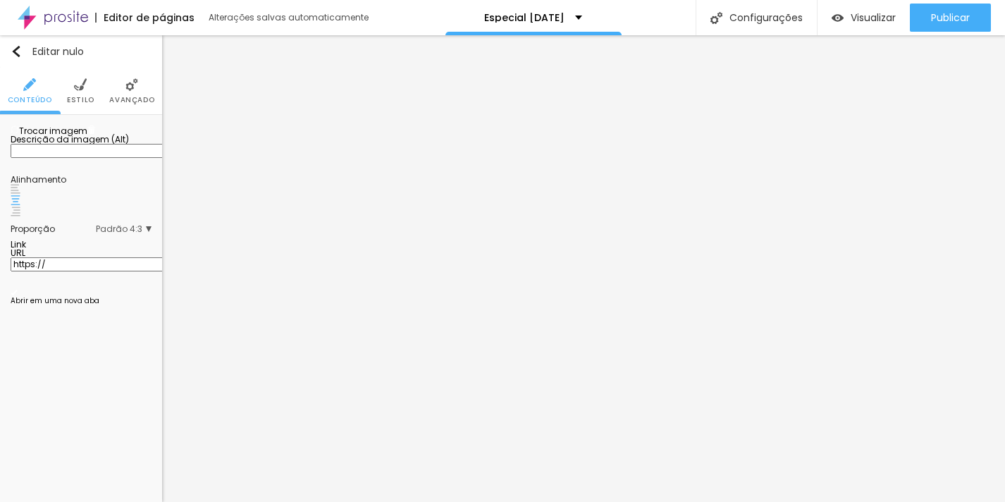
click at [82, 80] on img at bounding box center [80, 84] width 13 height 13
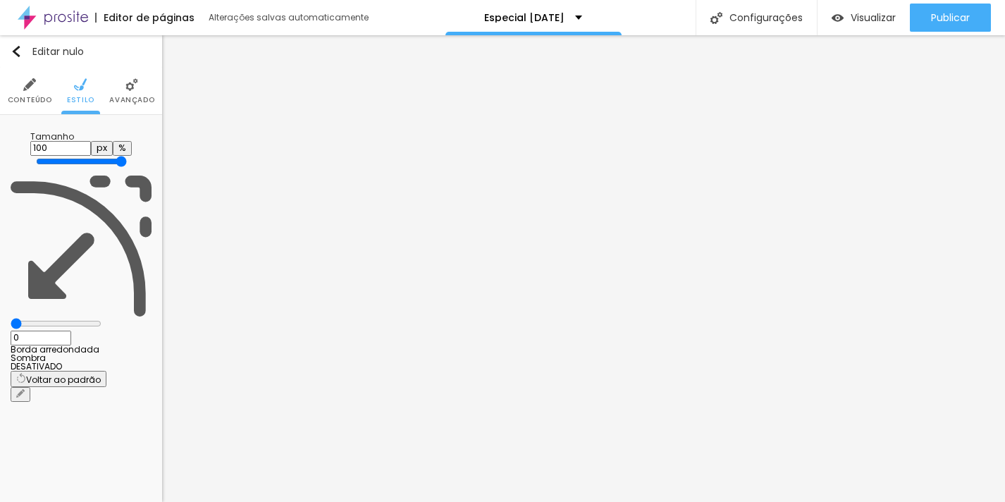
click at [71, 331] on input "0" at bounding box center [41, 338] width 61 height 15
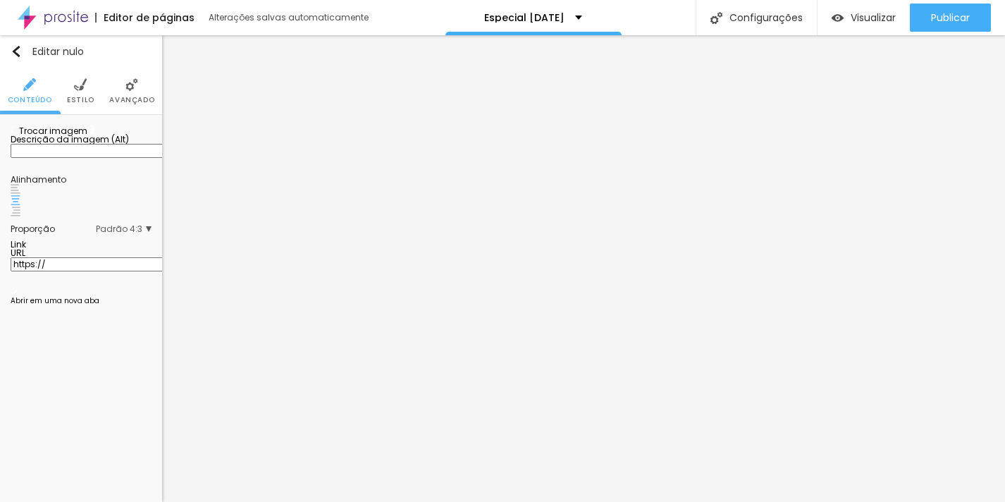
click at [81, 82] on img at bounding box center [80, 84] width 13 height 13
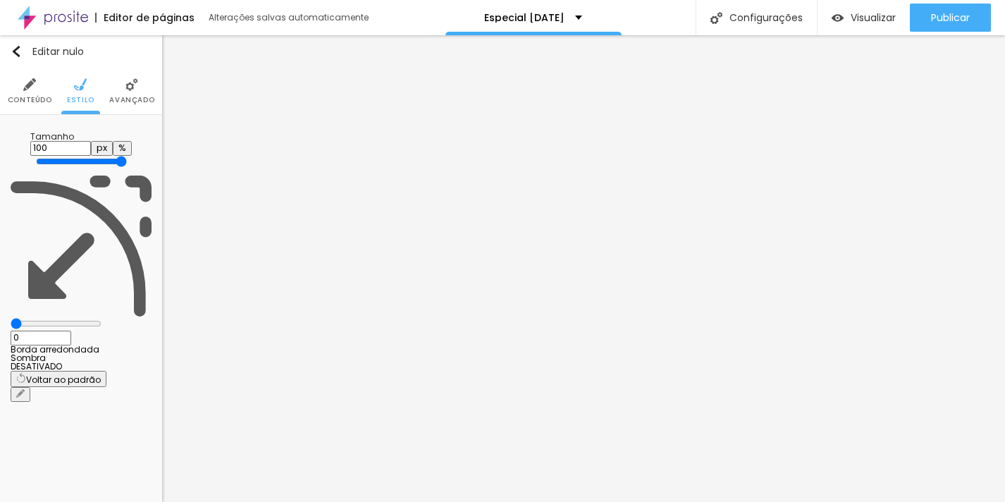
click at [71, 331] on input "0" at bounding box center [41, 338] width 61 height 15
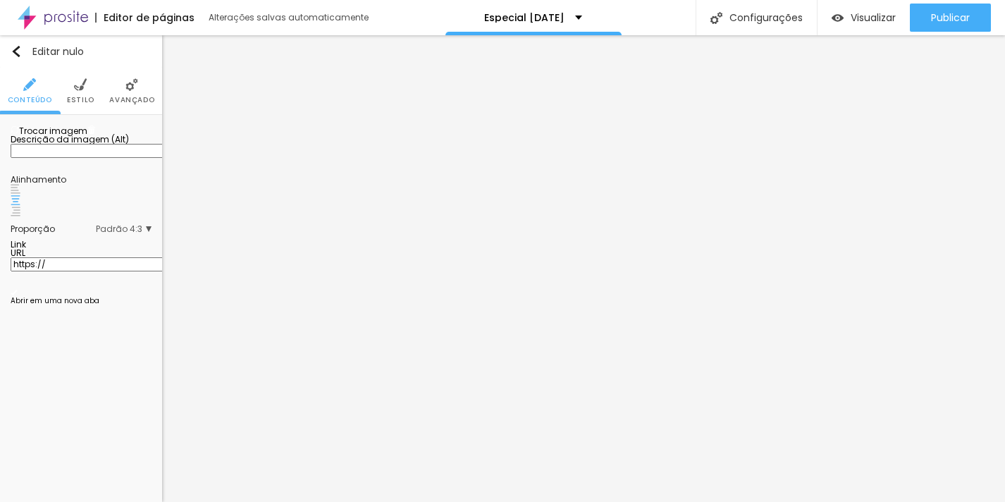
click at [128, 99] on font "Avançado" at bounding box center [131, 99] width 45 height 11
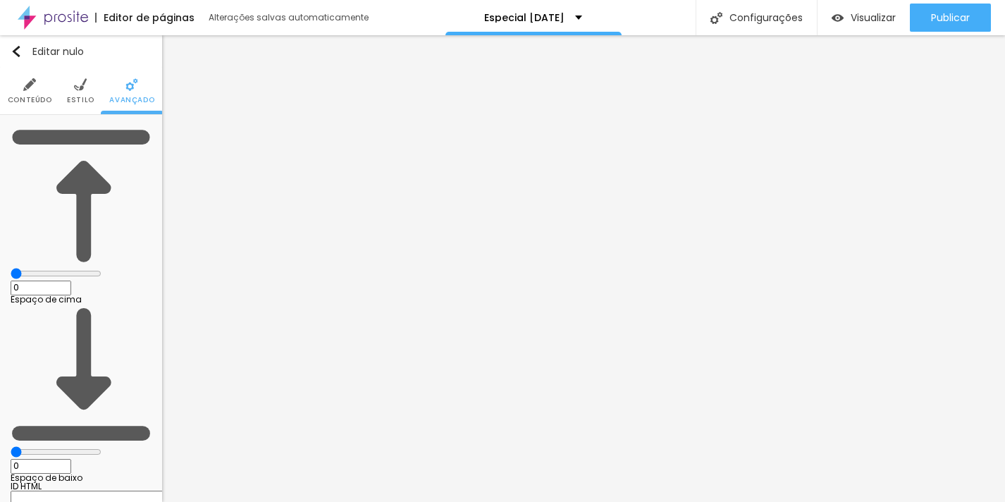
click at [79, 100] on font "Estilo" at bounding box center [80, 99] width 27 height 11
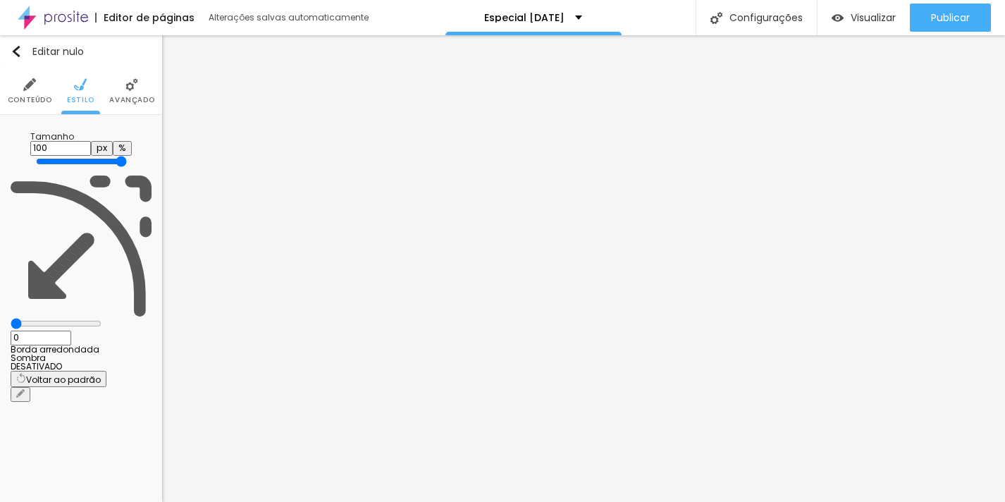
click at [71, 331] on input "0" at bounding box center [41, 338] width 61 height 15
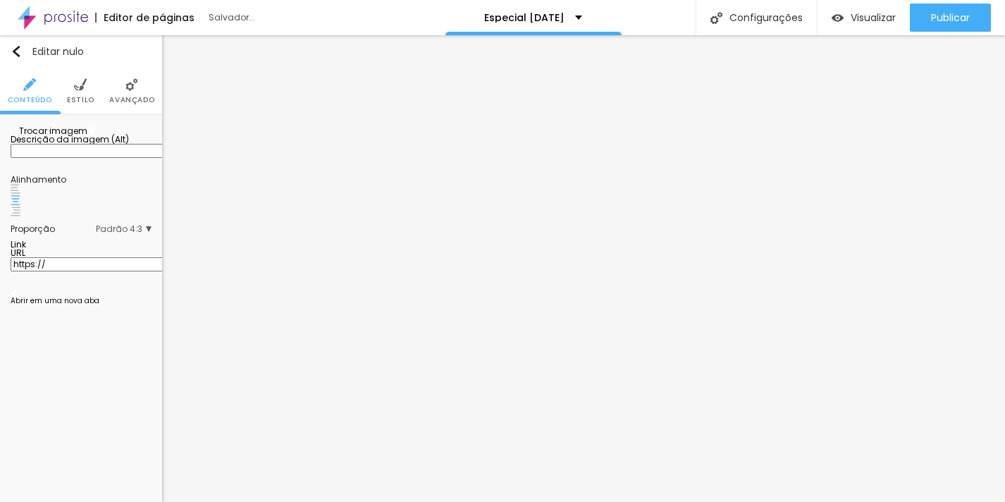
click at [91, 92] on li "Estilo" at bounding box center [80, 91] width 27 height 47
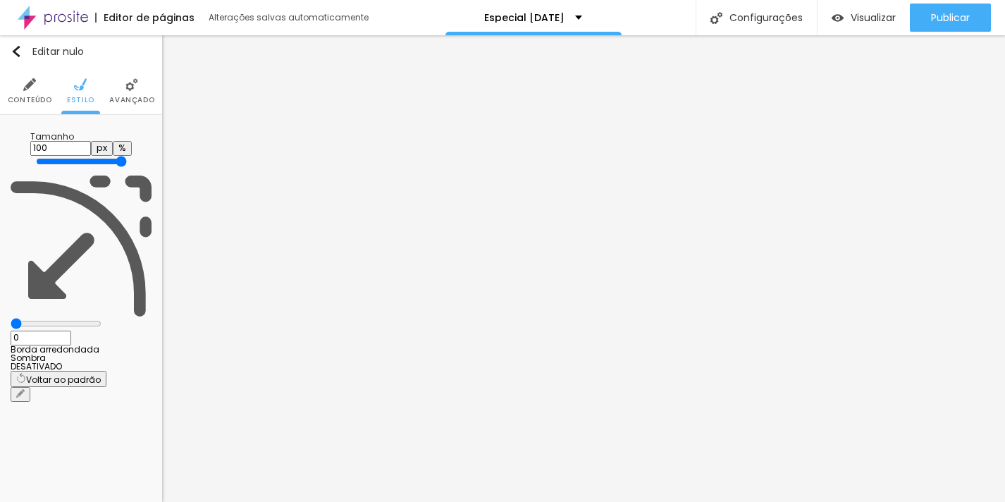
click at [71, 331] on input "0" at bounding box center [41, 338] width 61 height 15
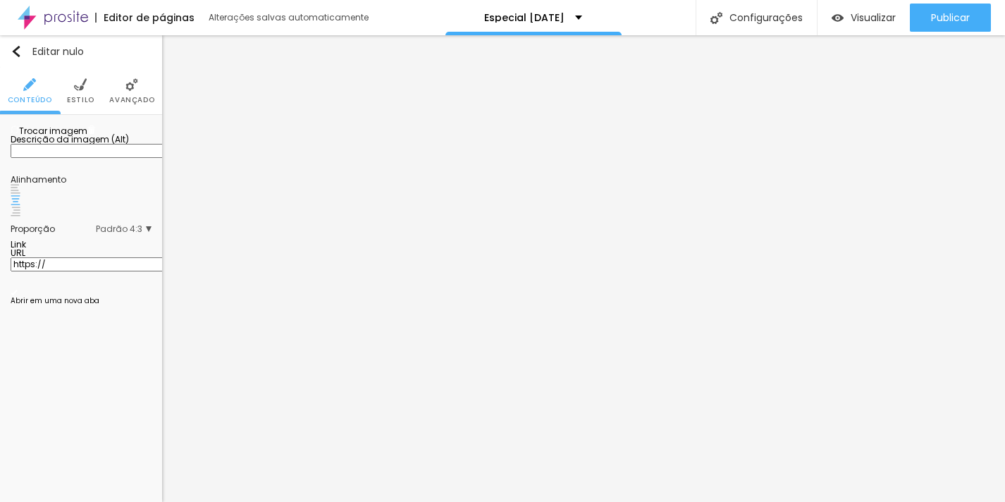
click at [92, 83] on li "Estilo" at bounding box center [80, 91] width 27 height 47
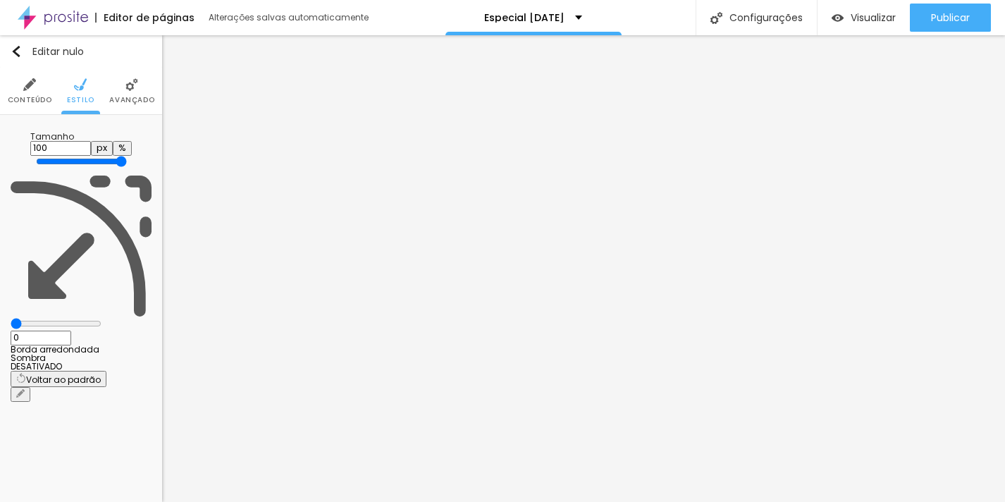
click at [71, 331] on input "0" at bounding box center [41, 338] width 61 height 15
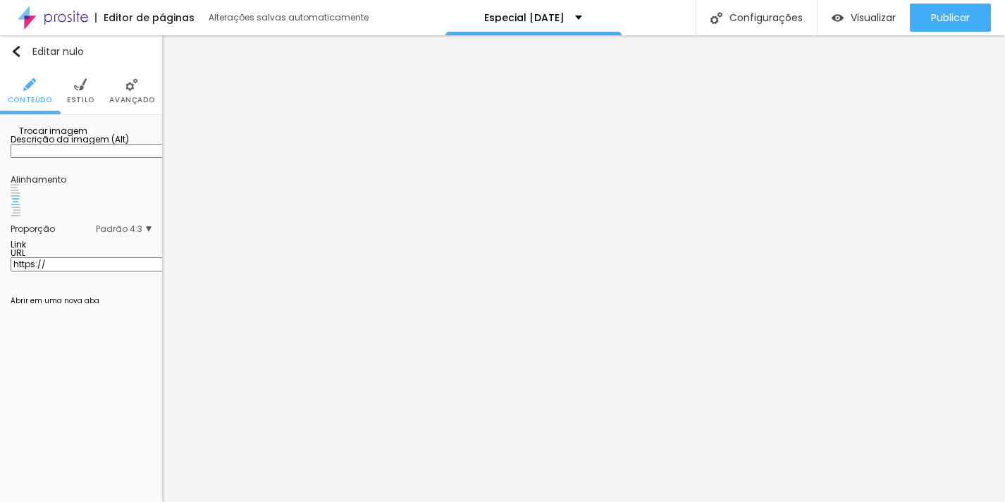
click at [78, 96] on font "Estilo" at bounding box center [80, 99] width 27 height 11
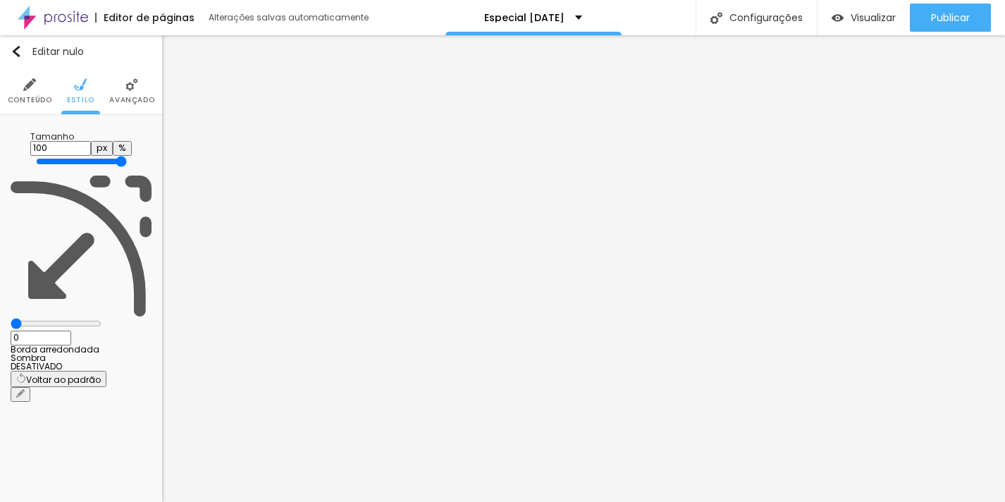
click at [71, 331] on input "0" at bounding box center [41, 338] width 61 height 15
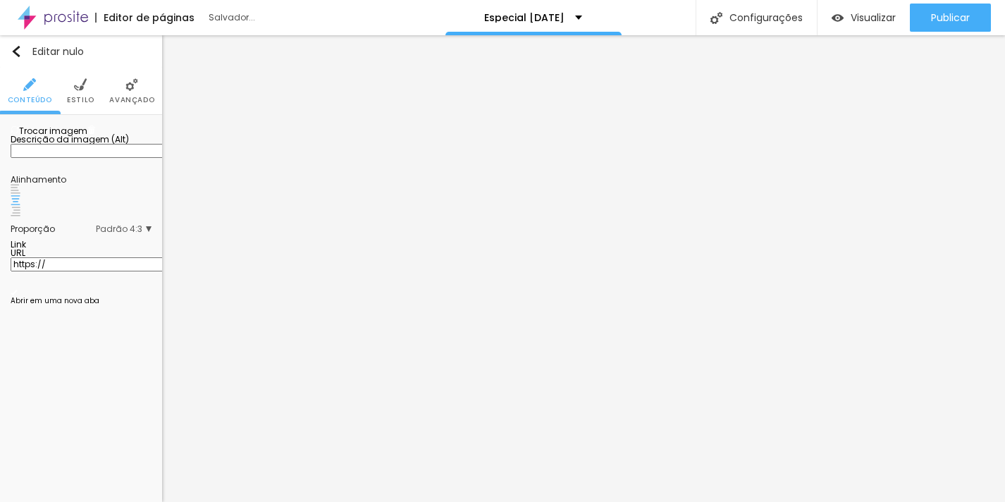
click at [92, 99] on font "Estilo" at bounding box center [80, 99] width 27 height 11
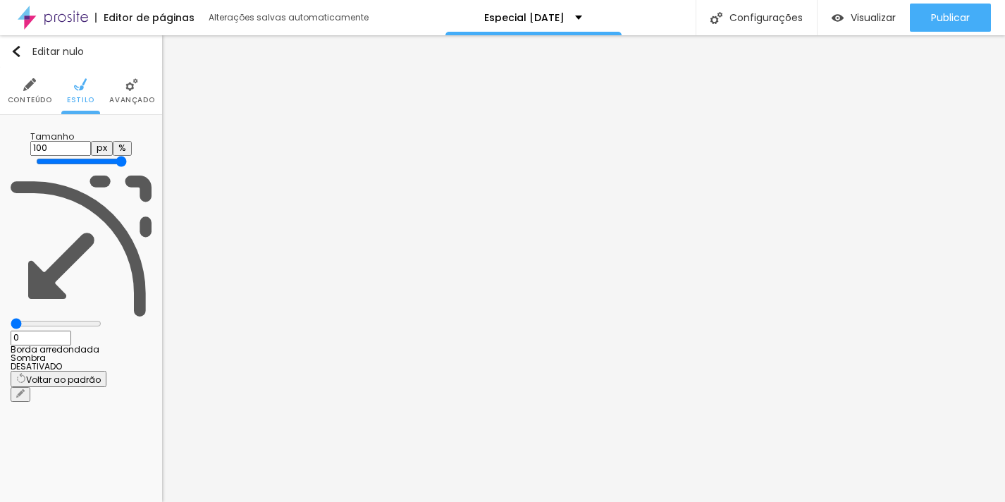
click at [71, 331] on input "0" at bounding box center [41, 338] width 61 height 15
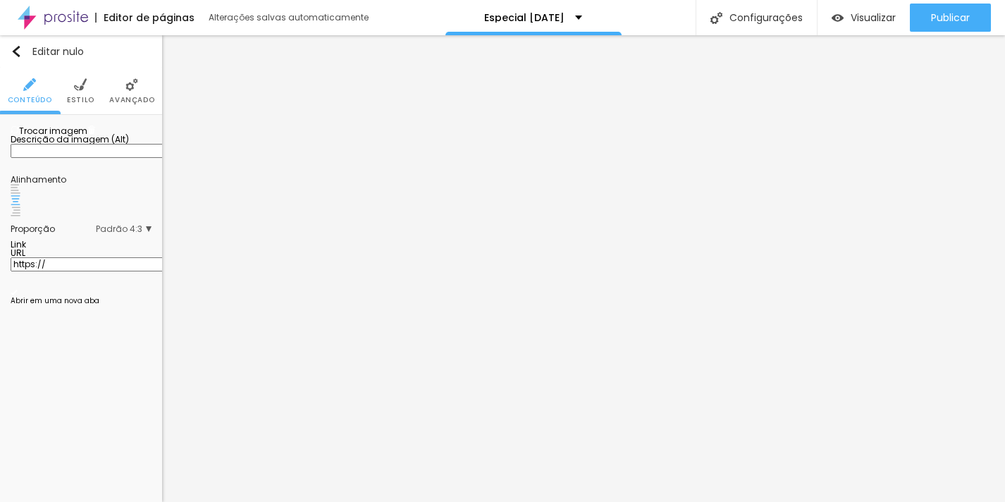
click at [69, 90] on li "Estilo" at bounding box center [80, 91] width 27 height 47
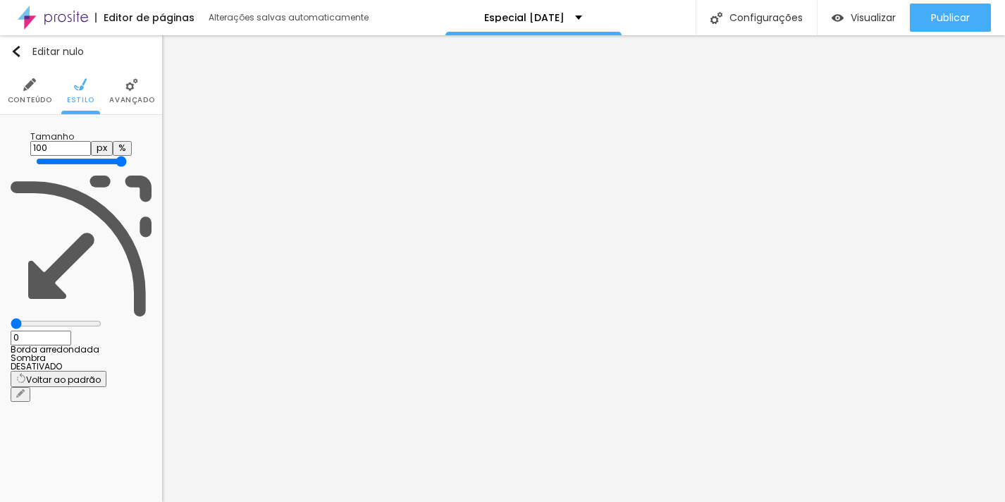
click at [71, 331] on input "0" at bounding box center [41, 338] width 61 height 15
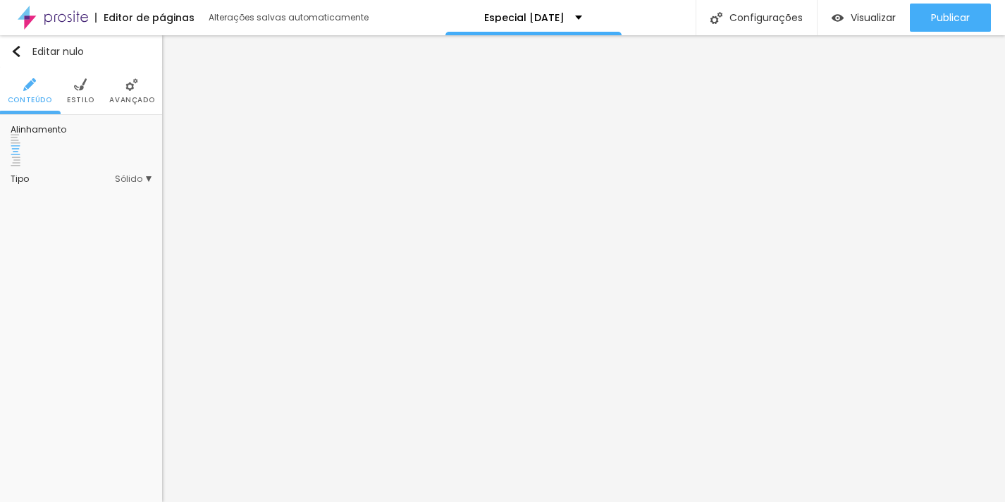
click at [73, 100] on font "Estilo" at bounding box center [80, 99] width 27 height 11
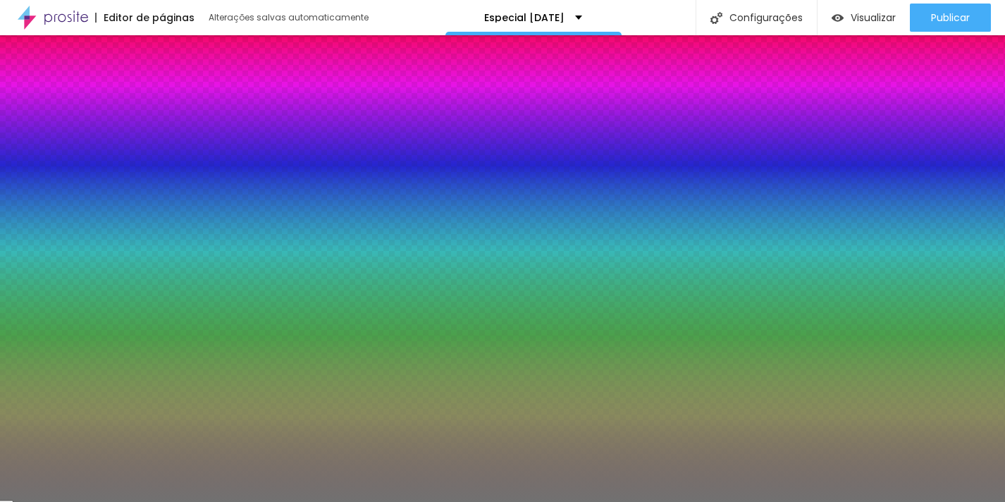
click at [118, 150] on input "#717171" at bounding box center [95, 157] width 169 height 14
paste input "54281"
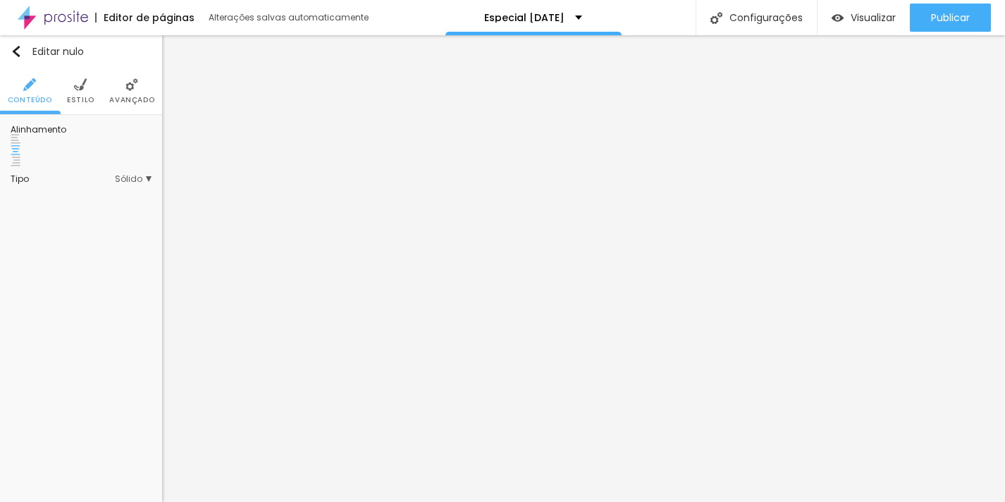
click at [79, 89] on img at bounding box center [80, 84] width 13 height 13
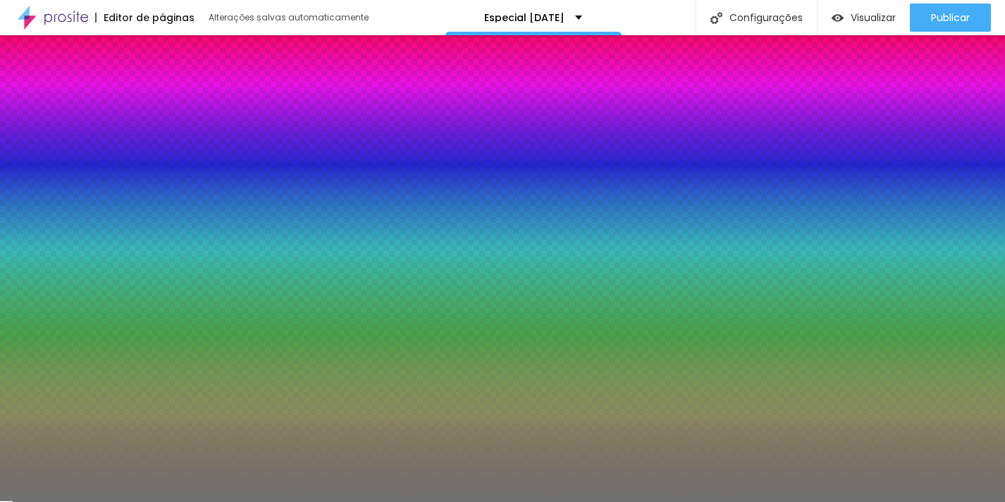
click at [118, 150] on input "#717171" at bounding box center [95, 157] width 169 height 14
paste input "54281"
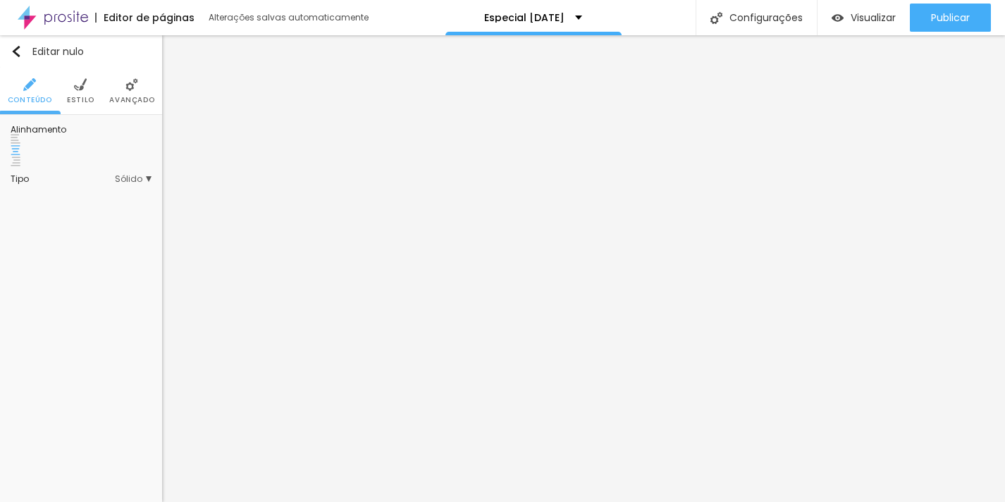
click at [90, 104] on li "Estilo" at bounding box center [80, 91] width 27 height 47
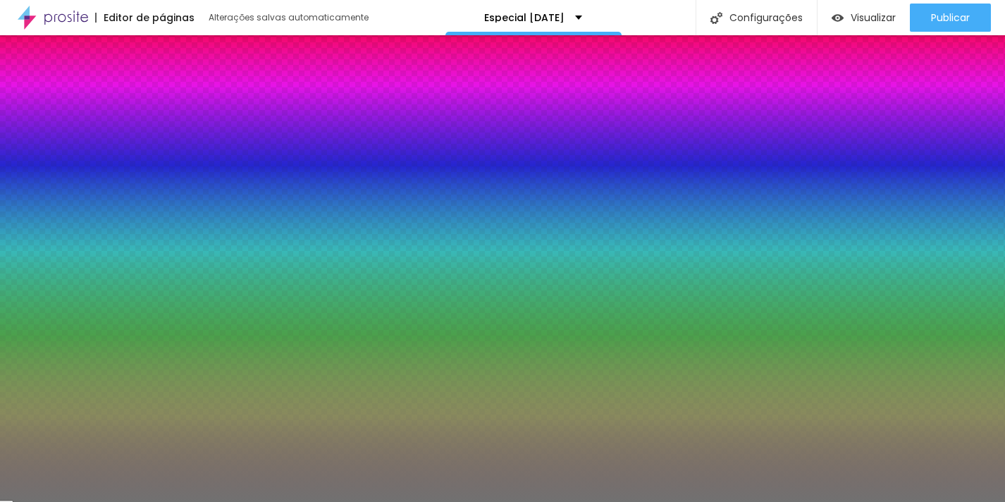
click at [137, 150] on input "#717171" at bounding box center [95, 157] width 169 height 14
click at [136, 150] on input "#717171" at bounding box center [95, 157] width 169 height 14
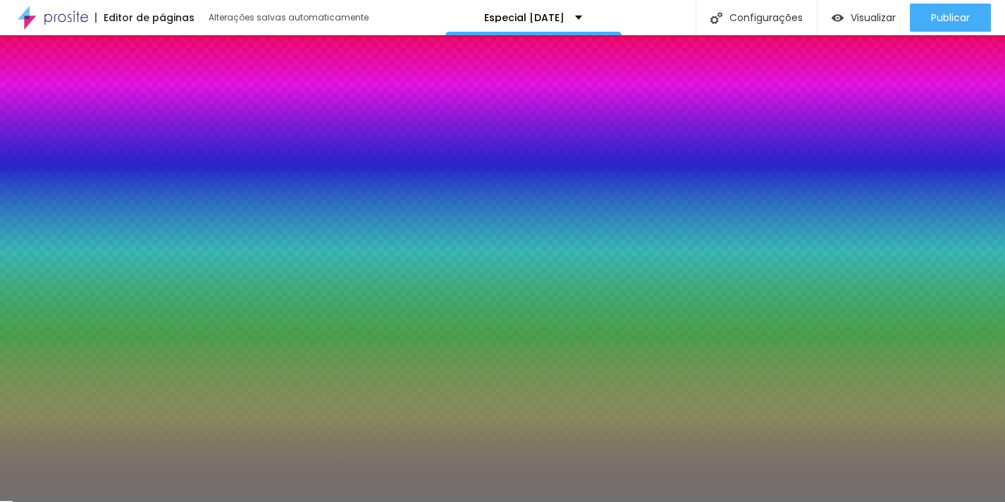
click at [136, 150] on input "#717171" at bounding box center [95, 157] width 169 height 14
paste input "54281"
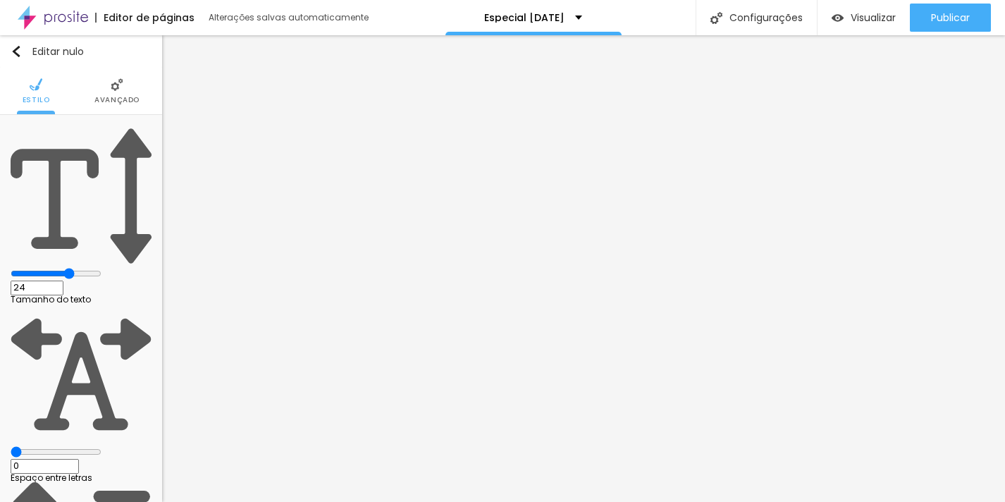
drag, startPoint x: 87, startPoint y: 137, endPoint x: 49, endPoint y: 134, distance: 38.9
click at [49, 268] on input "range" at bounding box center [56, 273] width 91 height 11
click at [115, 94] on li "Avançado" at bounding box center [116, 91] width 45 height 47
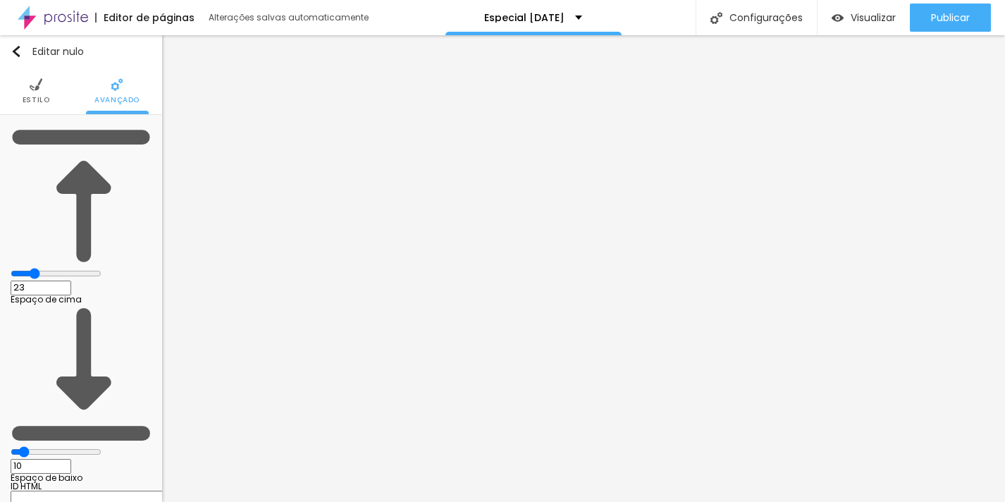
drag, startPoint x: 59, startPoint y: 139, endPoint x: 50, endPoint y: 138, distance: 9.2
click at [50, 268] on input "range" at bounding box center [56, 273] width 91 height 11
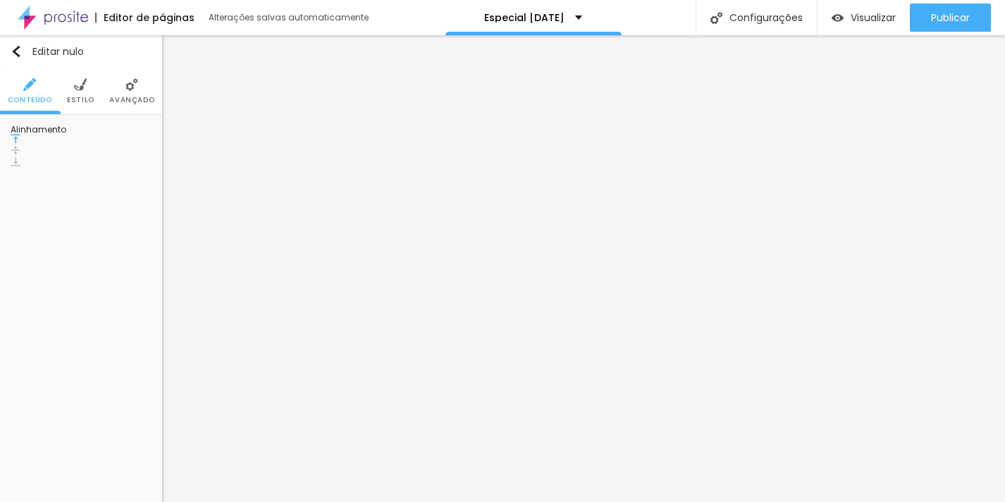
click at [92, 75] on li "Estilo" at bounding box center [80, 91] width 27 height 47
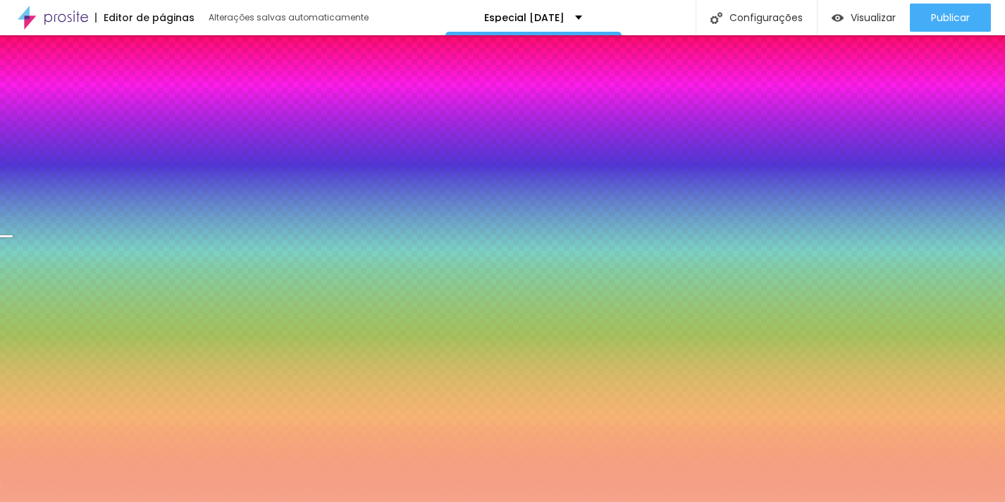
click at [116, 150] on input "#F5A48B" at bounding box center [95, 157] width 169 height 14
paste input "DDB99F"
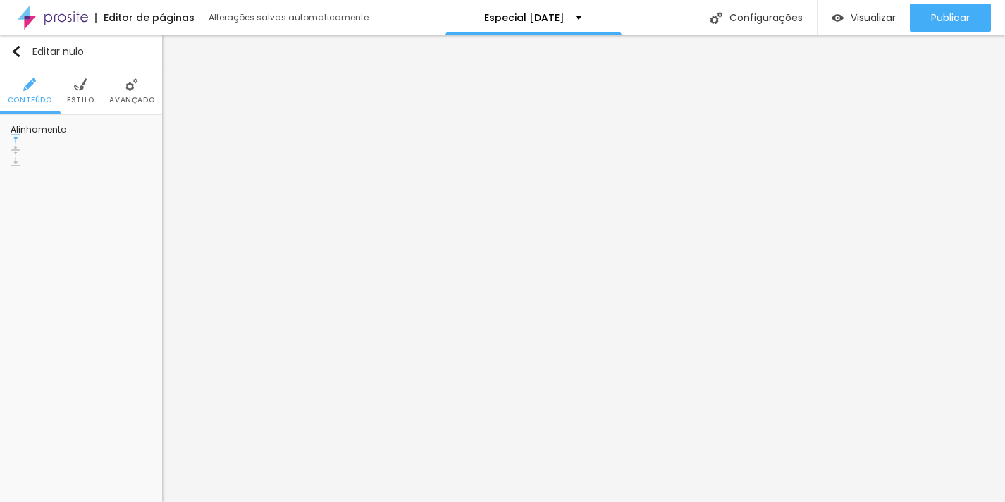
click at [78, 87] on img at bounding box center [80, 84] width 13 height 13
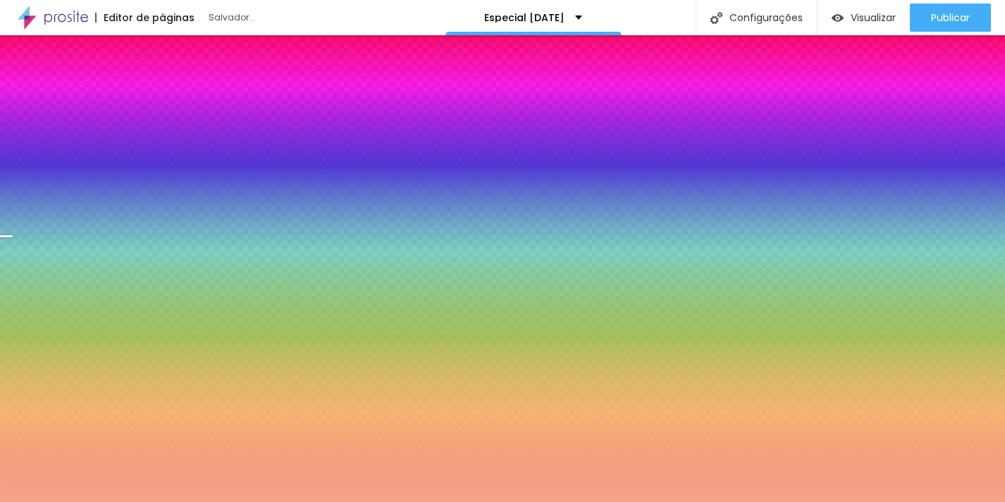
click at [133, 150] on input "#F5A48B" at bounding box center [95, 157] width 169 height 14
paste input "DDB99F"
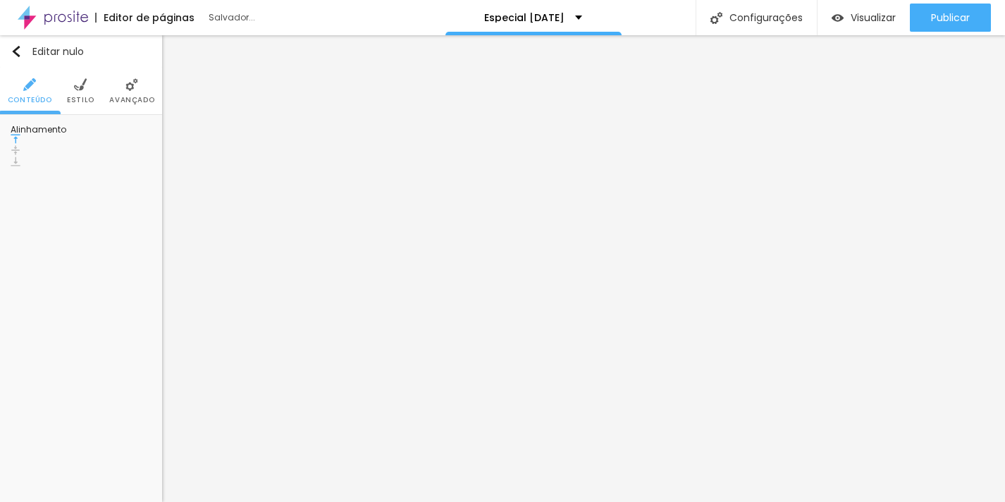
click at [79, 90] on img at bounding box center [80, 84] width 13 height 13
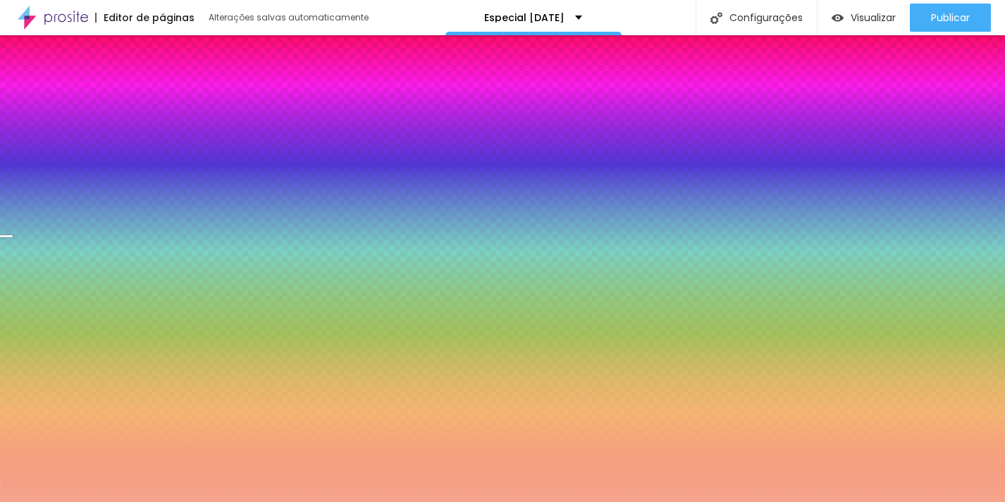
click at [121, 150] on input "#F5A48B" at bounding box center [95, 157] width 169 height 14
click at [122, 150] on input "#F5A48B" at bounding box center [95, 157] width 169 height 14
paste input "DDB99F"
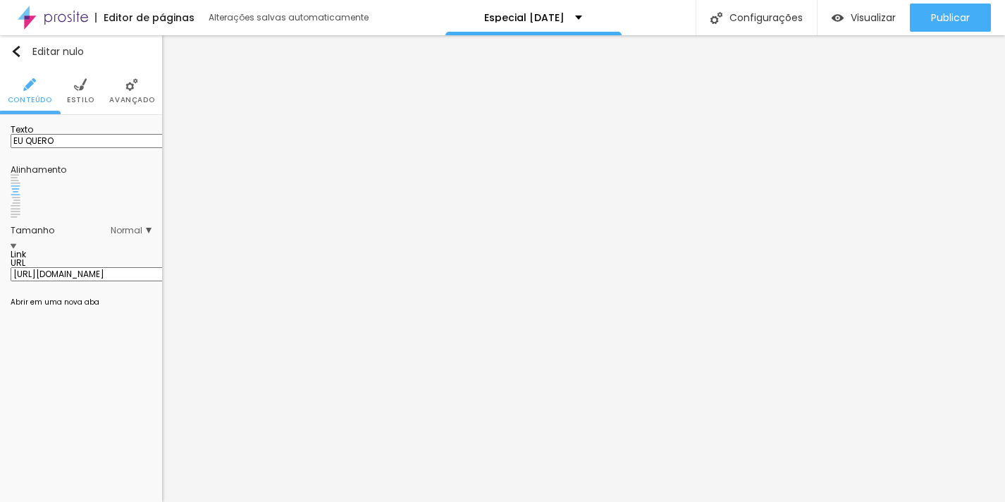
click at [79, 84] on img at bounding box center [80, 84] width 13 height 13
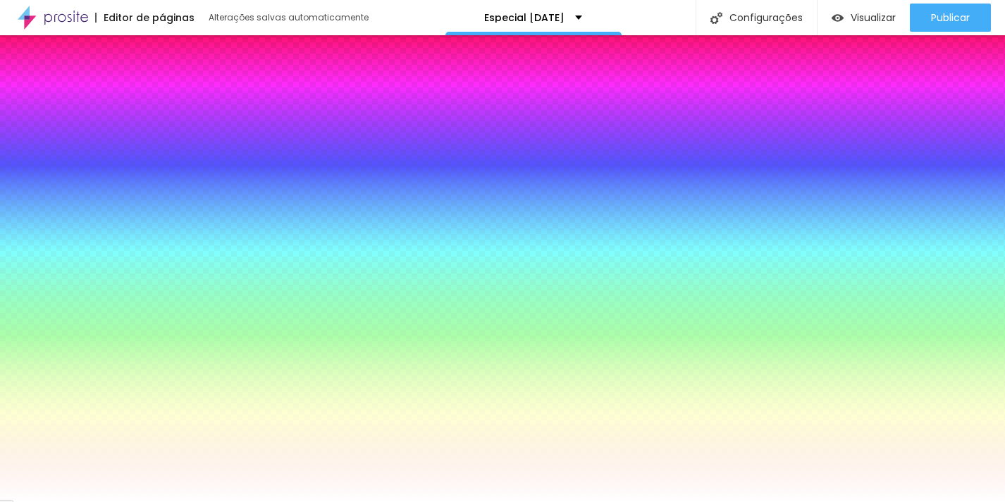
click at [154, 141] on div "Cor de fundo Voltar ao padrão #F5A48B Tipografia Voltar ao padrão Borda Voltar …" at bounding box center [81, 345] width 162 height 461
click at [117, 150] on input "#F5A48B" at bounding box center [95, 157] width 169 height 14
paste input "DDB99F"
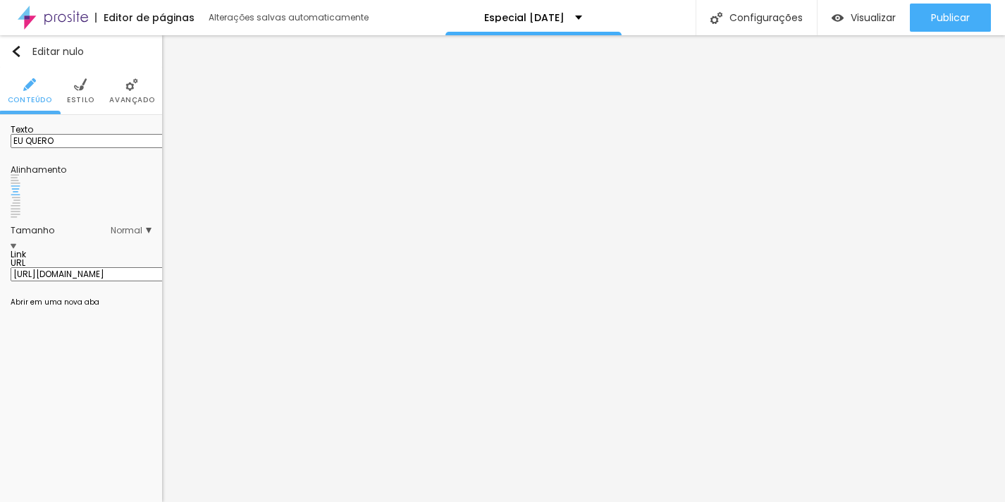
click at [81, 104] on font "Estilo" at bounding box center [80, 99] width 27 height 11
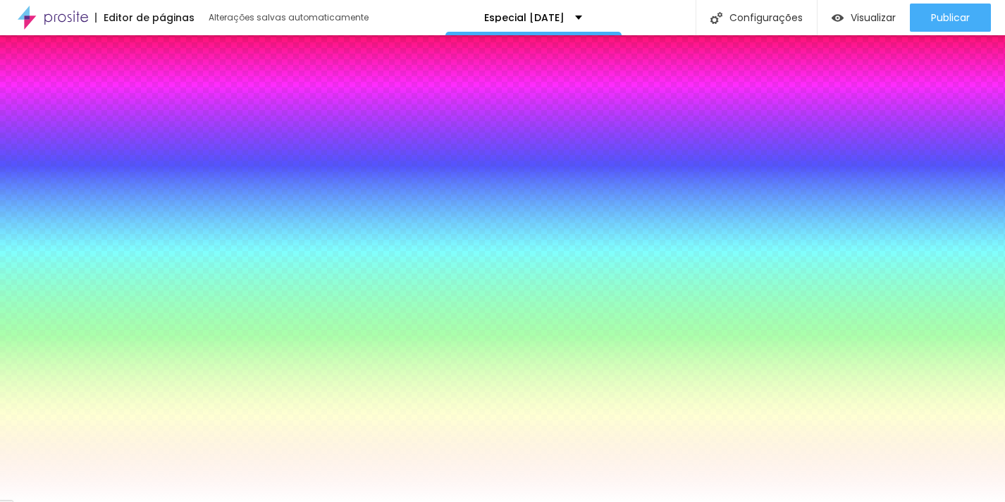
click at [123, 150] on input "#F5A48B" at bounding box center [95, 157] width 169 height 14
paste input "DDB99F"
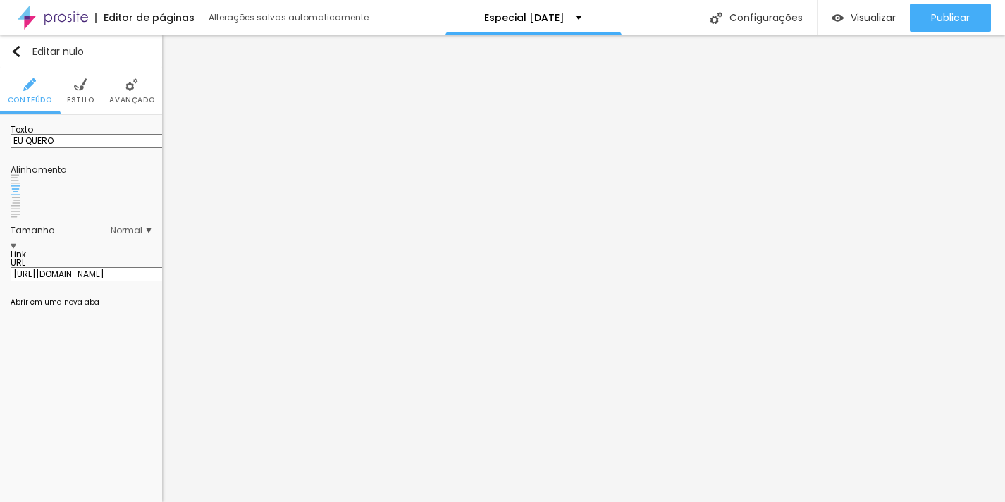
click at [77, 82] on img at bounding box center [80, 84] width 13 height 13
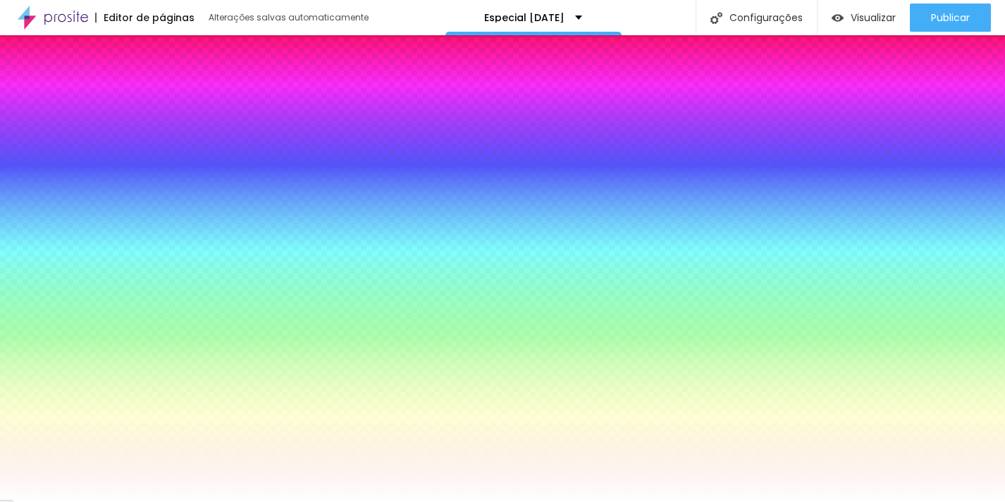
click at [120, 150] on input "#F5A48B" at bounding box center [95, 157] width 169 height 14
click at [121, 150] on input "#F5A48B" at bounding box center [95, 157] width 169 height 14
click at [122, 150] on input "#F5A48B" at bounding box center [95, 157] width 169 height 14
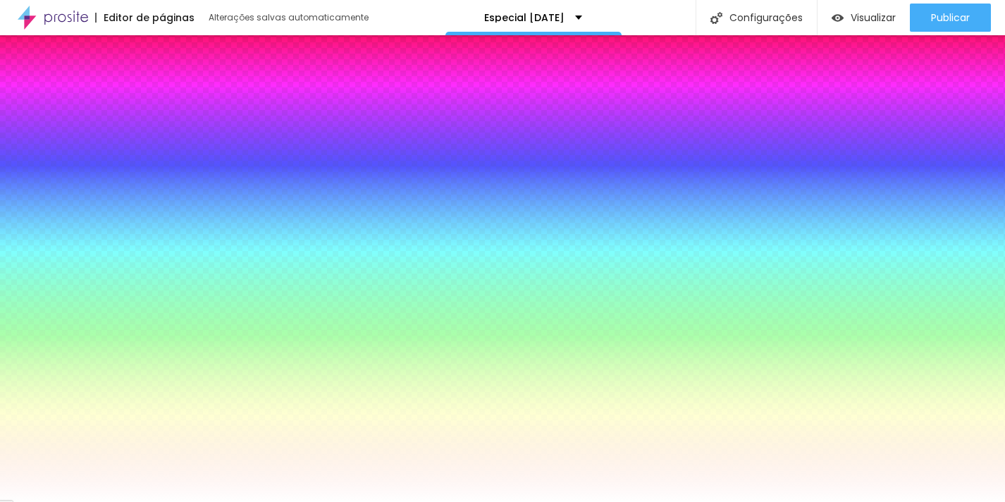
click at [122, 150] on input "#F5A48B" at bounding box center [95, 157] width 169 height 14
paste input "DDB99F"
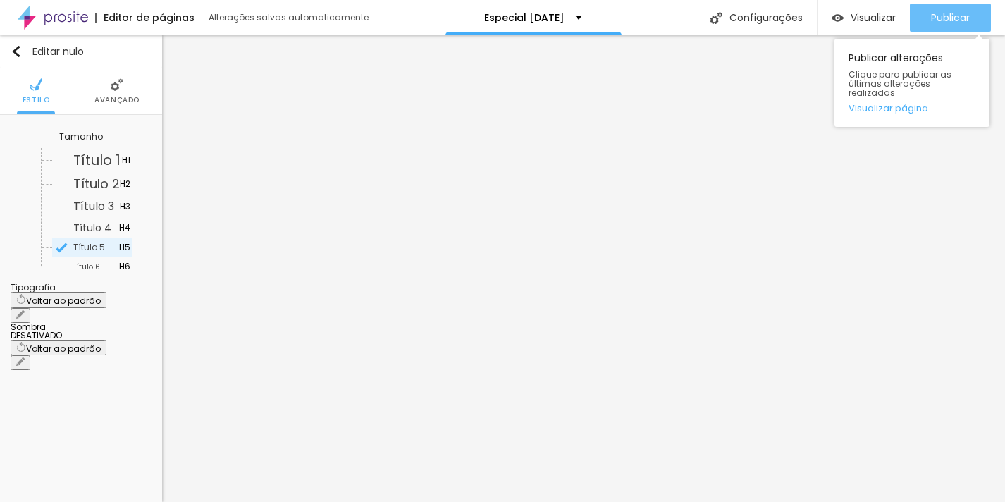
click at [961, 14] on font "Publicar" at bounding box center [950, 18] width 39 height 14
click at [960, 13] on font "Publicar" at bounding box center [950, 18] width 39 height 14
